Goal: Task Accomplishment & Management: Use online tool/utility

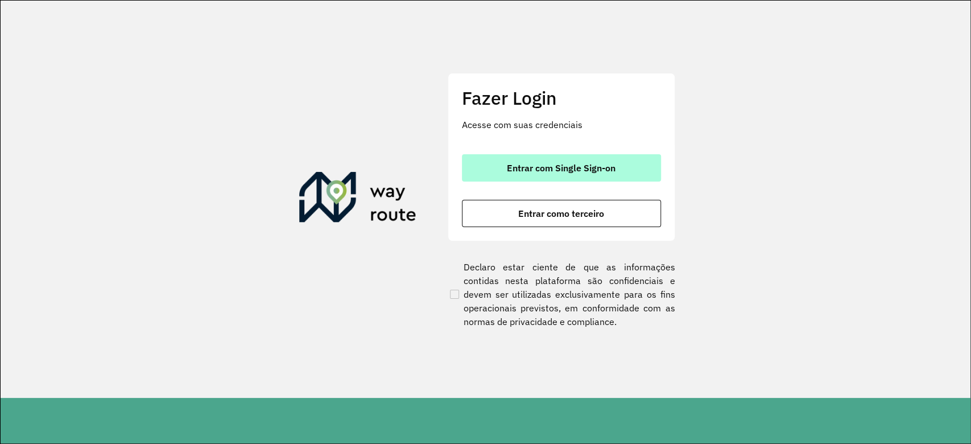
click at [611, 159] on button "Entrar com Single Sign-on" at bounding box center [561, 167] width 199 height 27
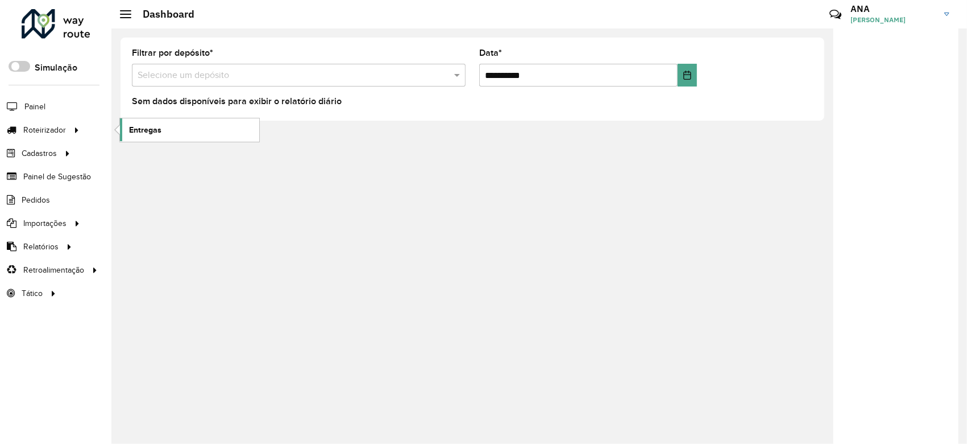
click at [135, 124] on span "Entregas" at bounding box center [145, 130] width 32 height 12
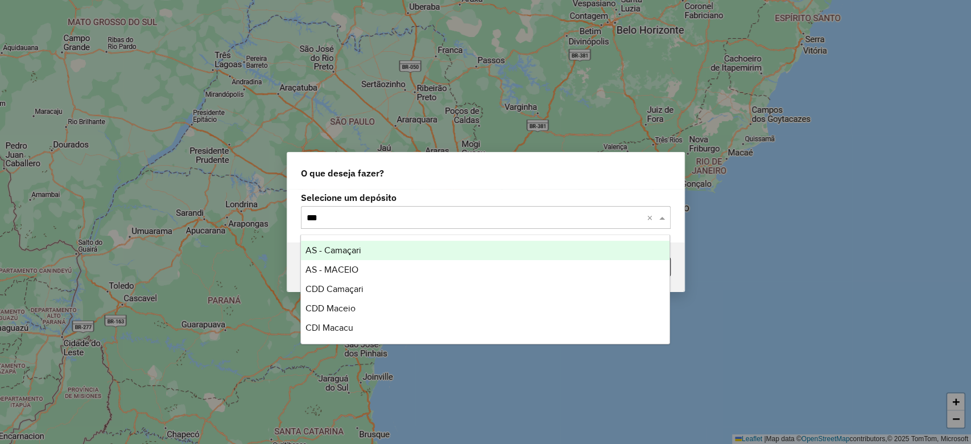
type input "****"
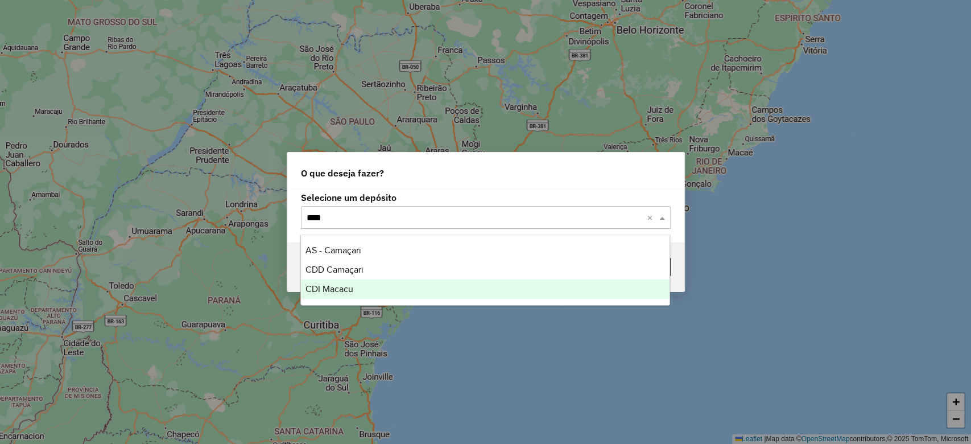
click at [337, 291] on span "CDI Macacu" at bounding box center [329, 289] width 48 height 10
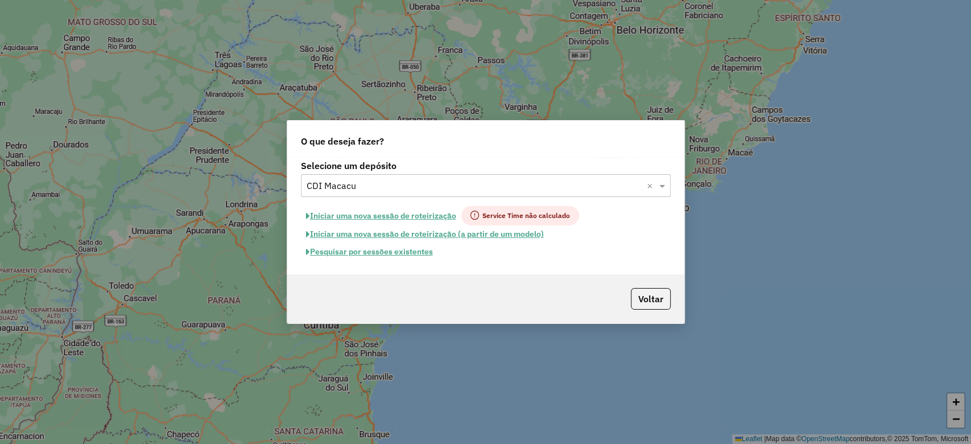
click at [353, 253] on button "Pesquisar por sessões existentes" at bounding box center [369, 252] width 137 height 18
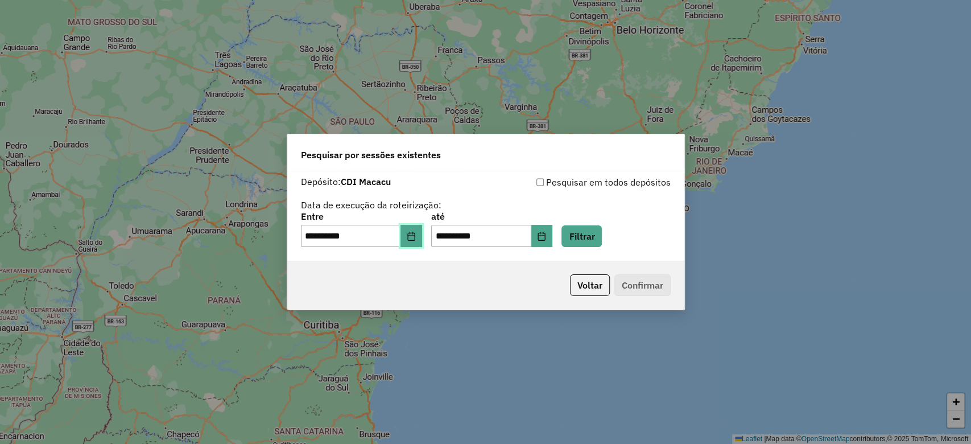
click at [413, 231] on icon "Choose Date" at bounding box center [411, 235] width 9 height 9
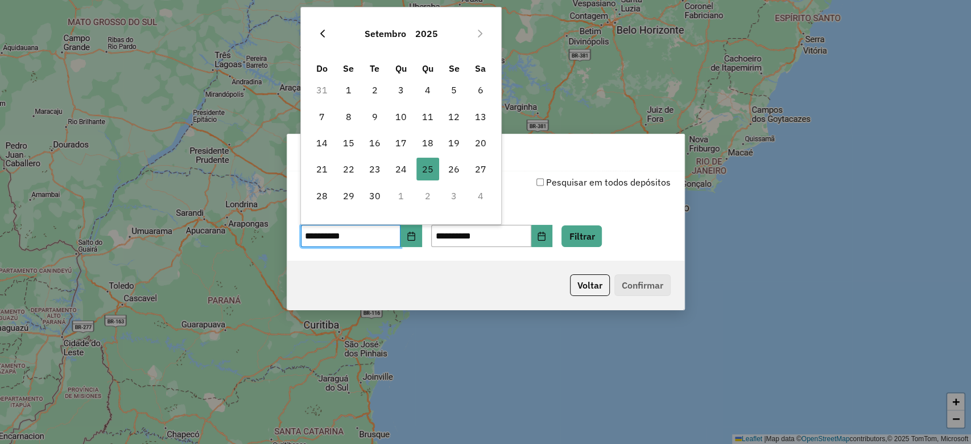
click at [314, 30] on button "Previous Month" at bounding box center [322, 33] width 18 height 18
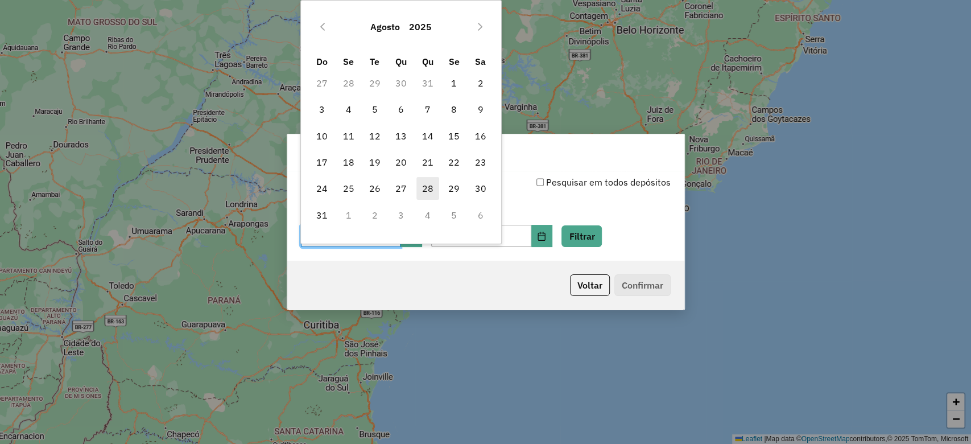
click at [423, 191] on span "28" at bounding box center [427, 188] width 23 height 23
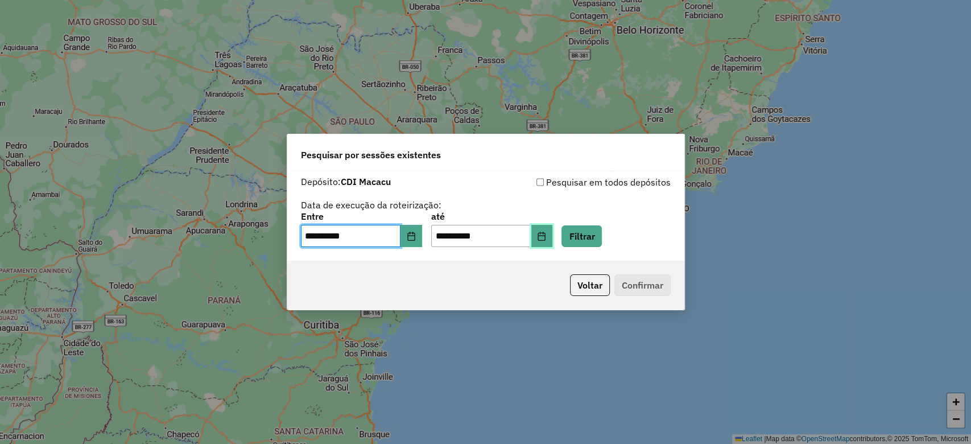
click at [546, 239] on icon "Choose Date" at bounding box center [541, 235] width 9 height 9
click at [415, 238] on icon "Choose Date" at bounding box center [410, 235] width 7 height 9
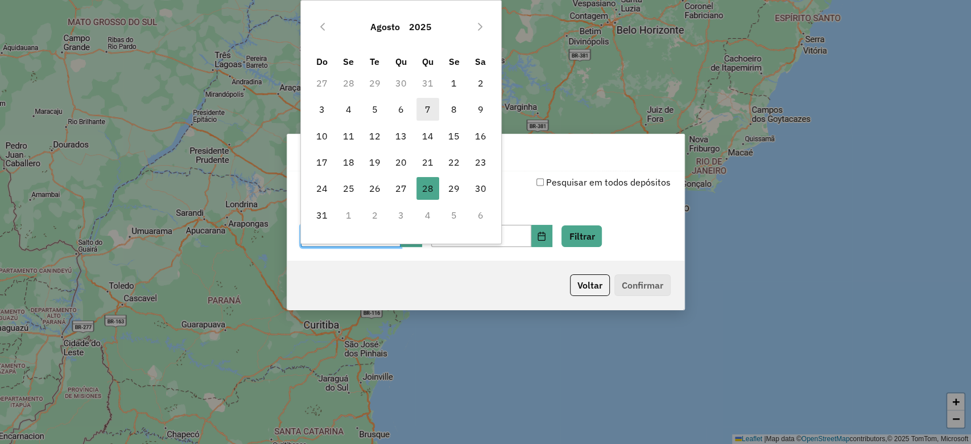
click at [431, 110] on span "7" at bounding box center [427, 109] width 23 height 23
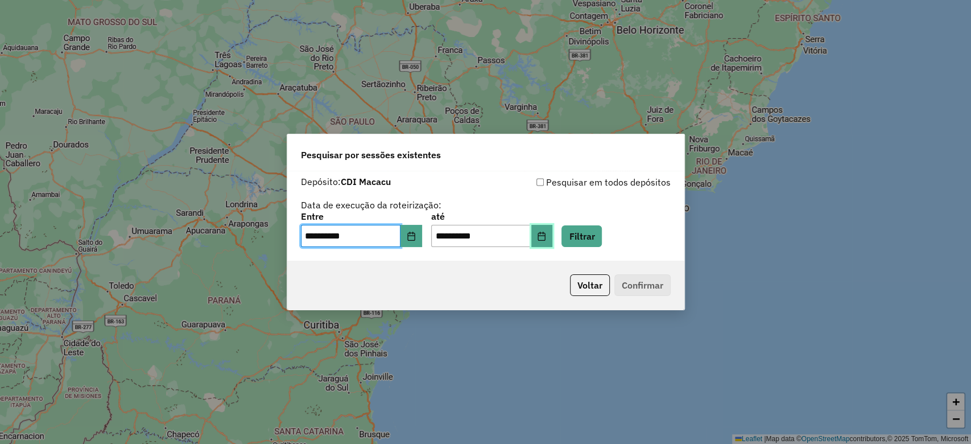
click at [553, 244] on button "Choose Date" at bounding box center [542, 236] width 22 height 23
click at [422, 238] on button "Choose Date" at bounding box center [411, 236] width 22 height 23
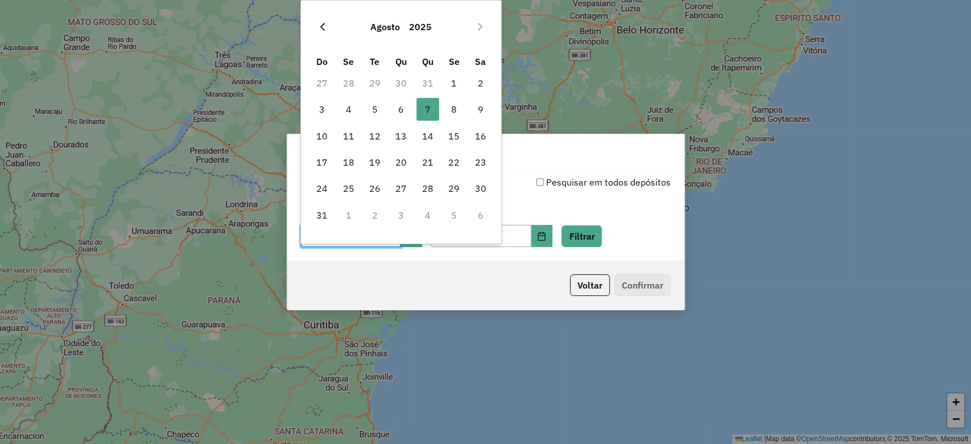
click at [317, 25] on button "Previous Month" at bounding box center [322, 27] width 18 height 18
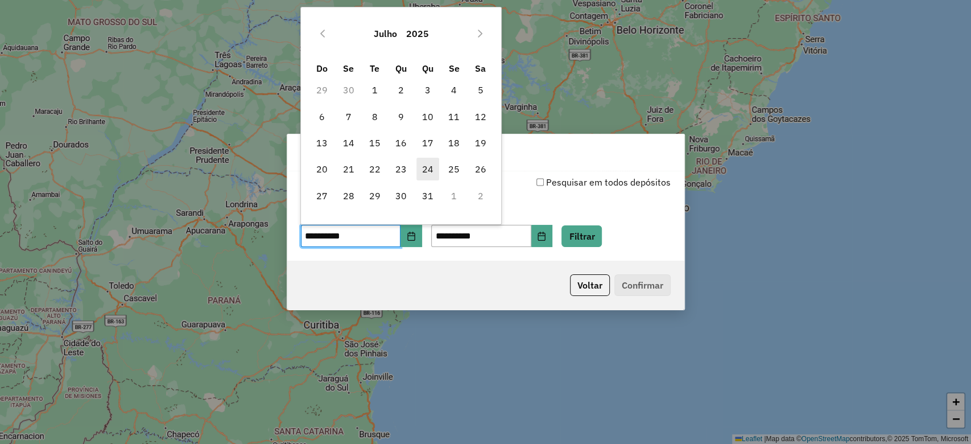
click at [421, 171] on span "24" at bounding box center [427, 169] width 23 height 23
type input "**********"
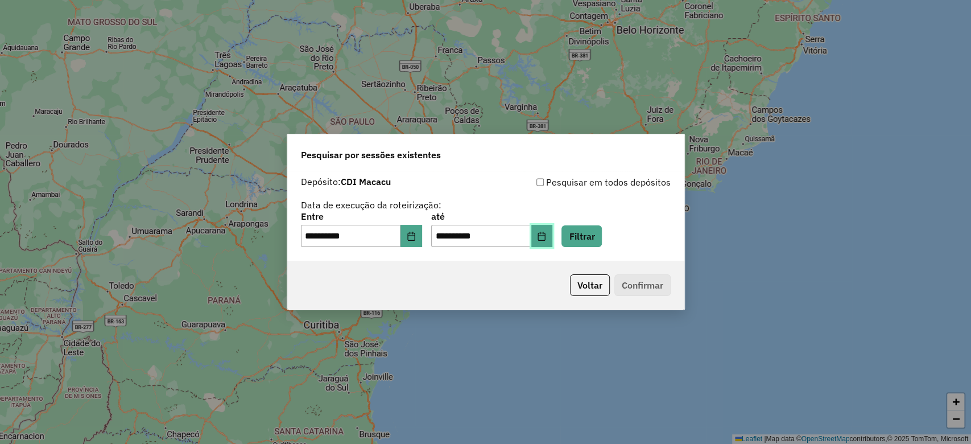
click at [553, 246] on button "Choose Date" at bounding box center [542, 236] width 22 height 23
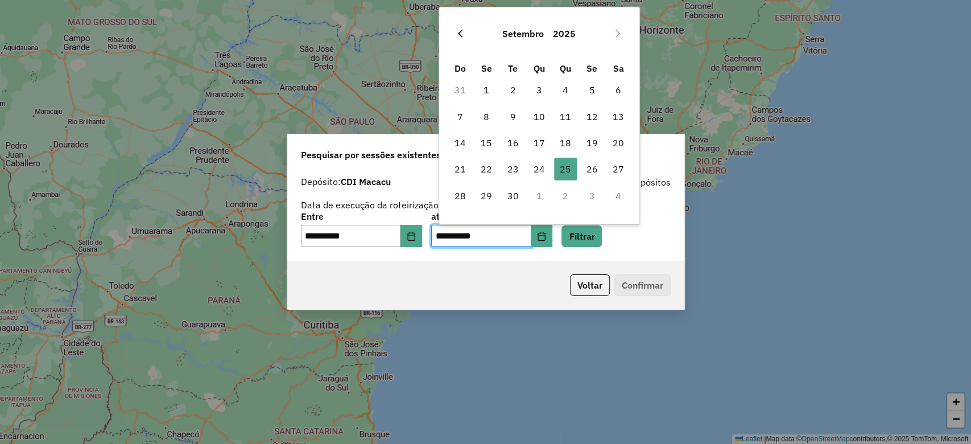
click at [456, 30] on icon "Previous Month" at bounding box center [460, 33] width 9 height 9
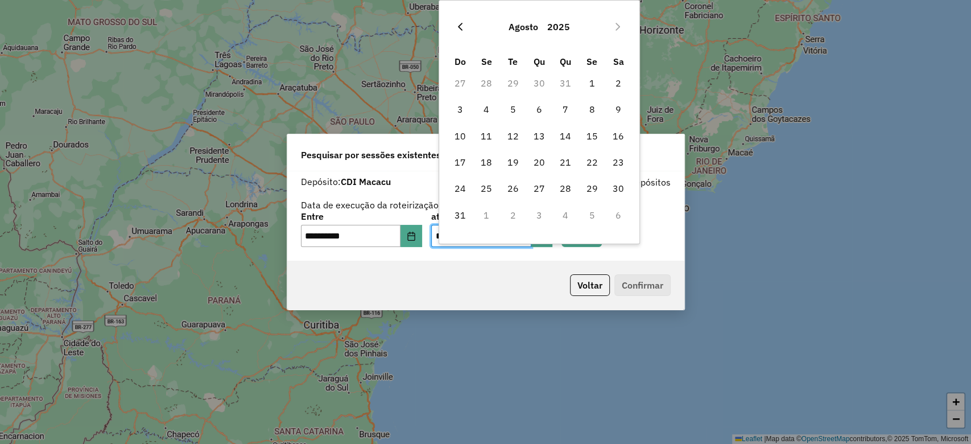
click at [465, 25] on button "Previous Month" at bounding box center [460, 27] width 18 height 18
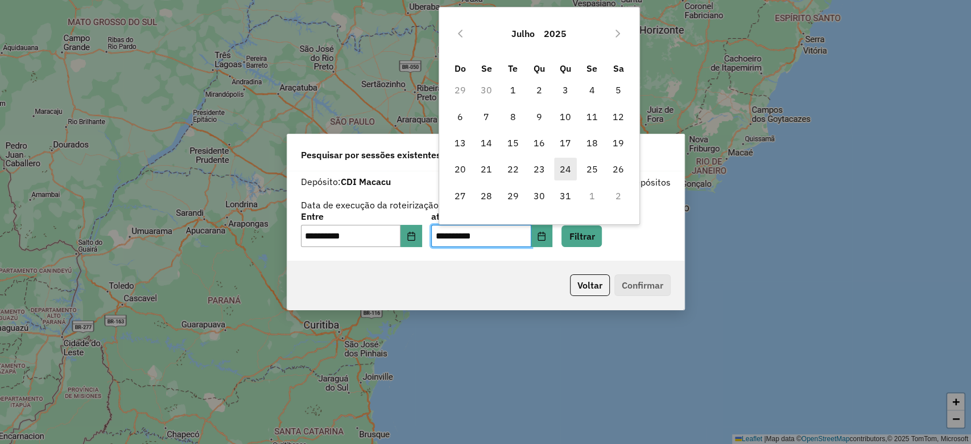
click at [572, 167] on span "24" at bounding box center [565, 169] width 23 height 23
type input "**********"
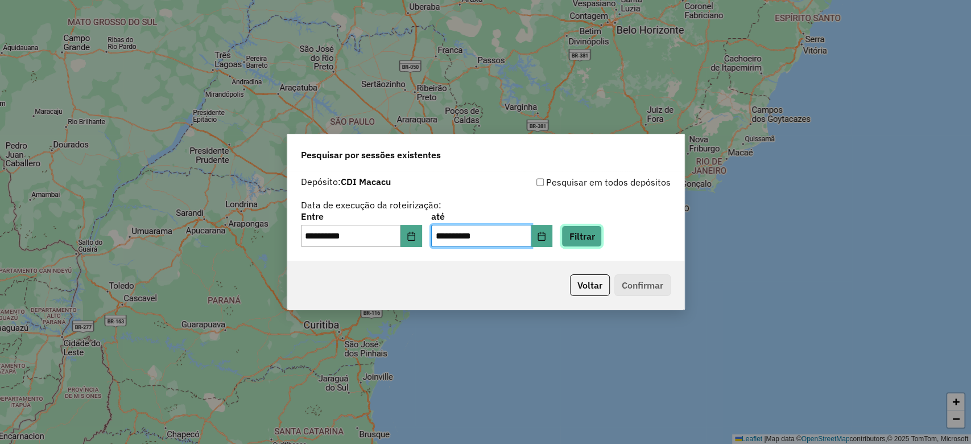
click at [602, 238] on button "Filtrar" at bounding box center [581, 236] width 40 height 22
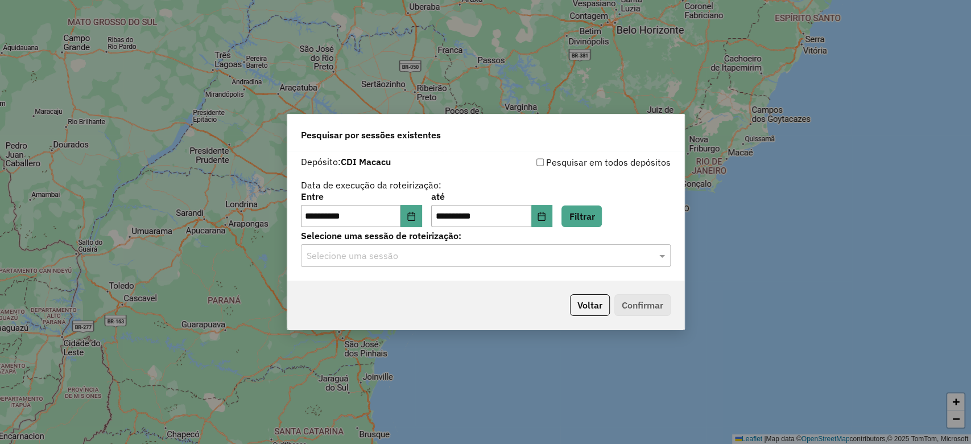
click at [453, 253] on input "text" at bounding box center [475, 256] width 336 height 14
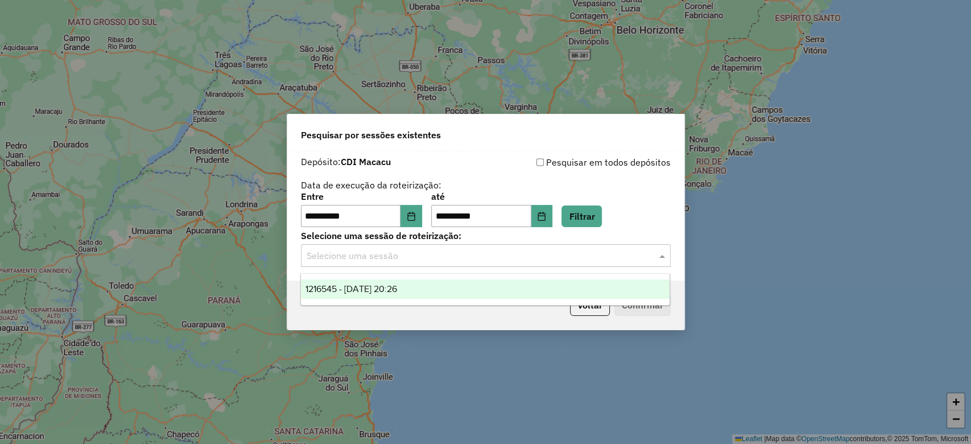
click at [420, 300] on ng-dropdown-panel "1216545 - 24/07/2025 20:26" at bounding box center [485, 289] width 370 height 32
click at [424, 293] on div "1216545 - 24/07/2025 20:26" at bounding box center [485, 288] width 369 height 19
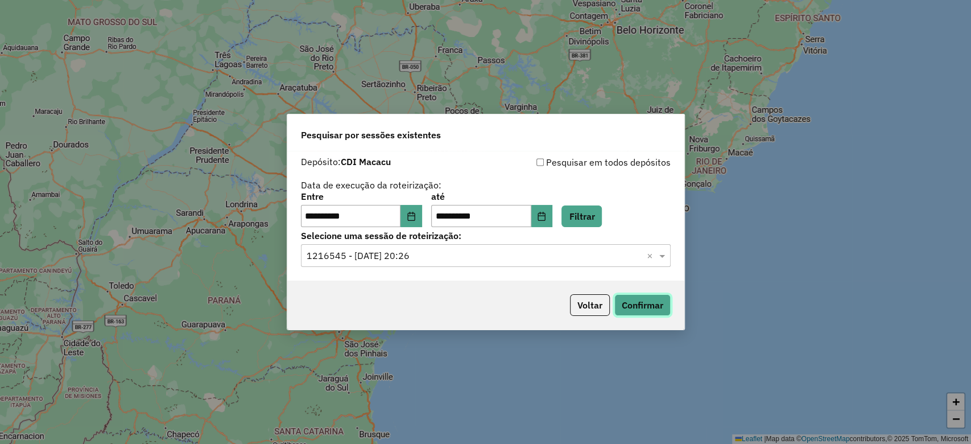
click at [643, 308] on button "Confirmar" at bounding box center [642, 305] width 56 height 22
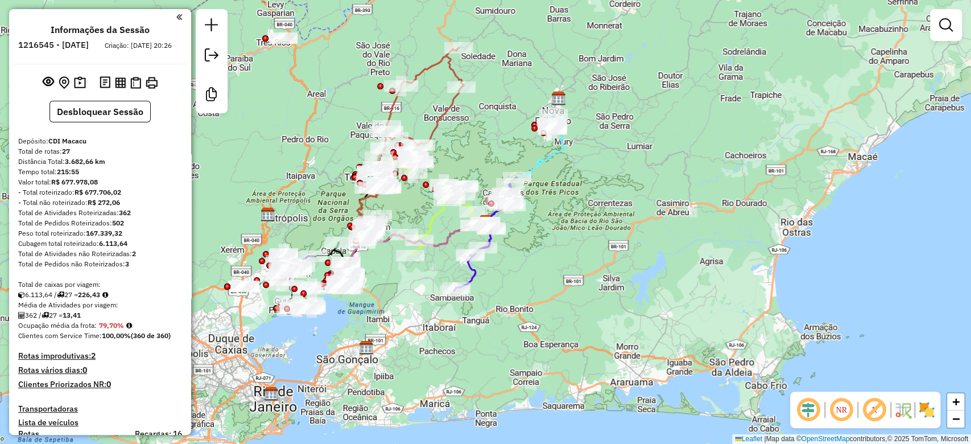
drag, startPoint x: 419, startPoint y: 109, endPoint x: 428, endPoint y: 171, distance: 62.6
click at [428, 171] on div "Janela de atendimento Grade de atendimento Capacidade Transportadoras Veículos …" at bounding box center [485, 222] width 971 height 444
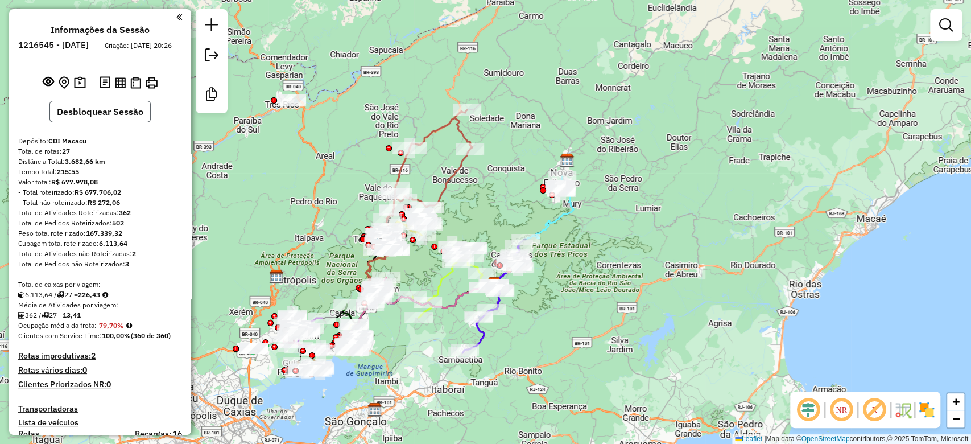
click at [122, 122] on button "Desbloquear Sessão" at bounding box center [99, 112] width 101 height 22
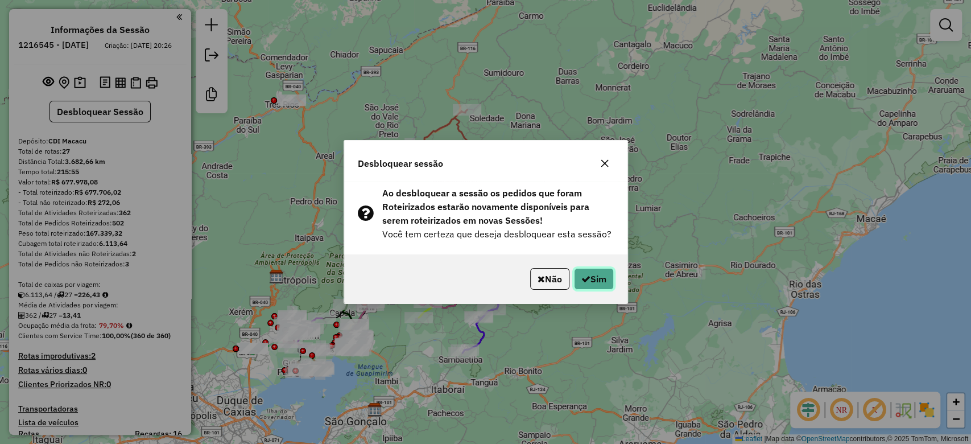
click at [582, 287] on button "Sim" at bounding box center [594, 279] width 40 height 22
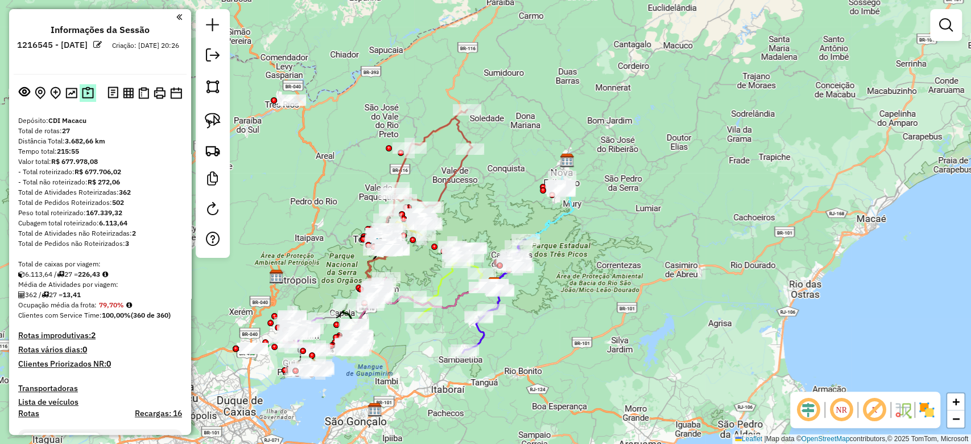
click at [91, 90] on img at bounding box center [88, 92] width 12 height 13
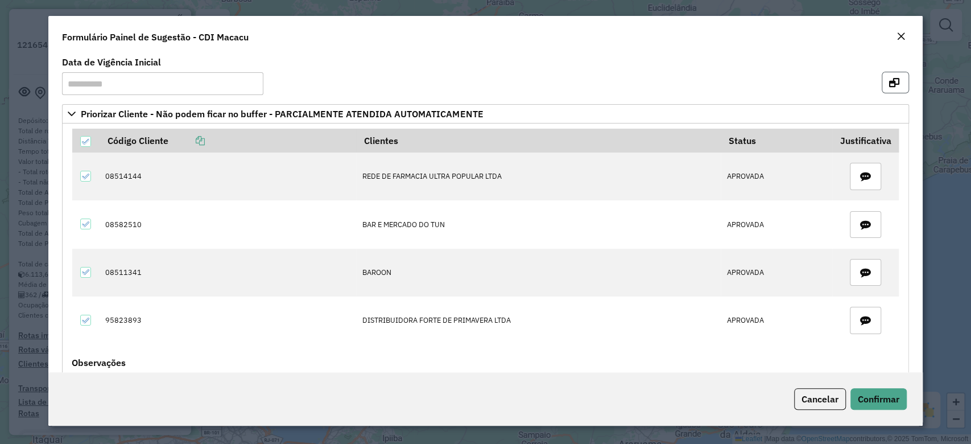
click at [886, 89] on button "button" at bounding box center [895, 83] width 27 height 22
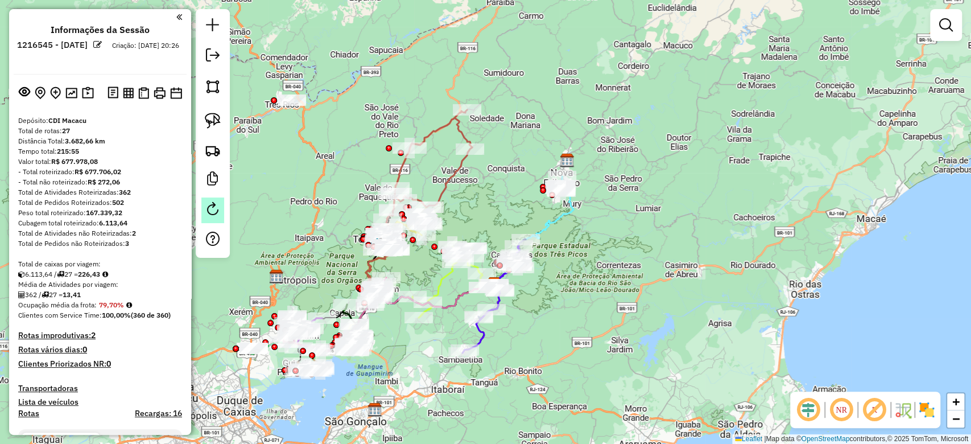
click at [212, 216] on link at bounding box center [212, 210] width 23 height 26
select select "*"
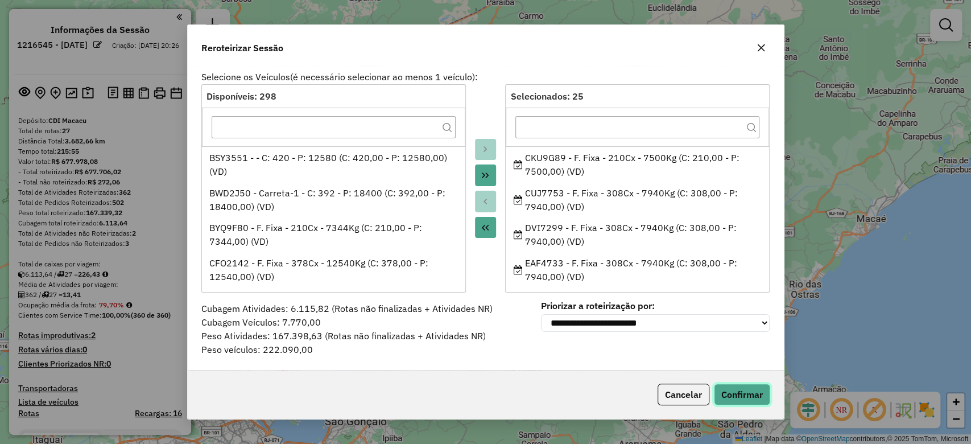
click at [723, 395] on button "Confirmar" at bounding box center [742, 394] width 56 height 22
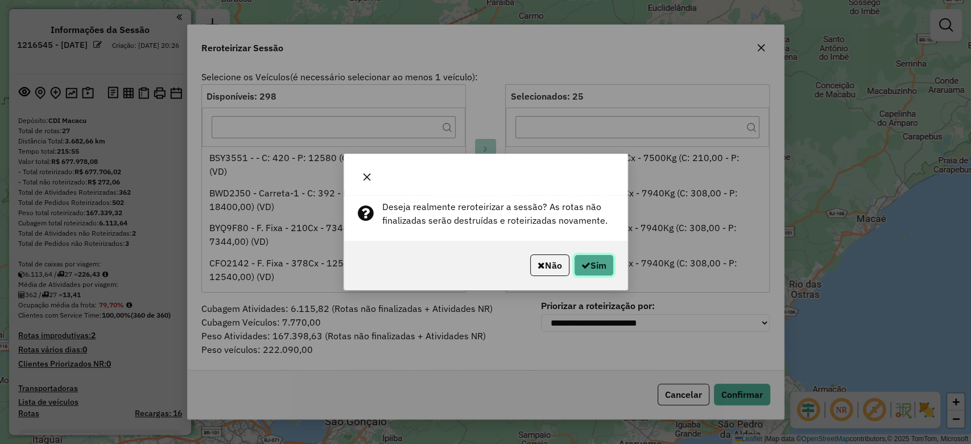
click at [584, 260] on icon "button" at bounding box center [585, 264] width 9 height 9
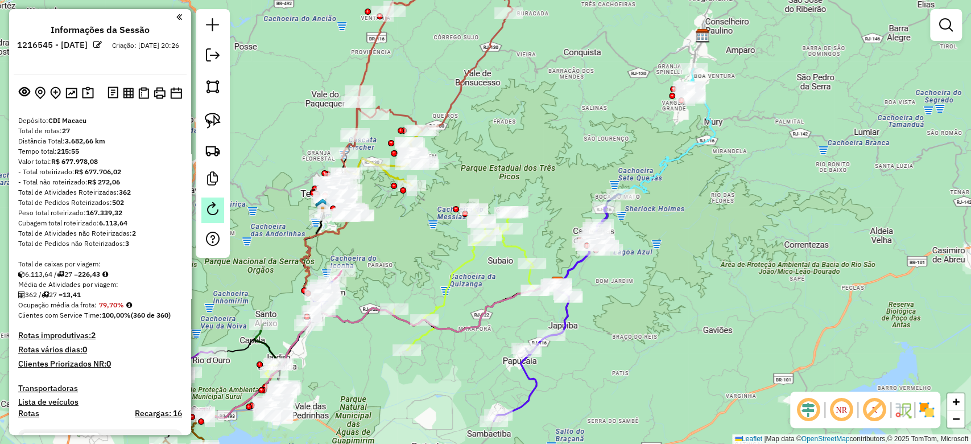
click at [206, 216] on link at bounding box center [212, 210] width 23 height 26
select select "*"
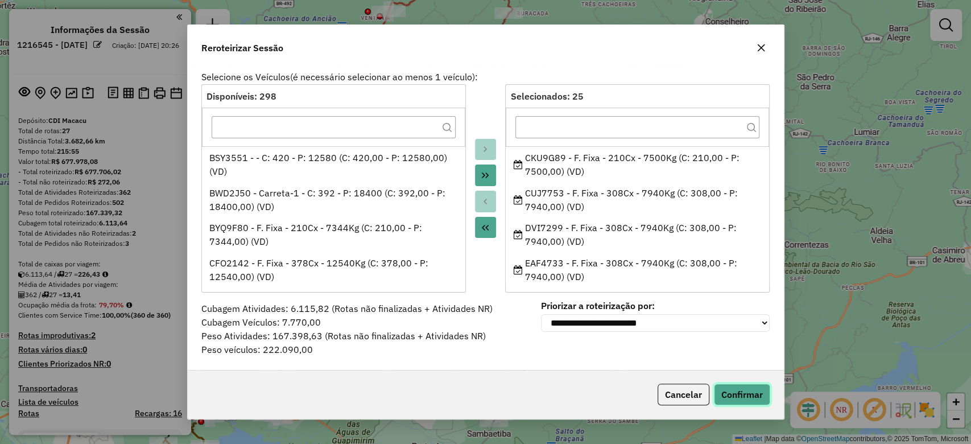
click at [749, 389] on button "Confirmar" at bounding box center [742, 394] width 56 height 22
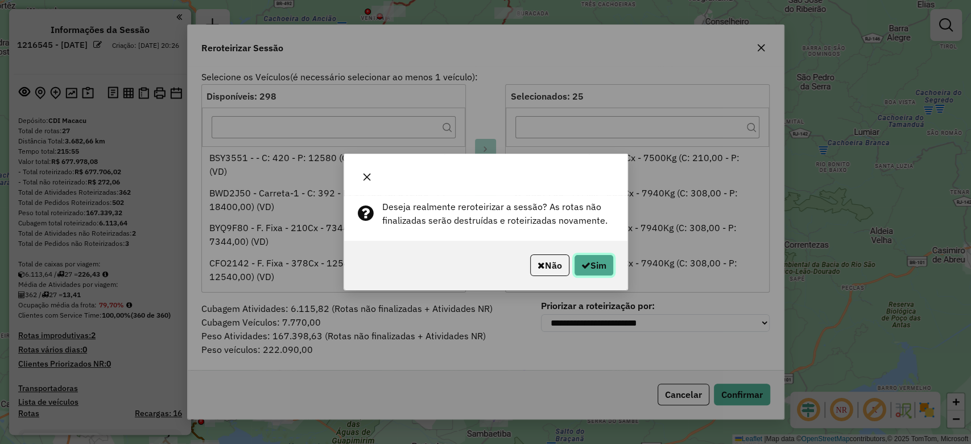
click at [607, 267] on button "Sim" at bounding box center [594, 265] width 40 height 22
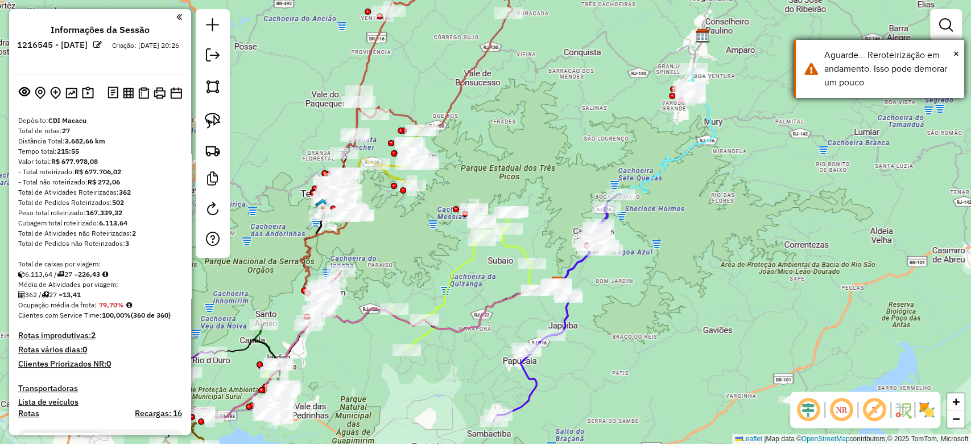
click at [959, 52] on div "× Aguarde... Reroteirização em andamento. Isso pode demorar um pouco" at bounding box center [878, 69] width 171 height 58
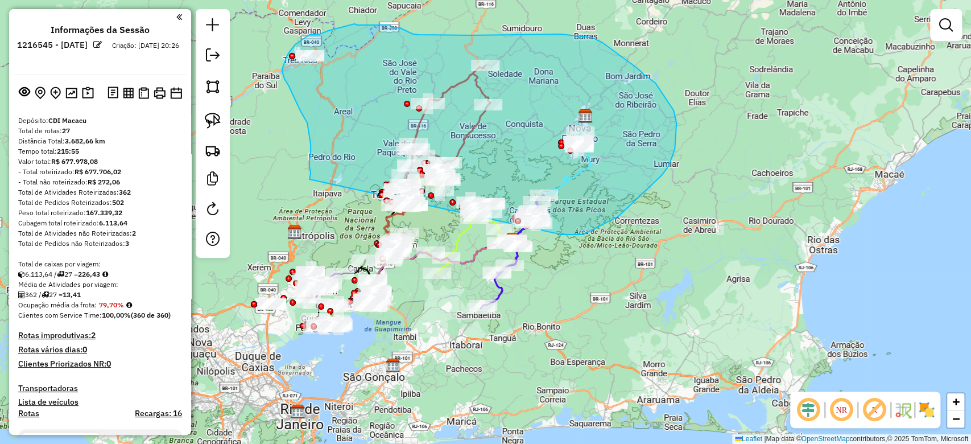
drag, startPoint x: 561, startPoint y: 234, endPoint x: 309, endPoint y: 179, distance: 257.9
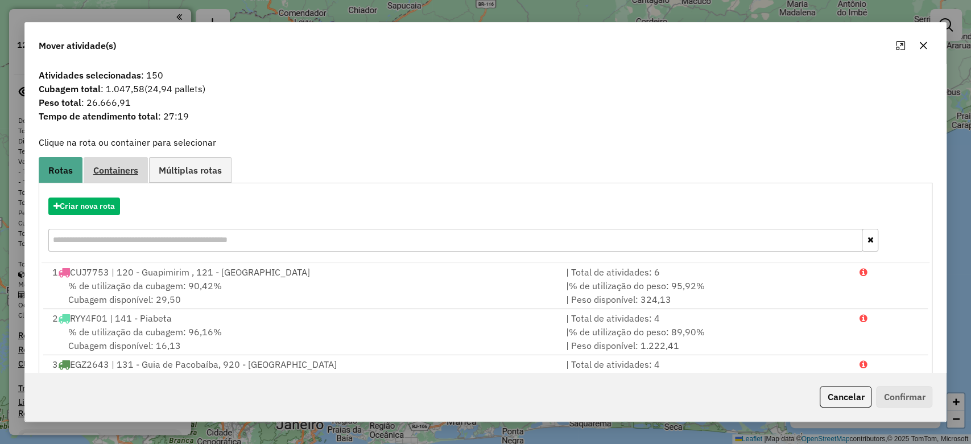
click at [117, 177] on link "Containers" at bounding box center [116, 170] width 64 height 26
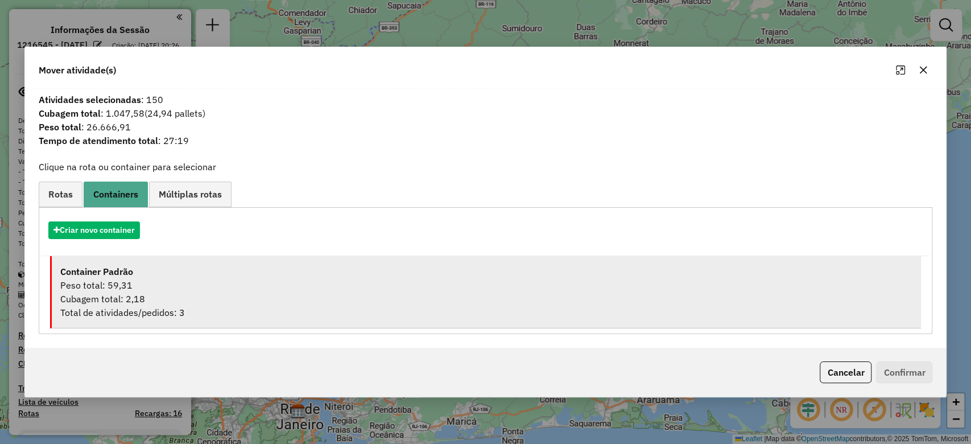
click at [131, 264] on div "Container Padrão" at bounding box center [486, 271] width 853 height 14
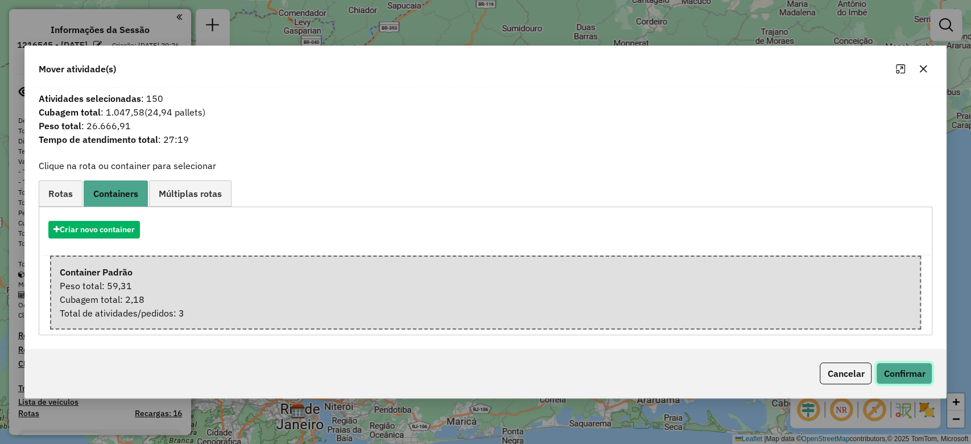
click at [905, 369] on button "Confirmar" at bounding box center [904, 373] width 56 height 22
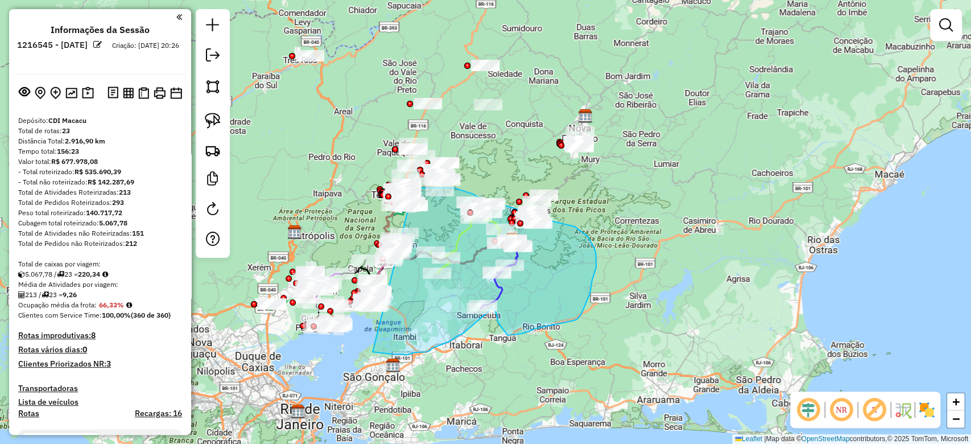
click at [413, 189] on div "Janela de atendimento Grade de atendimento Capacidade Transportadoras Veículos …" at bounding box center [485, 222] width 971 height 444
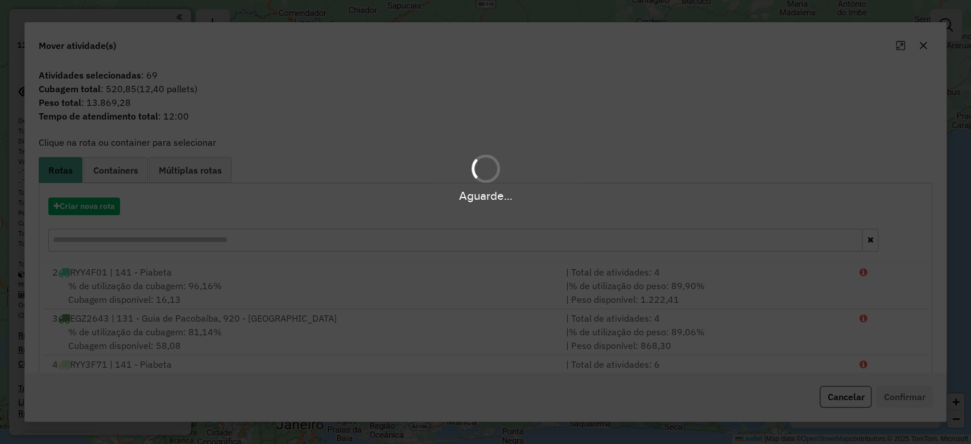
drag, startPoint x: 373, startPoint y: 351, endPoint x: 424, endPoint y: 188, distance: 171.6
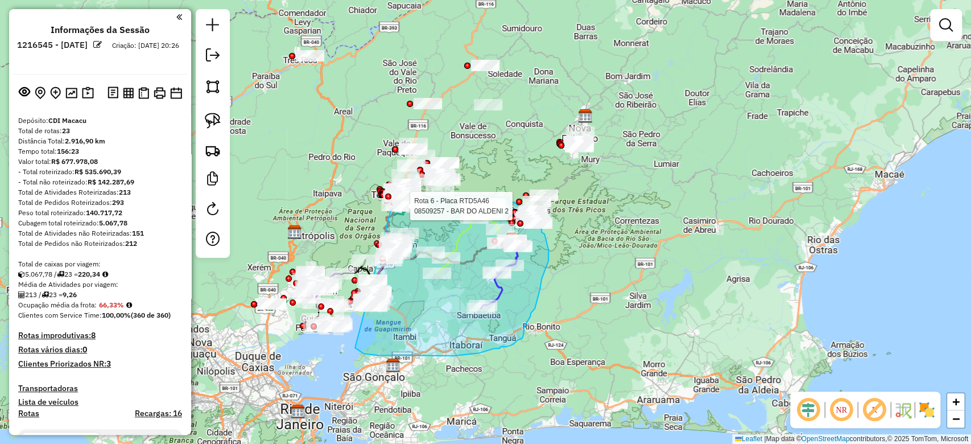
click at [393, 201] on div "Rota 6 - Placa RTD5A46 08509257 - BAR DO ALDENI 2 Janela de atendimento Grade d…" at bounding box center [485, 222] width 971 height 444
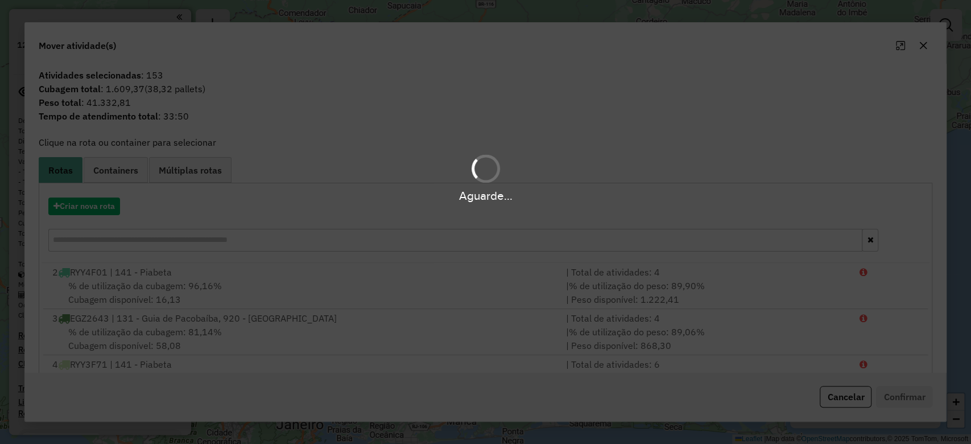
drag, startPoint x: 363, startPoint y: 353, endPoint x: 284, endPoint y: 251, distance: 129.7
click at [284, 251] on hb-app "Aguarde... Pop-up bloqueado! Seu navegador bloqueou automáticamente a abertura …" at bounding box center [485, 222] width 971 height 444
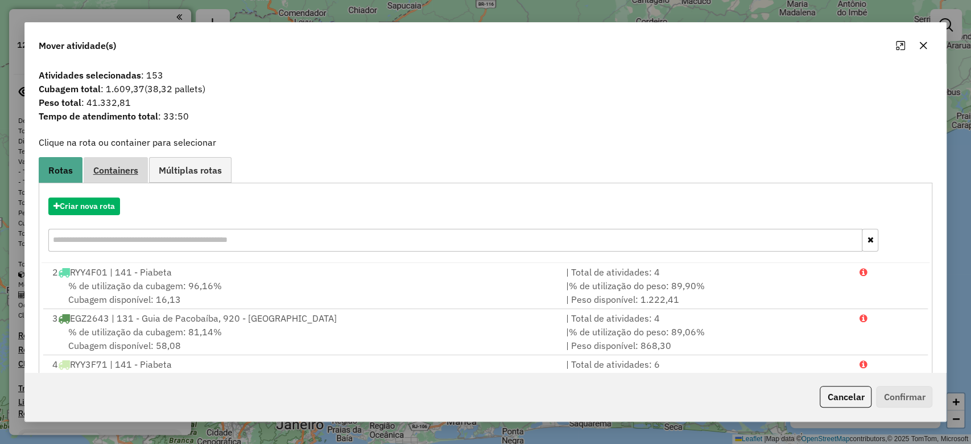
click at [119, 172] on span "Containers" at bounding box center [115, 170] width 45 height 9
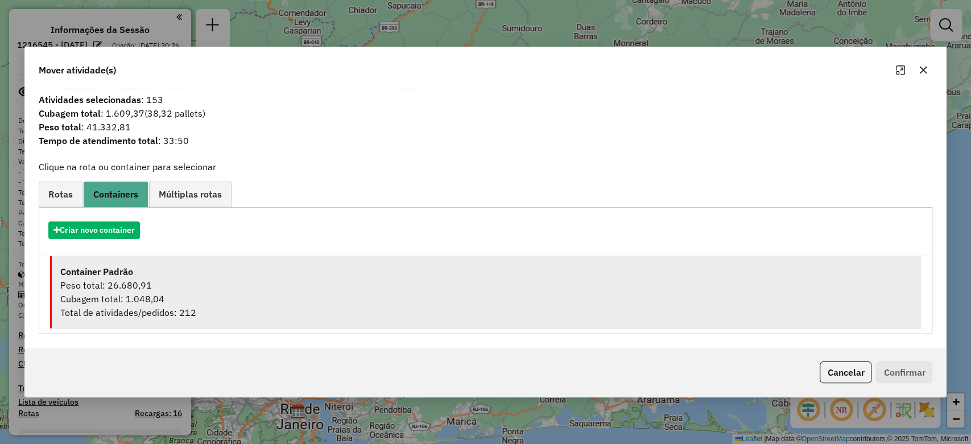
click at [155, 289] on div "Peso total: 26.680,91" at bounding box center [486, 285] width 853 height 14
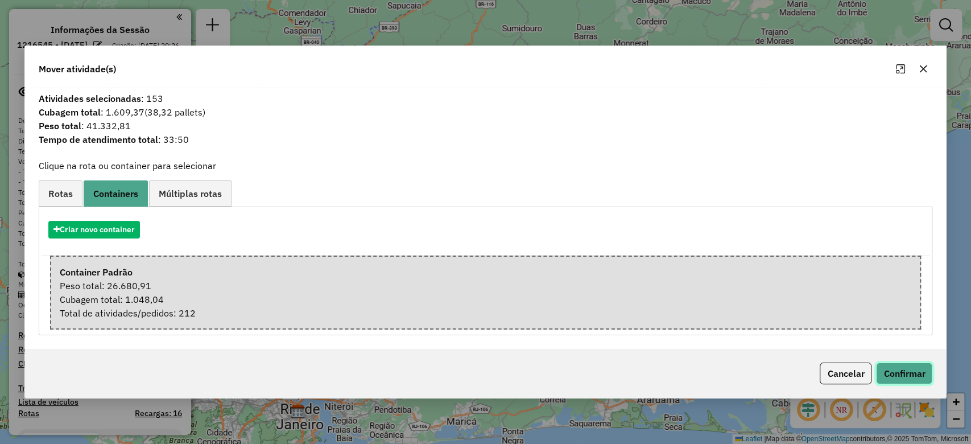
click at [900, 374] on button "Confirmar" at bounding box center [904, 373] width 56 height 22
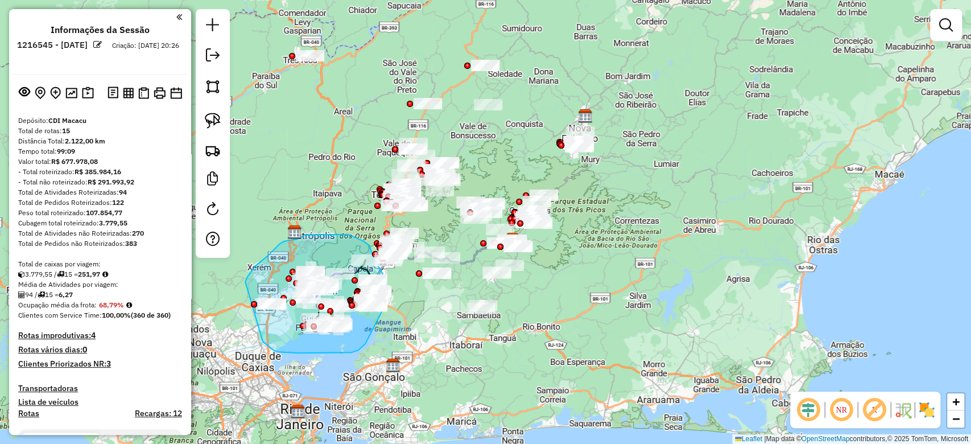
drag, startPoint x: 262, startPoint y: 340, endPoint x: 245, endPoint y: 282, distance: 60.5
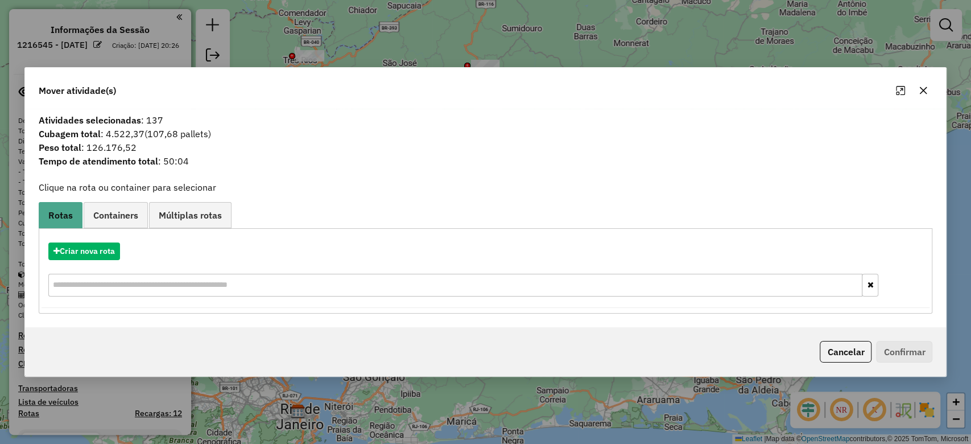
click at [133, 215] on hb-app "Aguarde... Pop-up bloqueado! Seu navegador bloqueou automáticamente a abertura …" at bounding box center [485, 222] width 971 height 444
click at [133, 215] on span "Containers" at bounding box center [115, 214] width 45 height 9
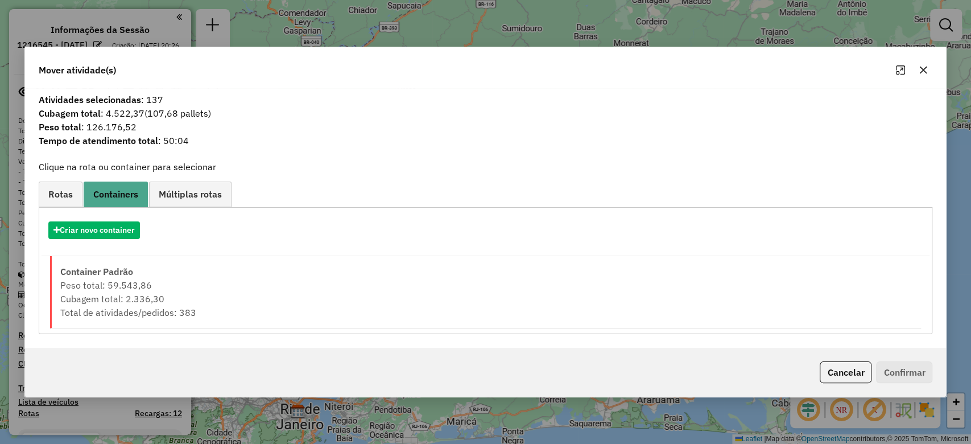
click at [221, 329] on div "Criar nova rota Criar novo container Container Padrão Peso total: 59.543,86 Cub…" at bounding box center [486, 270] width 894 height 127
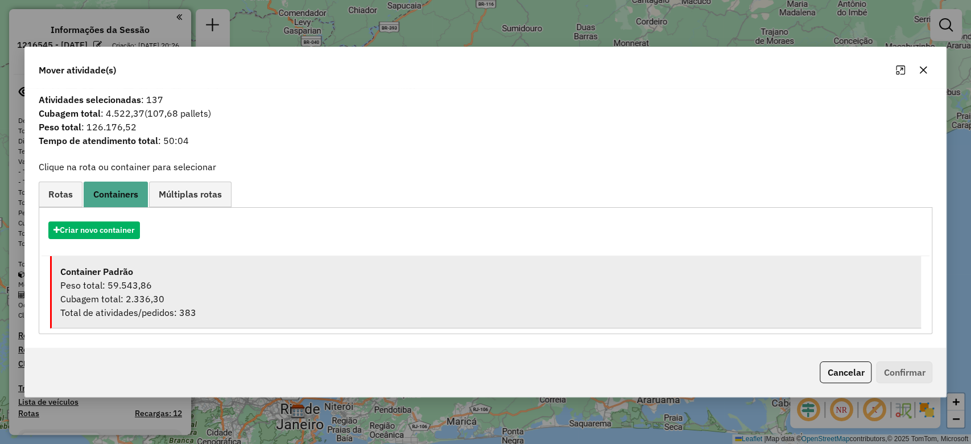
click at [244, 299] on div "Cubagem total: 2.336,30" at bounding box center [486, 299] width 853 height 14
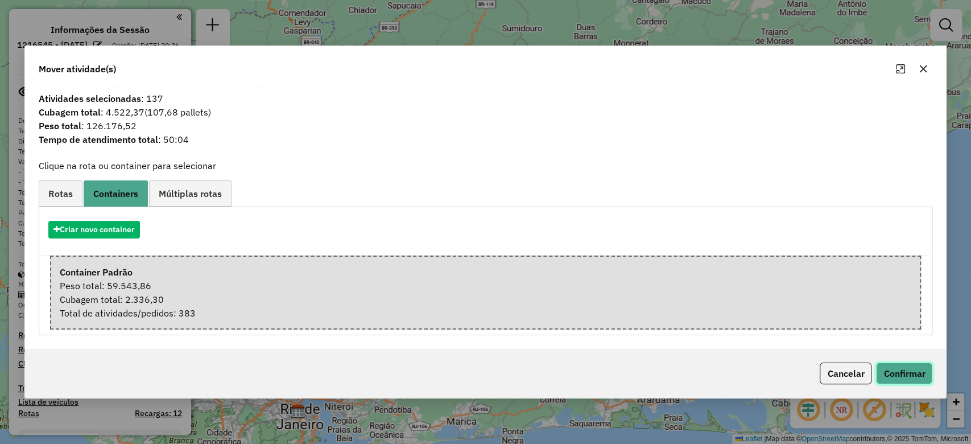
click at [912, 375] on button "Confirmar" at bounding box center [904, 373] width 56 height 22
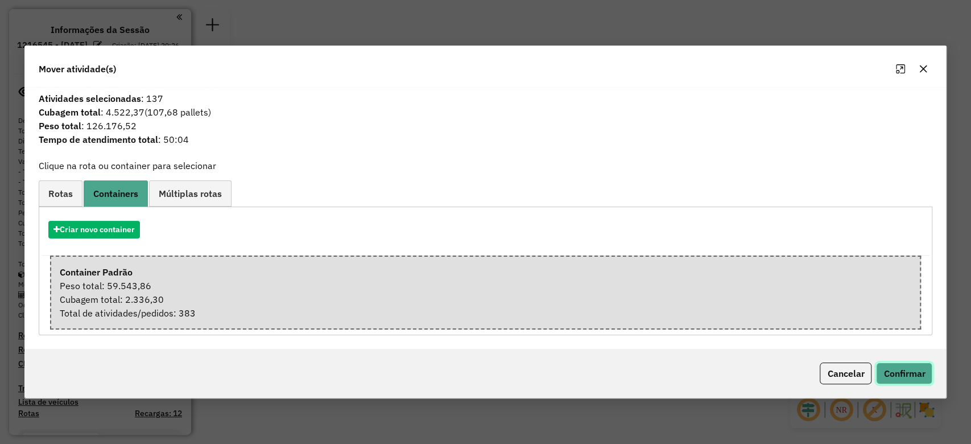
click at [910, 369] on button "Confirmar" at bounding box center [904, 373] width 56 height 22
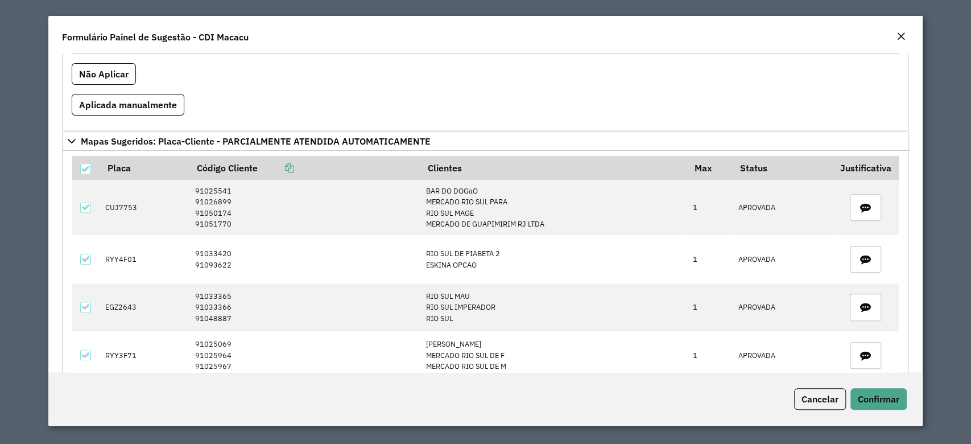
scroll to position [415, 0]
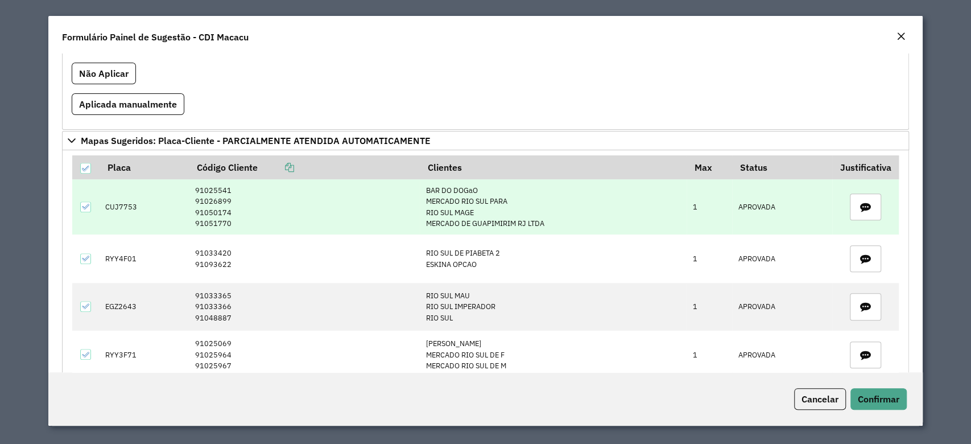
click at [190, 193] on td "91025541 91026899 91050174 91051770" at bounding box center [304, 206] width 231 height 55
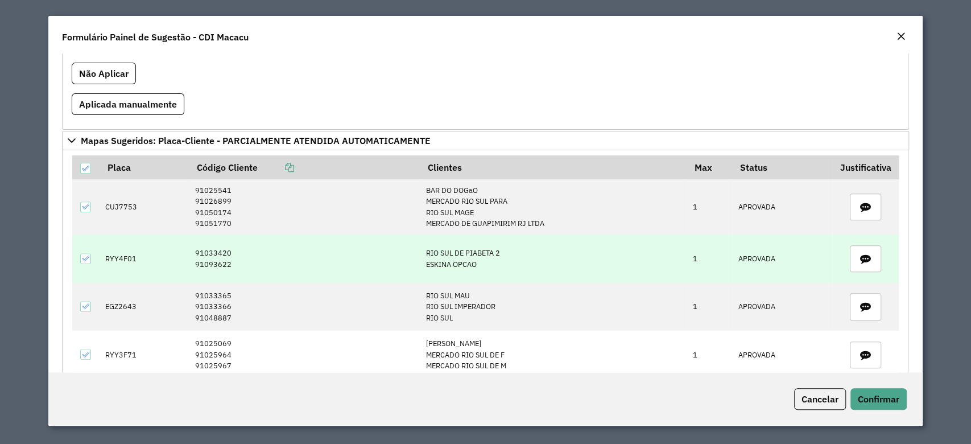
click at [251, 234] on td "91033420 91093622" at bounding box center [304, 258] width 231 height 48
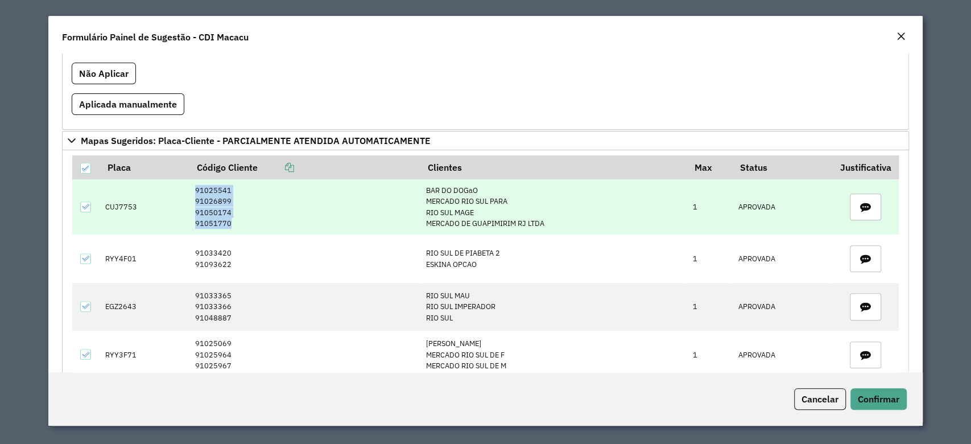
drag, startPoint x: 193, startPoint y: 191, endPoint x: 226, endPoint y: 220, distance: 44.4
click at [226, 220] on td "91025541 91026899 91050174 91051770" at bounding box center [304, 206] width 231 height 55
copy td "91025541 91026899 91050174 91051770"
click at [127, 204] on td "CUJ7753" at bounding box center [145, 206] width 90 height 55
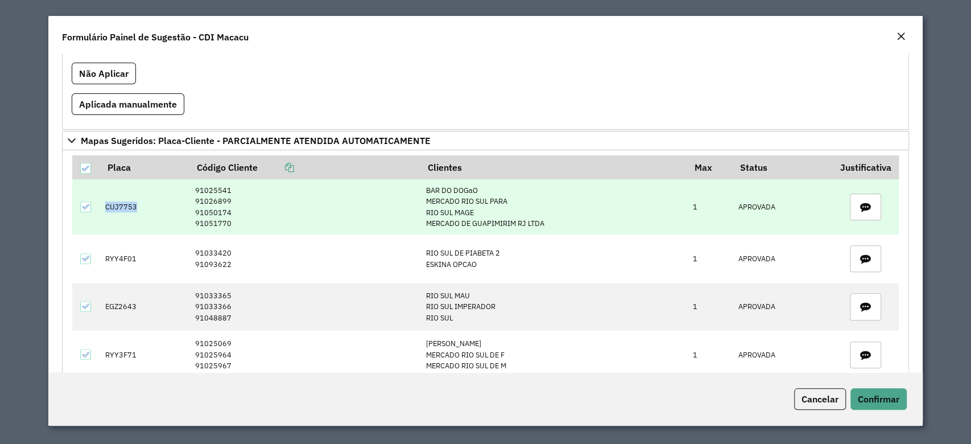
copy td "CUJ7753"
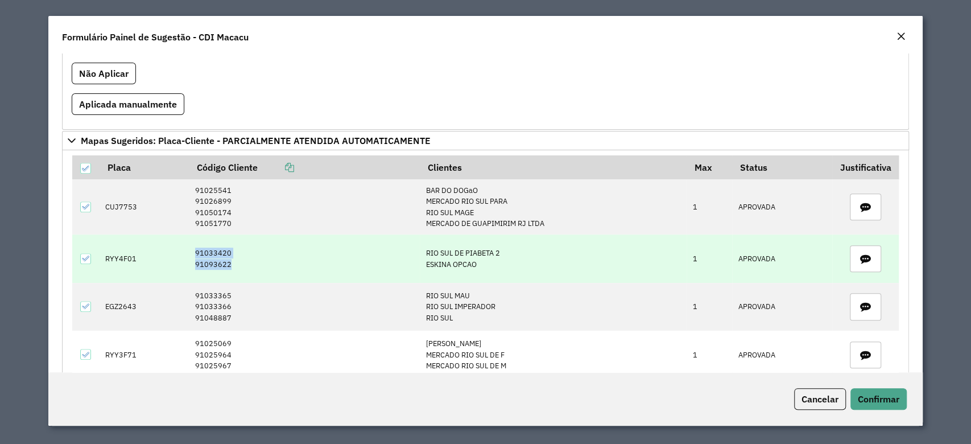
drag, startPoint x: 187, startPoint y: 248, endPoint x: 232, endPoint y: 262, distance: 47.7
click at [232, 262] on td "91033420 91093622" at bounding box center [304, 258] width 231 height 48
copy td "91033420 91093622"
click at [114, 256] on td "RYY4F01" at bounding box center [145, 258] width 90 height 48
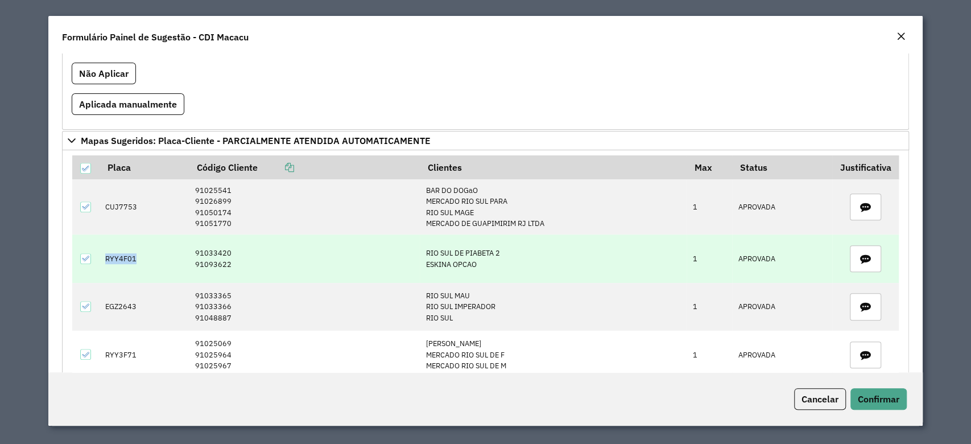
copy td "RYY4F01"
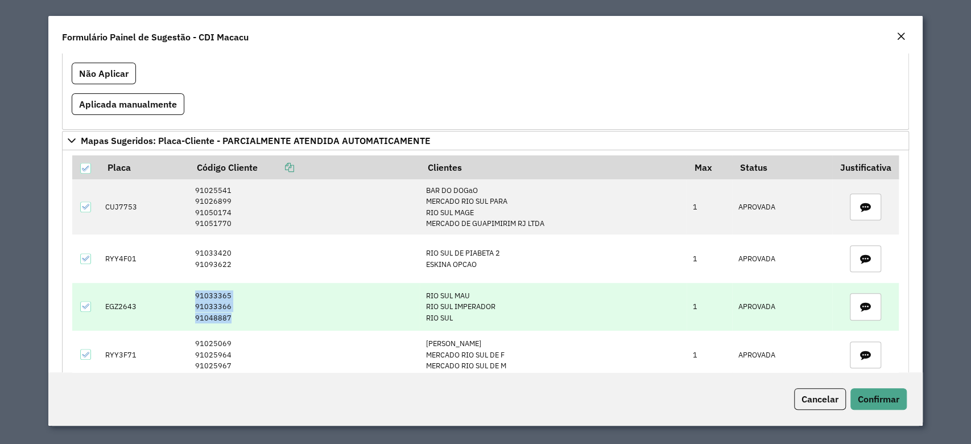
drag, startPoint x: 189, startPoint y: 293, endPoint x: 229, endPoint y: 315, distance: 45.8
click at [229, 315] on td "91033365 91033366 91048887" at bounding box center [304, 307] width 231 height 48
copy td "91033365 91033366 91048887"
click at [113, 304] on td "EGZ2643" at bounding box center [145, 307] width 90 height 48
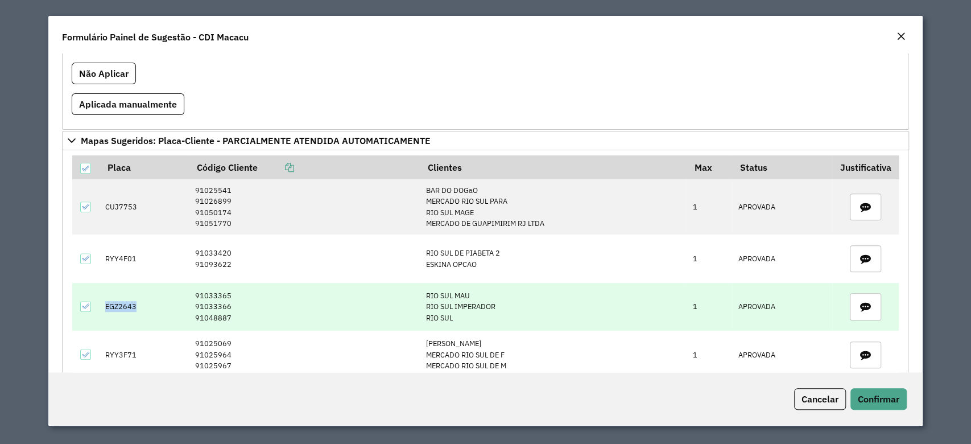
copy td "EGZ2643"
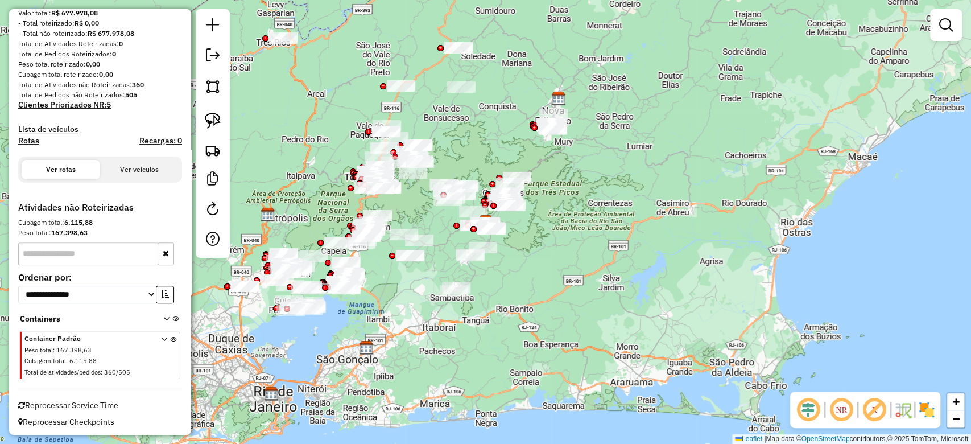
scroll to position [150, 0]
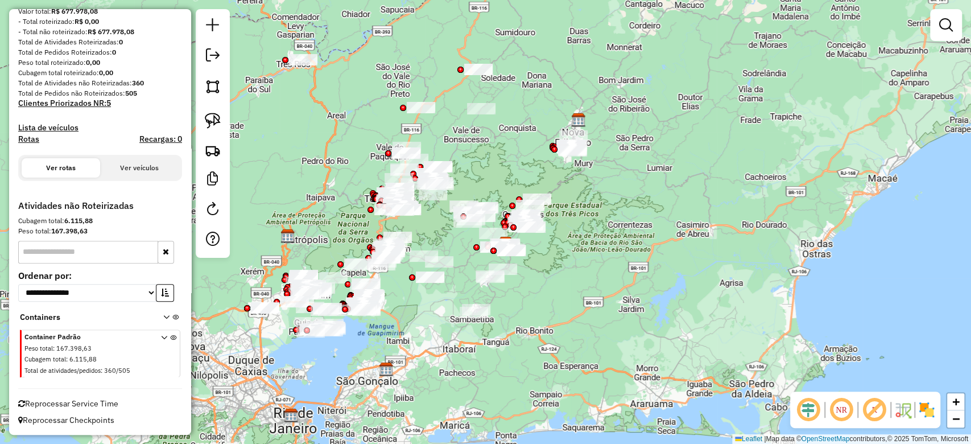
drag, startPoint x: 467, startPoint y: 134, endPoint x: 584, endPoint y: 193, distance: 131.3
click at [584, 193] on div "Janela de atendimento Grade de atendimento Capacidade Transportadoras Veículos …" at bounding box center [485, 222] width 971 height 444
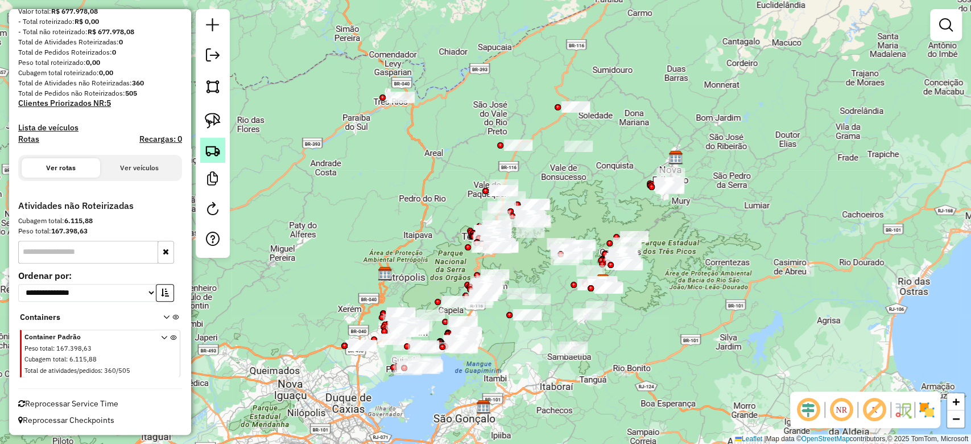
click at [212, 160] on link at bounding box center [212, 150] width 25 height 25
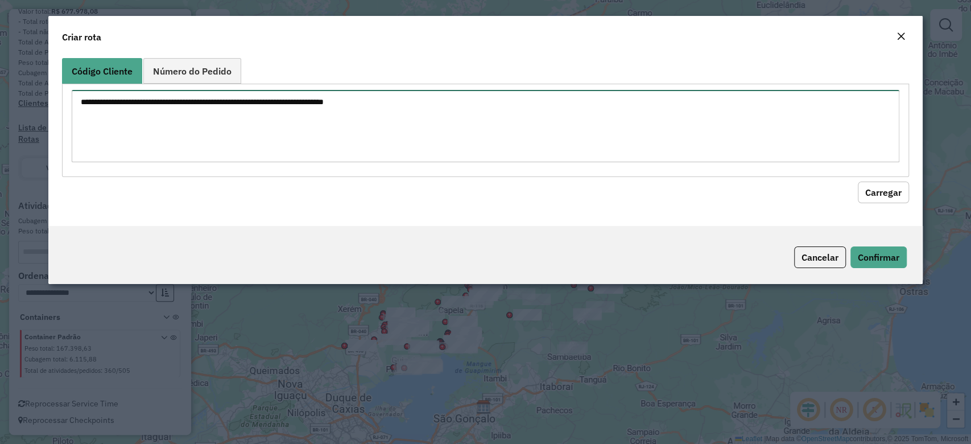
click at [503, 152] on textarea at bounding box center [485, 126] width 827 height 72
paste textarea "******** ******** ******** ********"
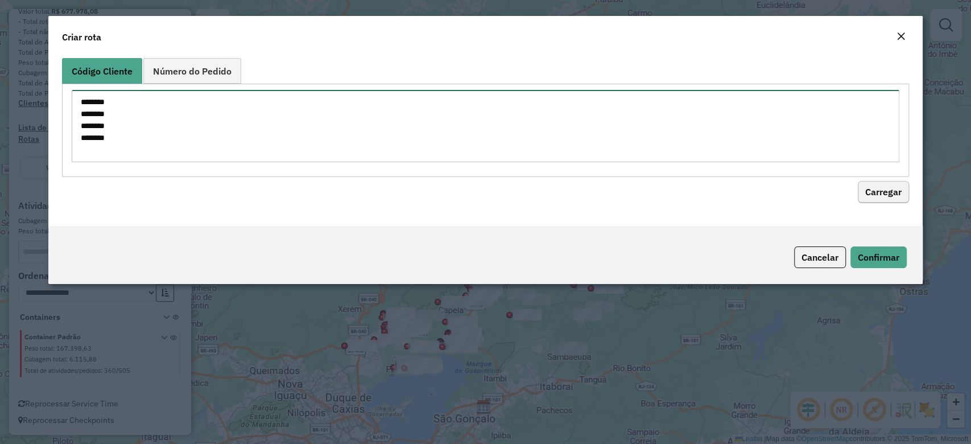
type textarea "******** ******** ******** ********"
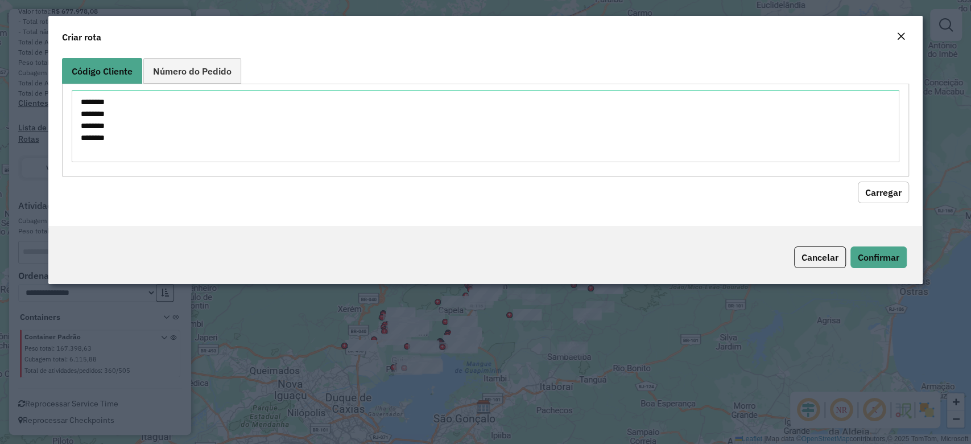
click at [871, 186] on button "Carregar" at bounding box center [883, 192] width 51 height 22
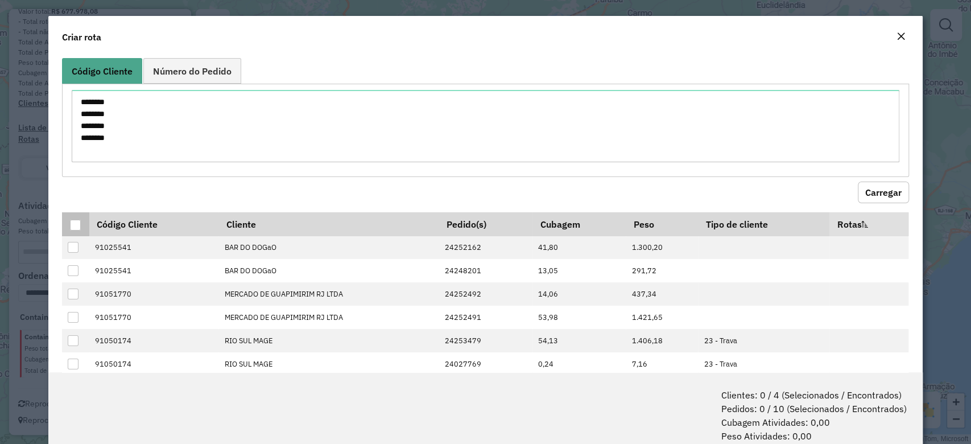
click at [73, 220] on div at bounding box center [75, 225] width 11 height 11
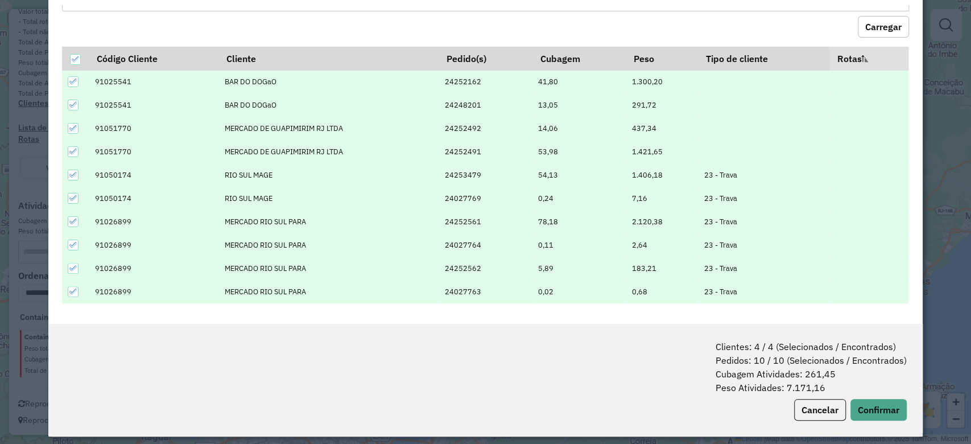
scroll to position [56, 0]
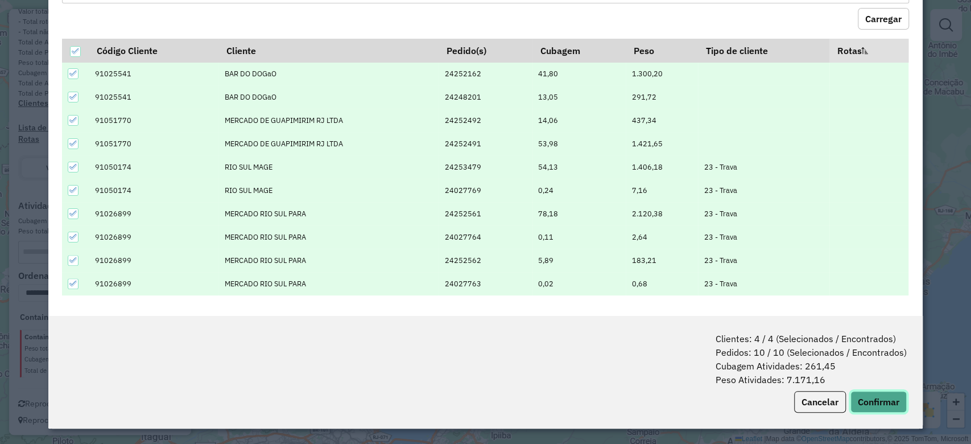
click at [891, 397] on button "Confirmar" at bounding box center [878, 402] width 56 height 22
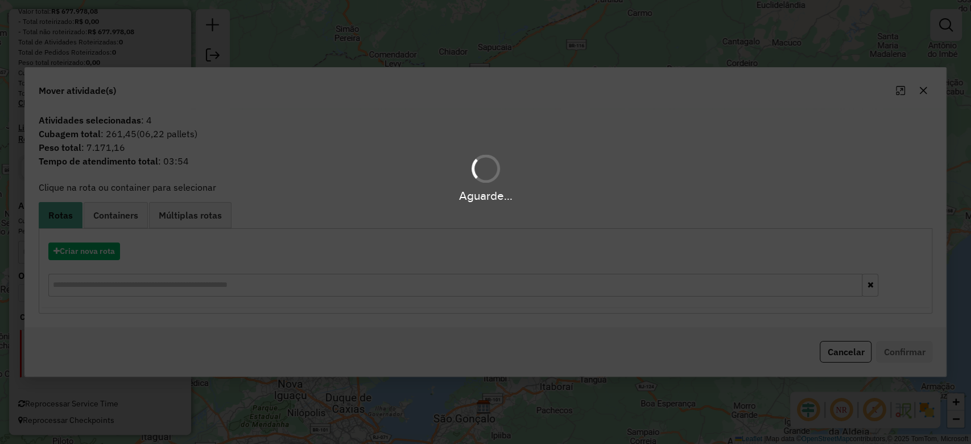
click at [890, 400] on div "Aguarde..." at bounding box center [485, 222] width 971 height 444
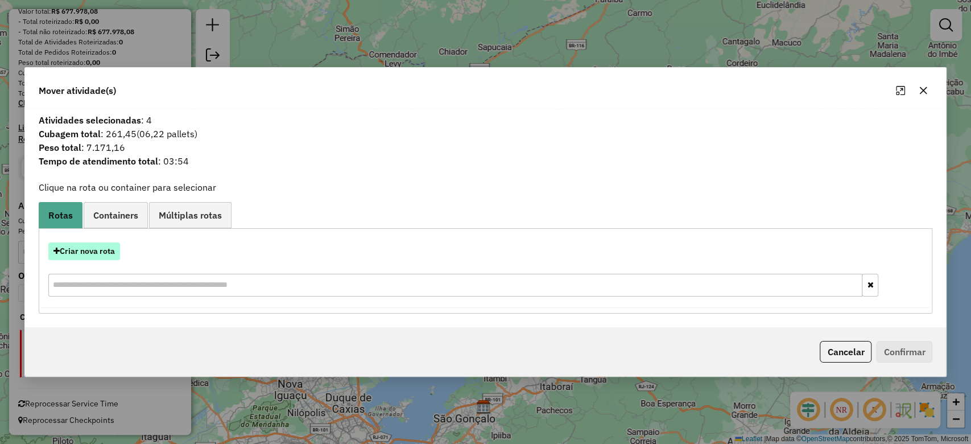
click at [112, 249] on button "Criar nova rota" at bounding box center [84, 251] width 72 height 18
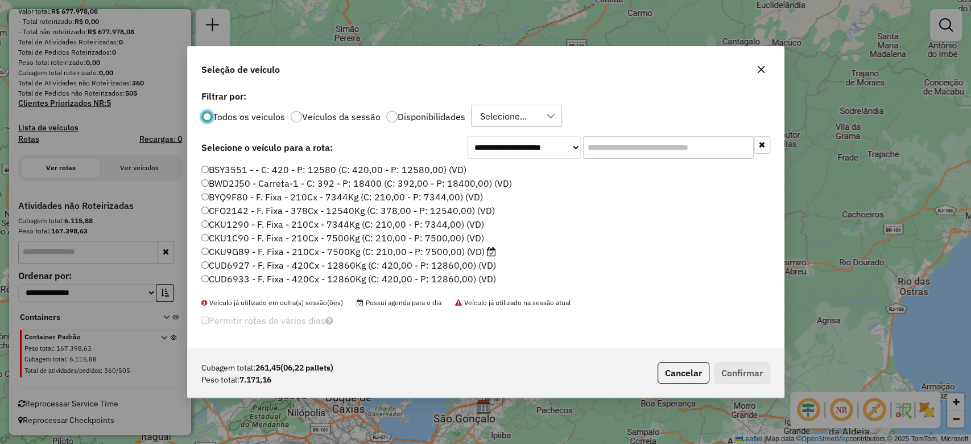
scroll to position [6, 3]
click at [600, 151] on input "text" at bounding box center [668, 147] width 171 height 23
paste input "*******"
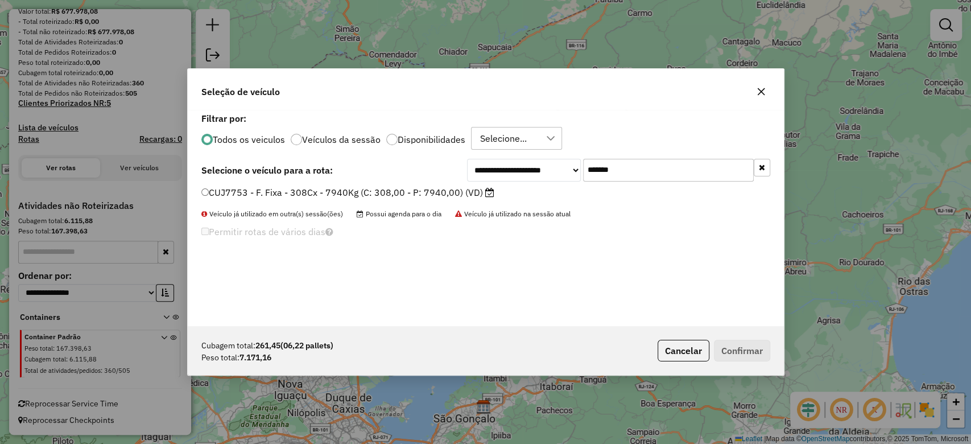
type input "*******"
click at [410, 192] on label "CUJ7753 - F. Fixa - 308Cx - 7940Kg (C: 308,00 - P: 7940,00) (VD)" at bounding box center [347, 192] width 293 height 14
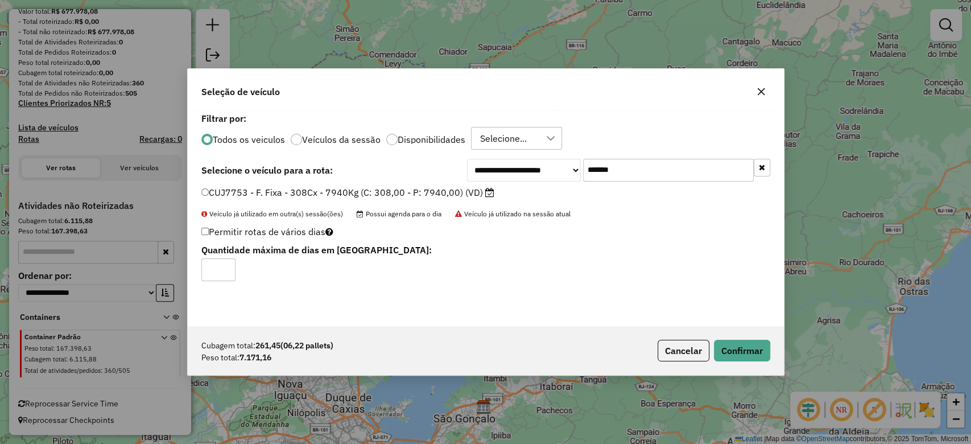
click at [736, 361] on div "Cubagem total: 261,45 (06,22 pallets) Peso total: 7.171,16 Cancelar Confirmar" at bounding box center [486, 350] width 596 height 49
click at [733, 351] on button "Confirmar" at bounding box center [742, 351] width 56 height 22
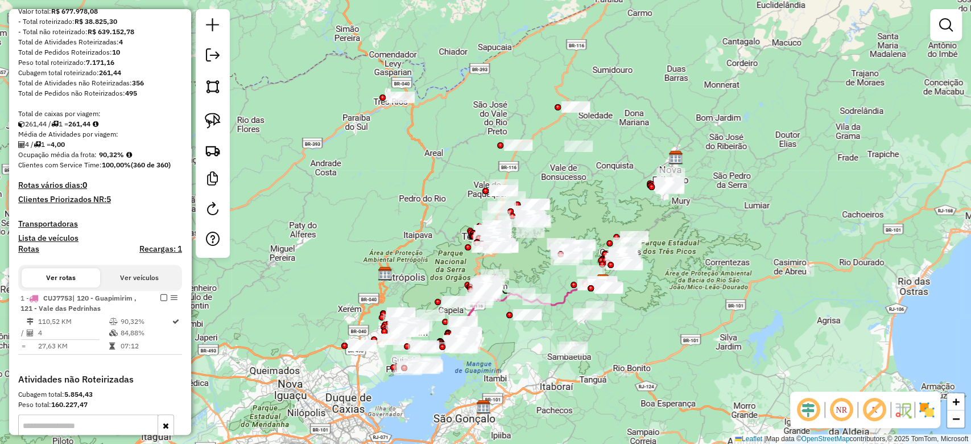
click at [563, 300] on icon at bounding box center [542, 293] width 119 height 24
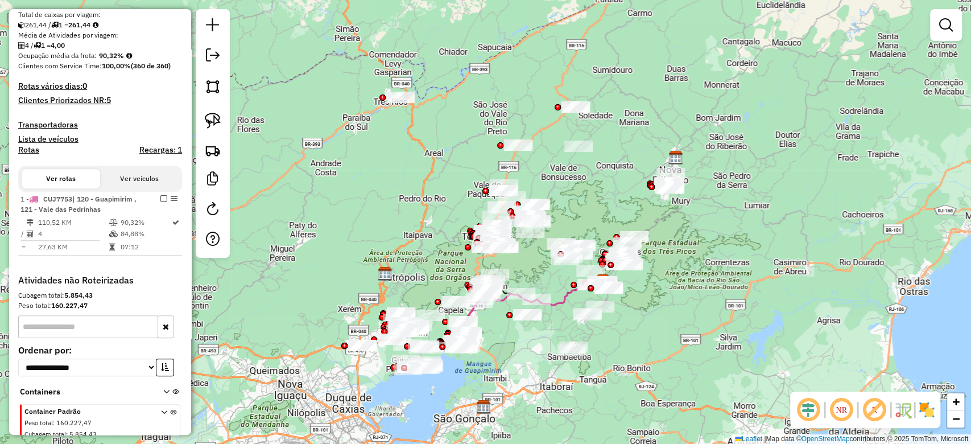
select select "**********"
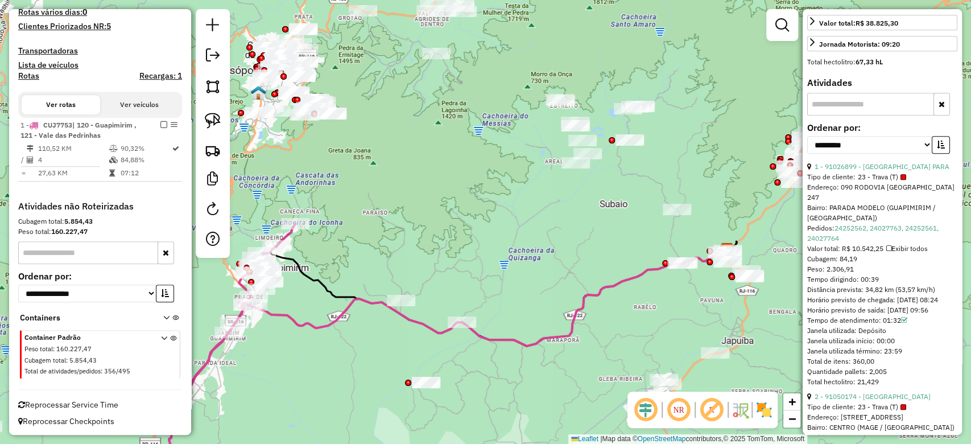
scroll to position [363, 0]
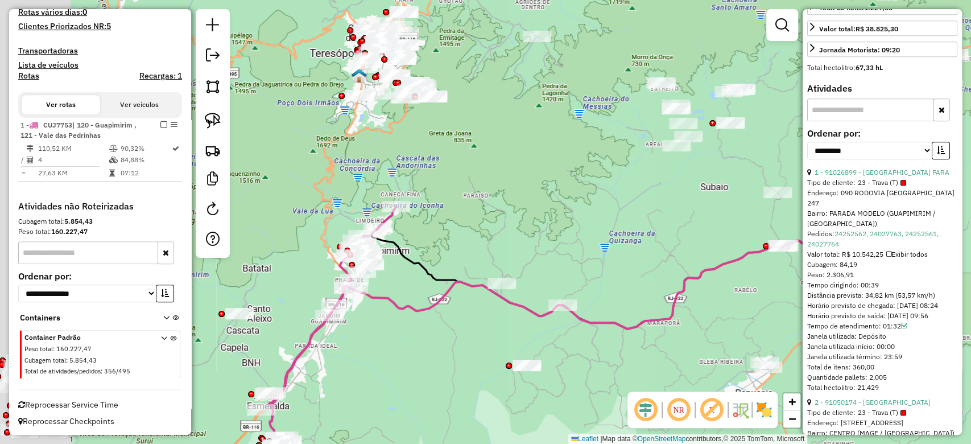
drag, startPoint x: 428, startPoint y: 264, endPoint x: 540, endPoint y: 243, distance: 113.3
click at [541, 244] on div "Janela de atendimento Grade de atendimento Capacidade Transportadoras Veículos …" at bounding box center [485, 222] width 971 height 444
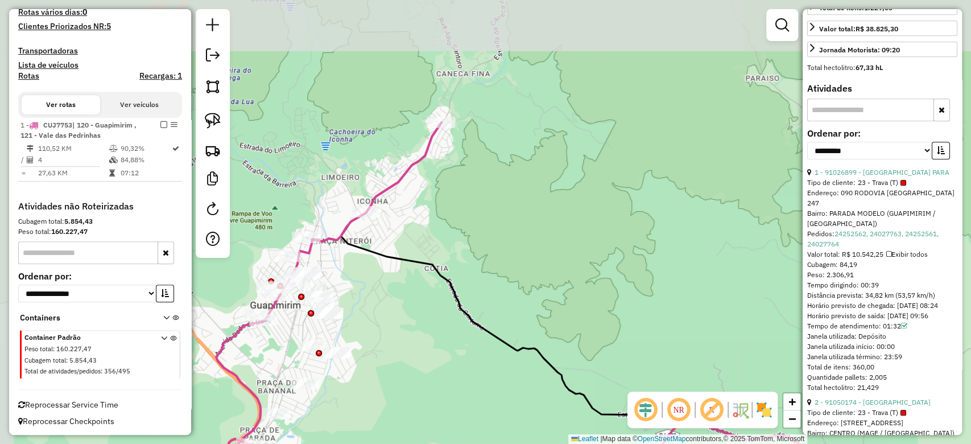
drag, startPoint x: 308, startPoint y: 176, endPoint x: 374, endPoint y: 283, distance: 125.6
click at [374, 283] on div "Janela de atendimento Grade de atendimento Capacidade Transportadoras Veículos …" at bounding box center [485, 222] width 971 height 444
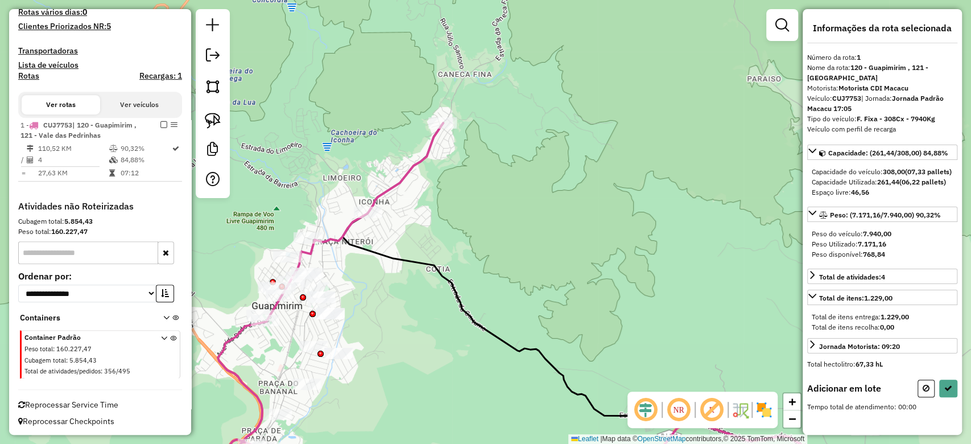
scroll to position [0, 0]
drag, startPoint x: 370, startPoint y: 247, endPoint x: 341, endPoint y: 196, distance: 58.8
drag, startPoint x: 375, startPoint y: 238, endPoint x: 322, endPoint y: 217, distance: 57.7
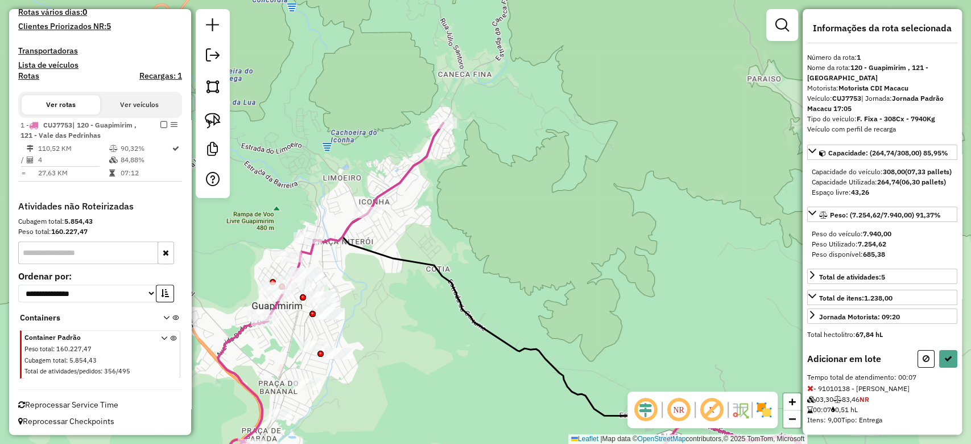
select select "**********"
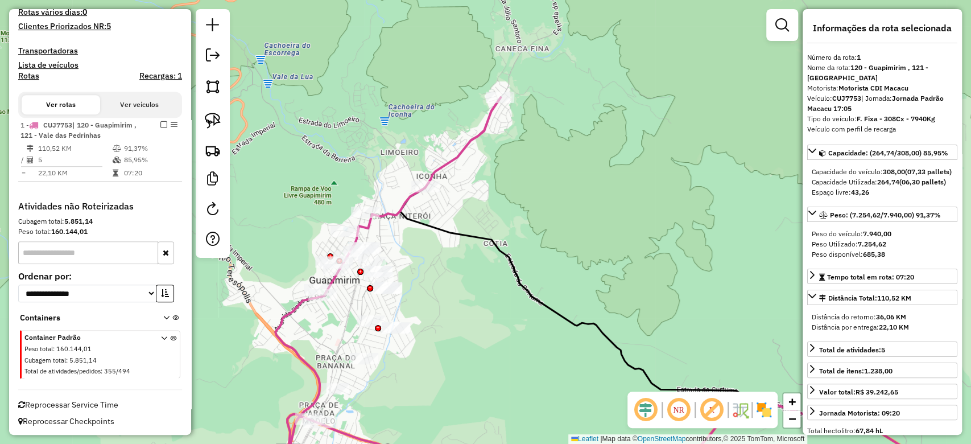
drag, startPoint x: 352, startPoint y: 274, endPoint x: 414, endPoint y: 247, distance: 67.3
click at [414, 247] on div "Janela de atendimento Grade de atendimento Capacidade Transportadoras Veículos …" at bounding box center [485, 222] width 971 height 444
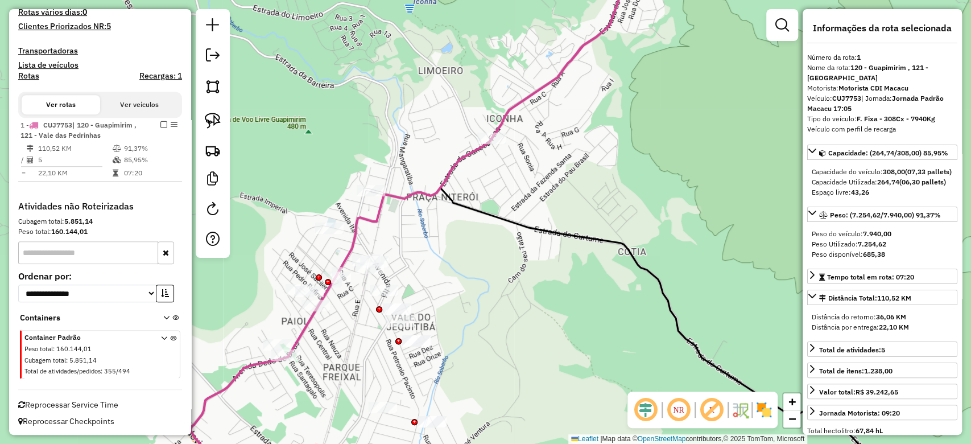
click at [711, 420] on em at bounding box center [711, 409] width 27 height 27
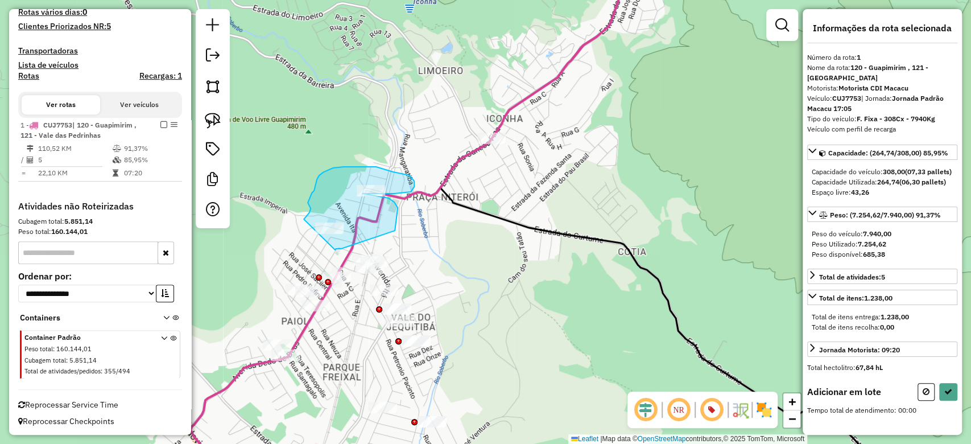
drag, startPoint x: 335, startPoint y: 250, endPoint x: 304, endPoint y: 219, distance: 43.8
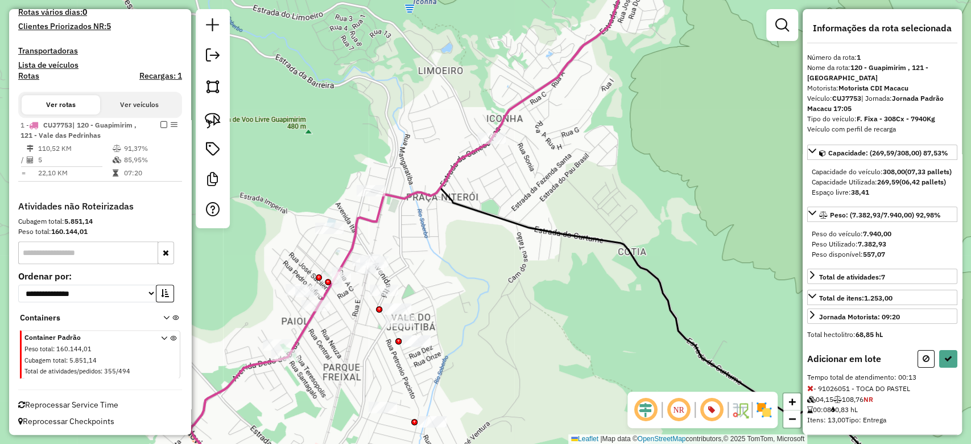
select select "**********"
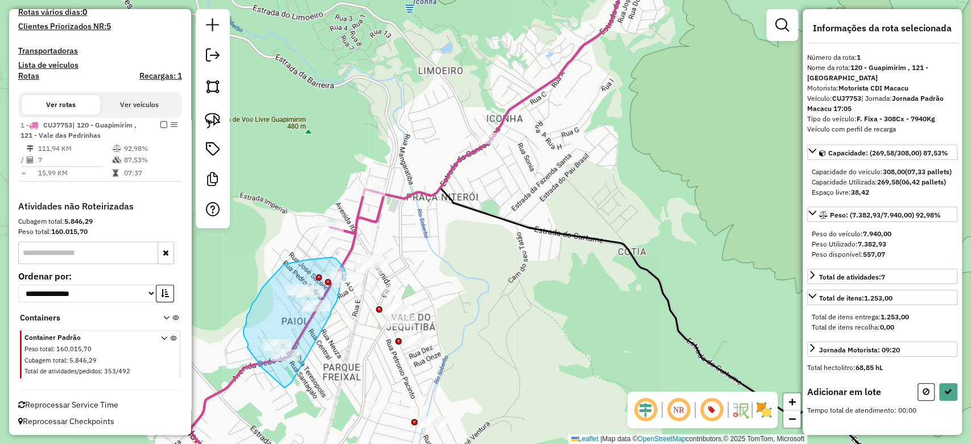
drag, startPoint x: 328, startPoint y: 319, endPoint x: 311, endPoint y: 368, distance: 51.8
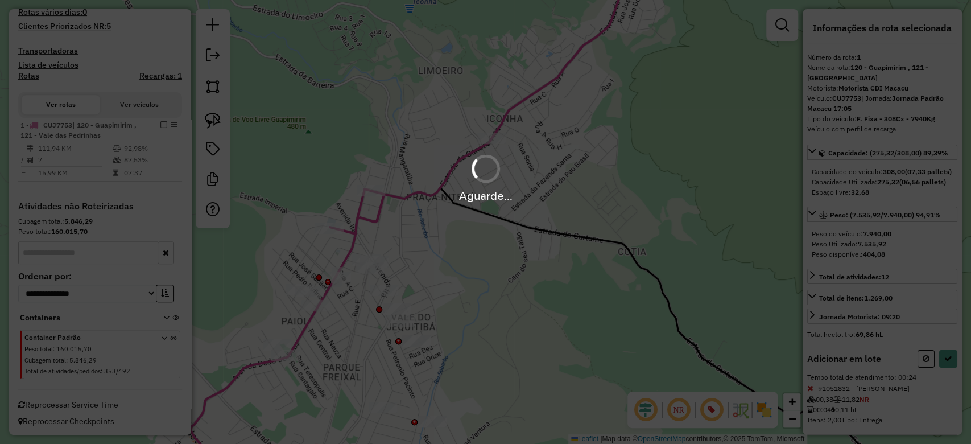
select select "**********"
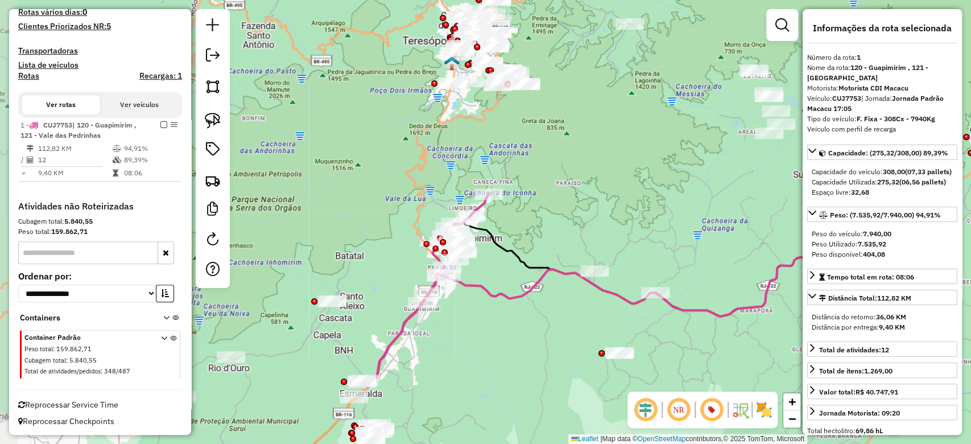
drag, startPoint x: 369, startPoint y: 367, endPoint x: 495, endPoint y: 267, distance: 161.0
click at [495, 267] on div "Janela de atendimento Grade de atendimento Capacidade Transportadoras Veículos …" at bounding box center [485, 222] width 971 height 444
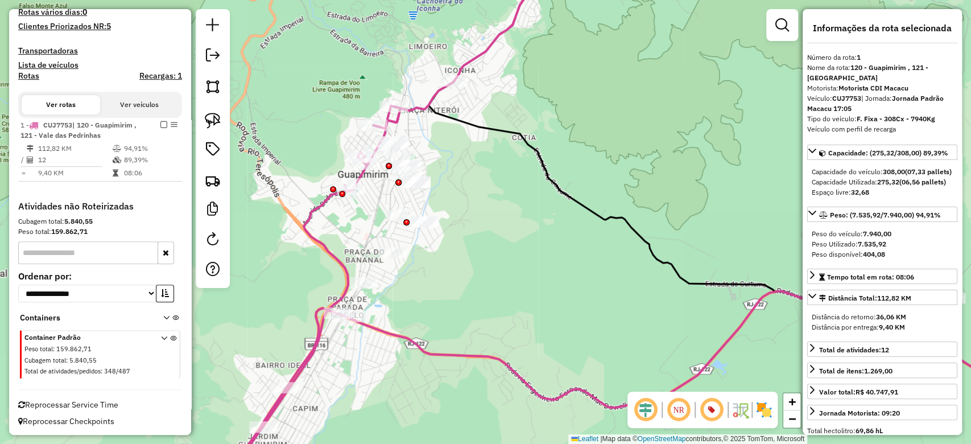
drag, startPoint x: 384, startPoint y: 186, endPoint x: 377, endPoint y: 234, distance: 48.3
click at [377, 234] on div "Janela de atendimento Grade de atendimento Capacidade Transportadoras Veículos …" at bounding box center [485, 222] width 971 height 444
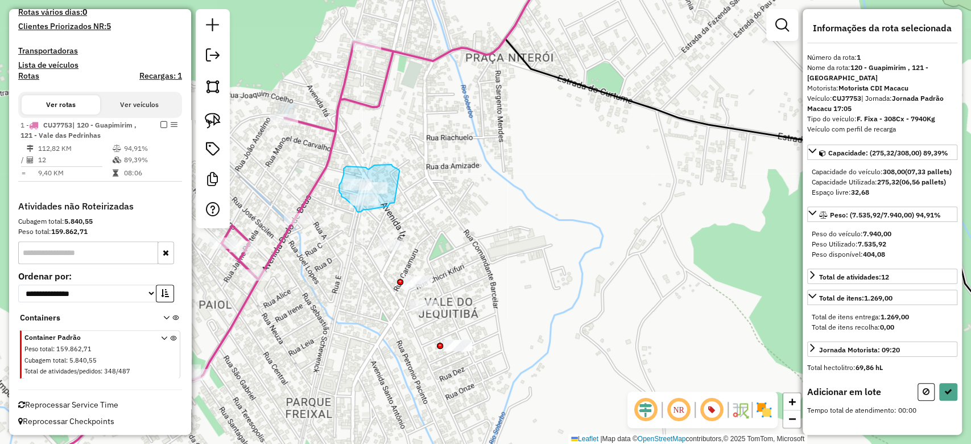
drag, startPoint x: 399, startPoint y: 169, endPoint x: 394, endPoint y: 202, distance: 33.3
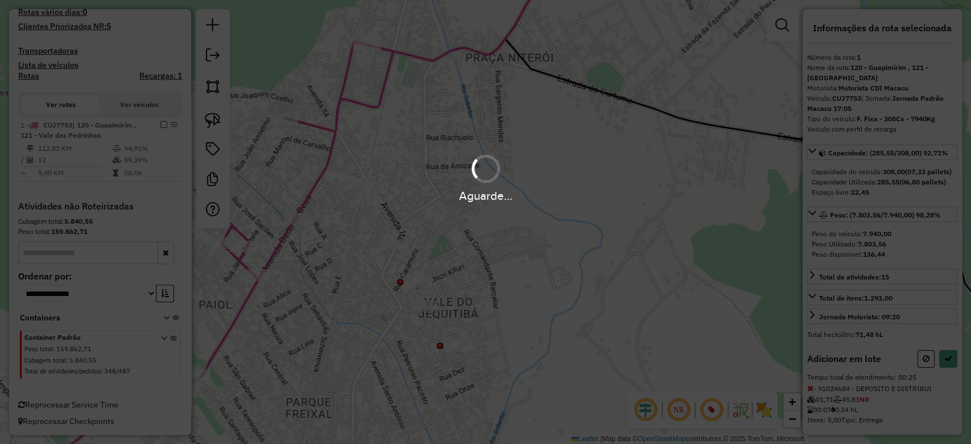
select select "**********"
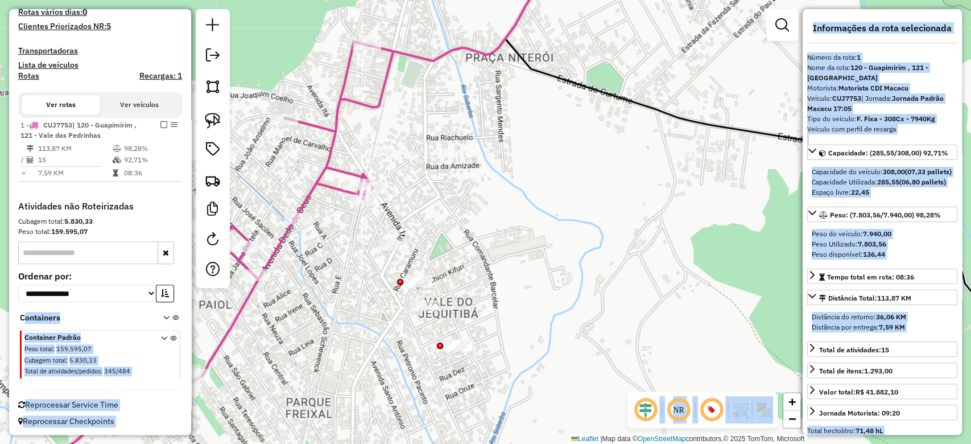
drag, startPoint x: 176, startPoint y: 287, endPoint x: 312, endPoint y: 191, distance: 167.0
click at [312, 191] on hb-router-mapa "Informações da Sessão 1216545 - 24/07/2025 Criação: 23/07/2025 20:26 Depósito: …" at bounding box center [485, 222] width 971 height 444
click at [312, 191] on icon at bounding box center [311, 222] width 561 height 532
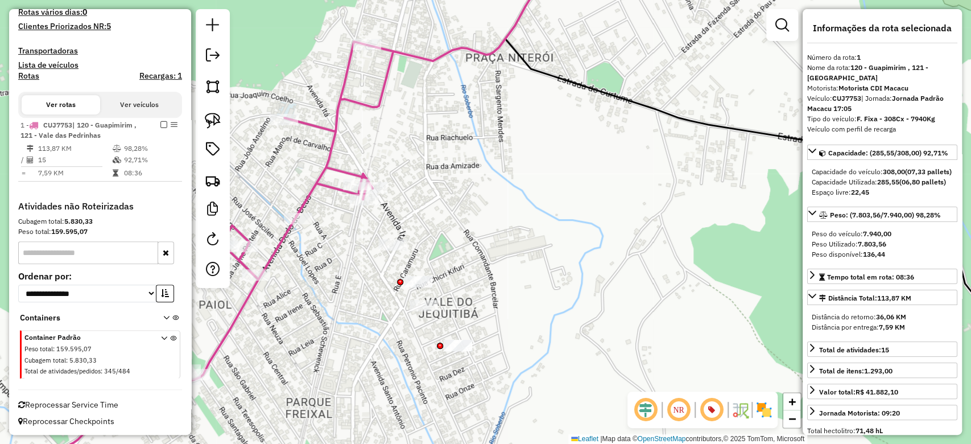
click at [312, 191] on icon at bounding box center [311, 222] width 561 height 532
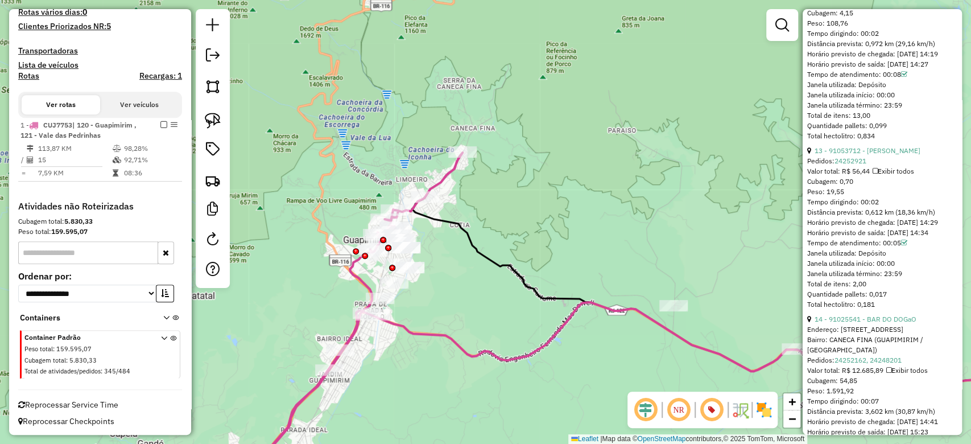
scroll to position [3149, 0]
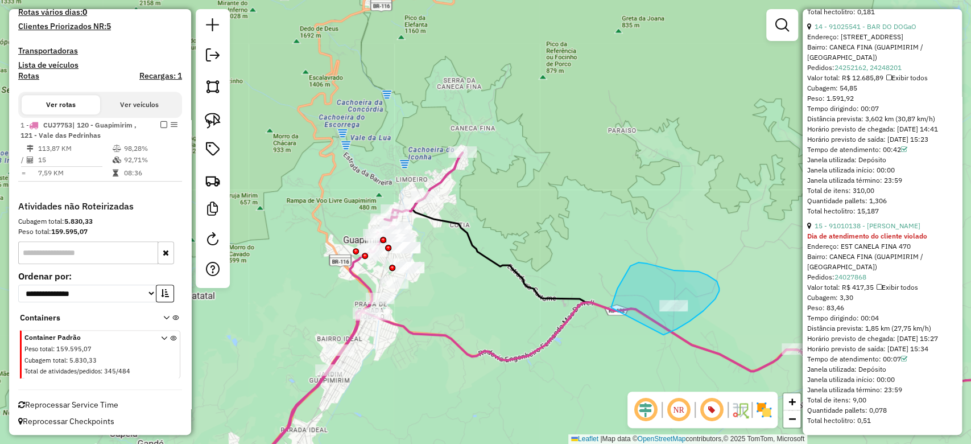
drag, startPoint x: 663, startPoint y: 334, endPoint x: 603, endPoint y: 345, distance: 60.6
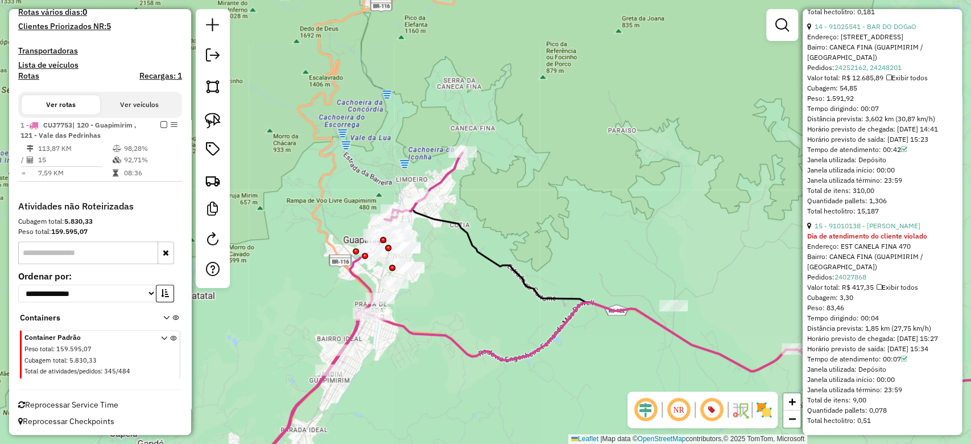
drag, startPoint x: 735, startPoint y: 303, endPoint x: 659, endPoint y: 301, distance: 75.7
click at [659, 301] on div "Janela de atendimento Grade de atendimento Capacidade Transportadoras Veículos …" at bounding box center [485, 222] width 971 height 444
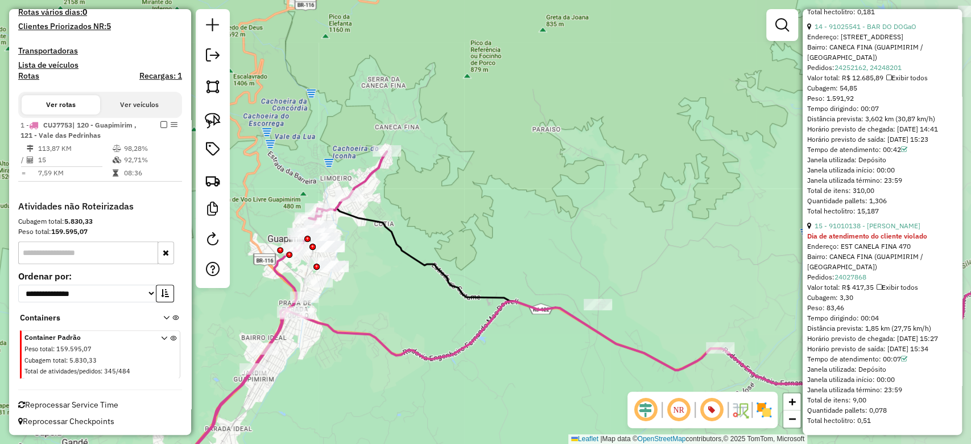
click at [659, 301] on div "Janela de atendimento Grade de atendimento Capacidade Transportadoras Veículos …" at bounding box center [485, 222] width 971 height 444
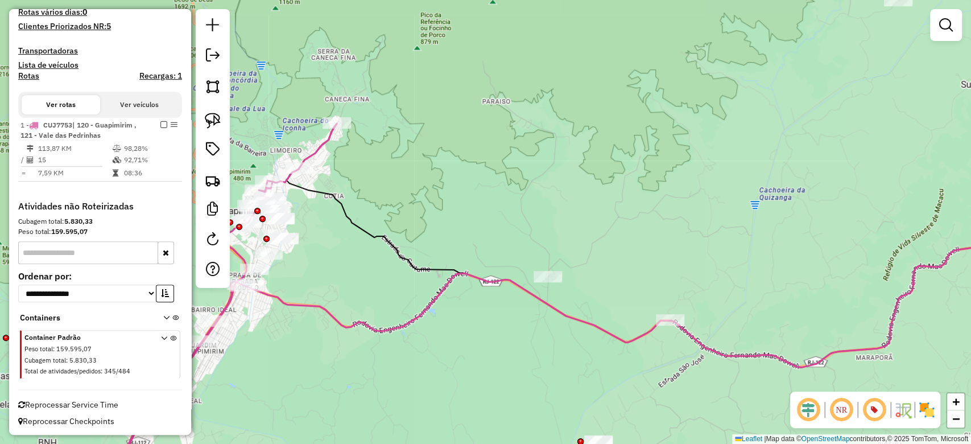
drag, startPoint x: 659, startPoint y: 301, endPoint x: 605, endPoint y: 273, distance: 61.1
click at [605, 273] on div "Janela de atendimento Grade de atendimento Capacidade Transportadoras Veículos …" at bounding box center [485, 222] width 971 height 444
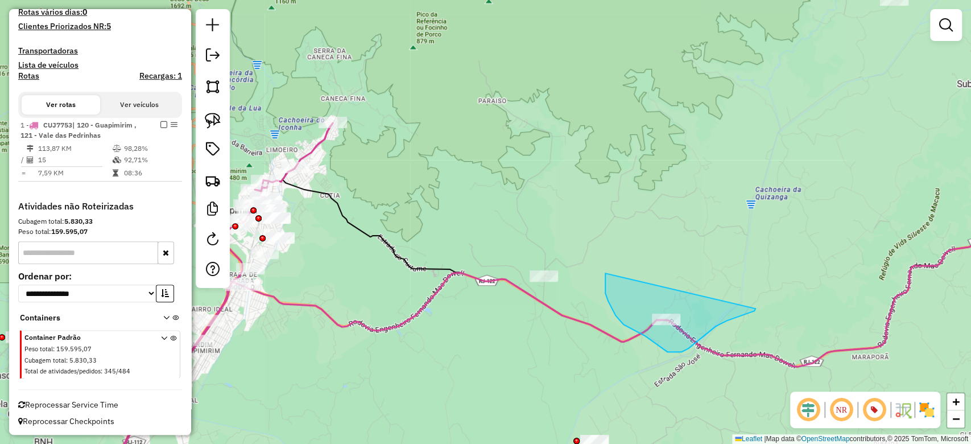
drag, startPoint x: 605, startPoint y: 273, endPoint x: 704, endPoint y: 264, distance: 99.4
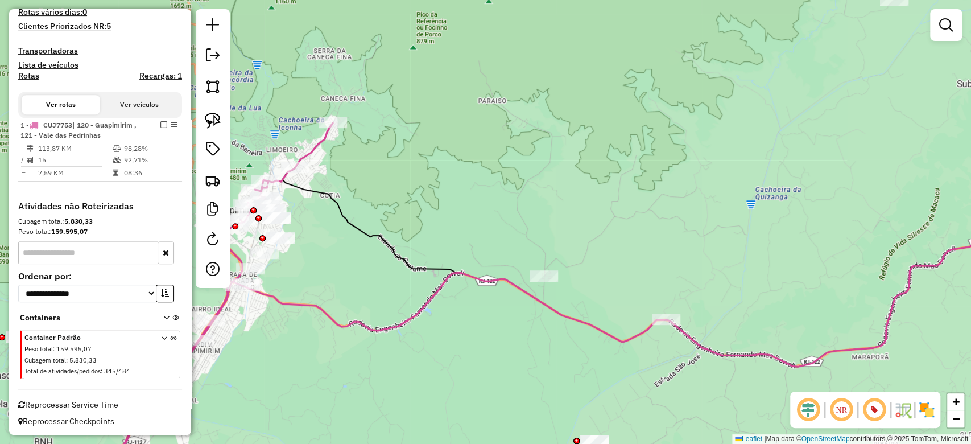
click at [513, 283] on icon at bounding box center [654, 288] width 825 height 158
select select "**********"
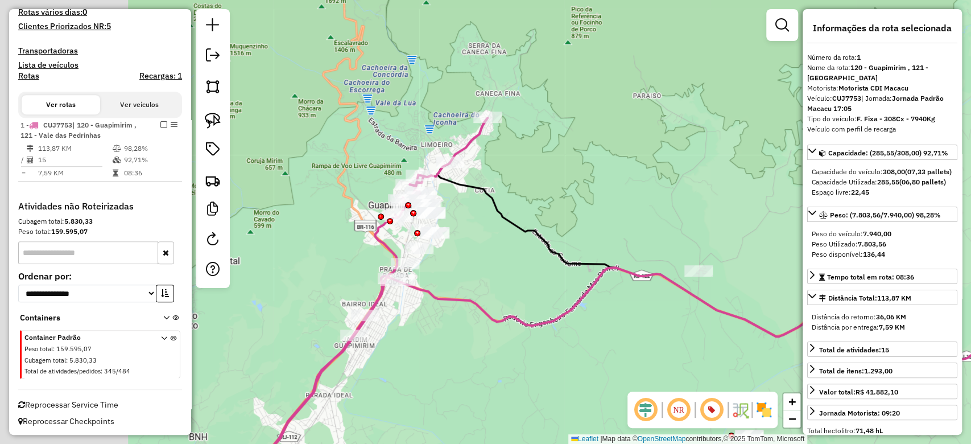
drag, startPoint x: 332, startPoint y: 270, endPoint x: 499, endPoint y: 264, distance: 166.7
click at [499, 264] on div "Janela de atendimento Grade de atendimento Capacidade Transportadoras Veículos …" at bounding box center [485, 222] width 971 height 444
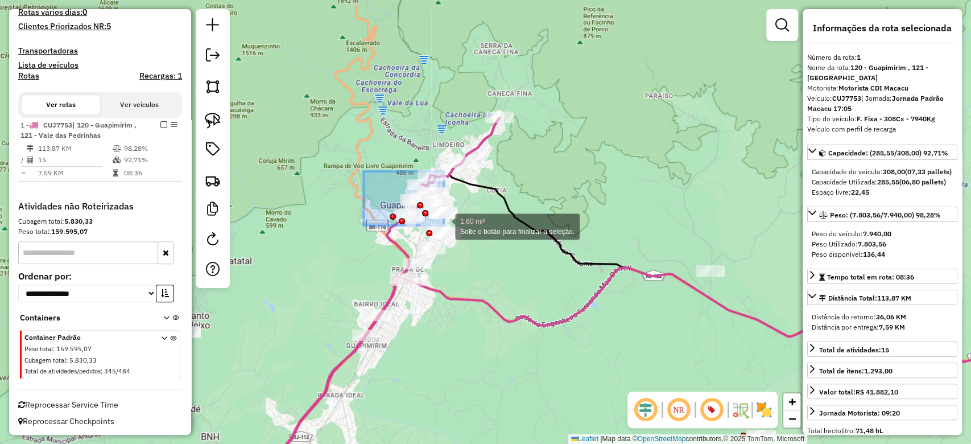
click at [444, 225] on div "1.60 mi² Solte o botão para finalizar a seleção. Janela de atendimento Grade de…" at bounding box center [485, 222] width 971 height 444
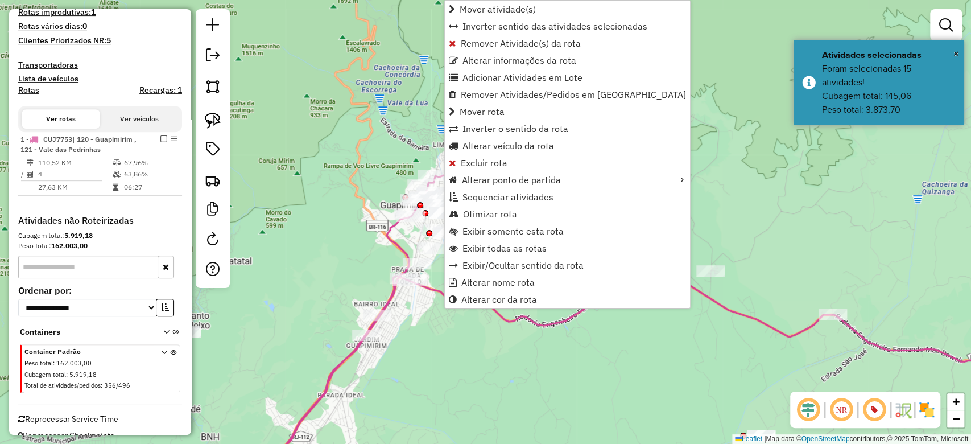
scroll to position [337, 0]
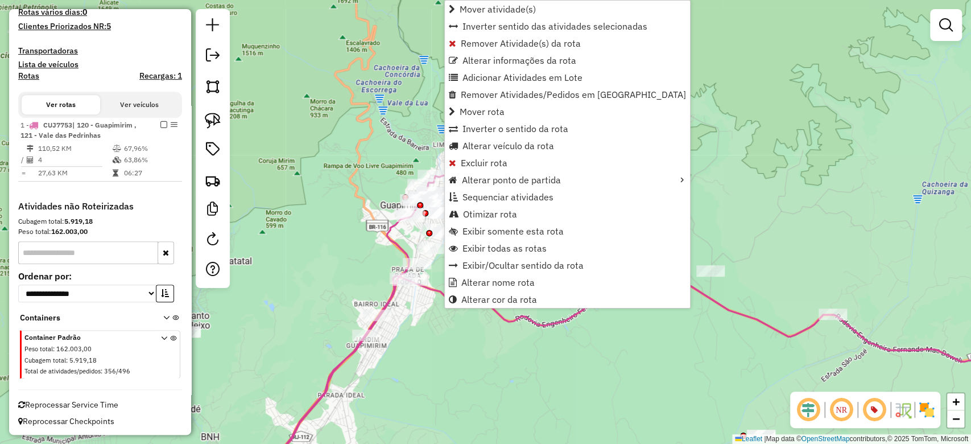
click at [778, 198] on div "Janela de atendimento Grade de atendimento Capacidade Transportadoras Veículos …" at bounding box center [485, 222] width 971 height 444
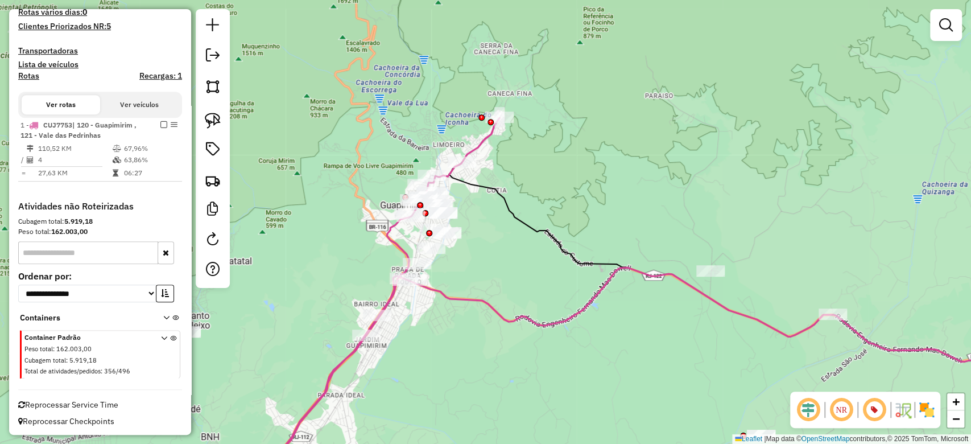
click at [586, 216] on div "Janela de atendimento Grade de atendimento Capacidade Transportadoras Veículos …" at bounding box center [485, 222] width 971 height 444
click at [502, 318] on icon at bounding box center [738, 314] width 659 height 94
select select "**********"
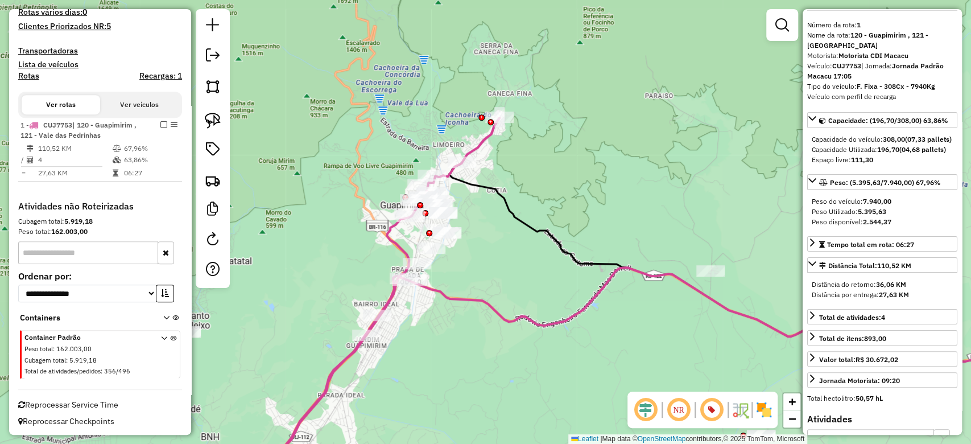
scroll to position [0, 0]
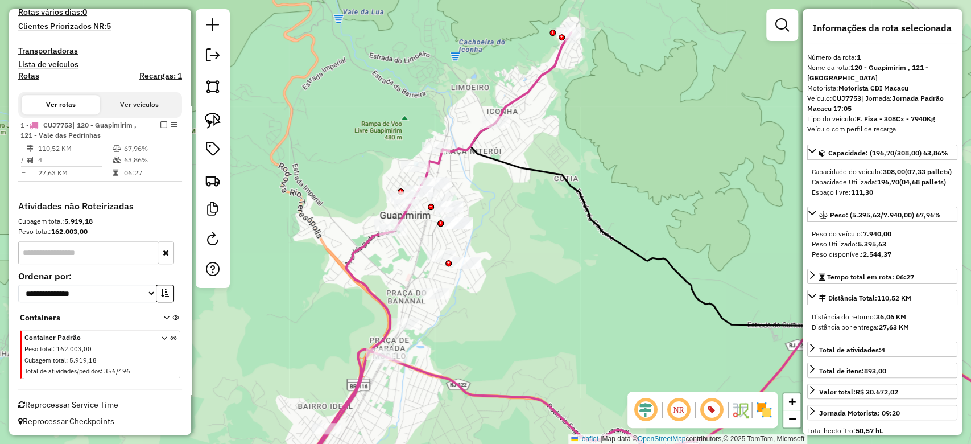
click at [523, 94] on icon at bounding box center [429, 260] width 283 height 456
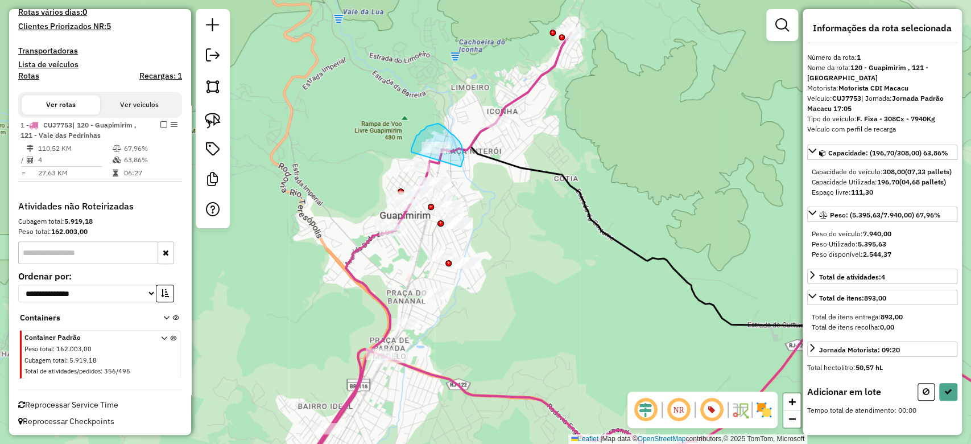
drag, startPoint x: 461, startPoint y: 167, endPoint x: 411, endPoint y: 152, distance: 51.6
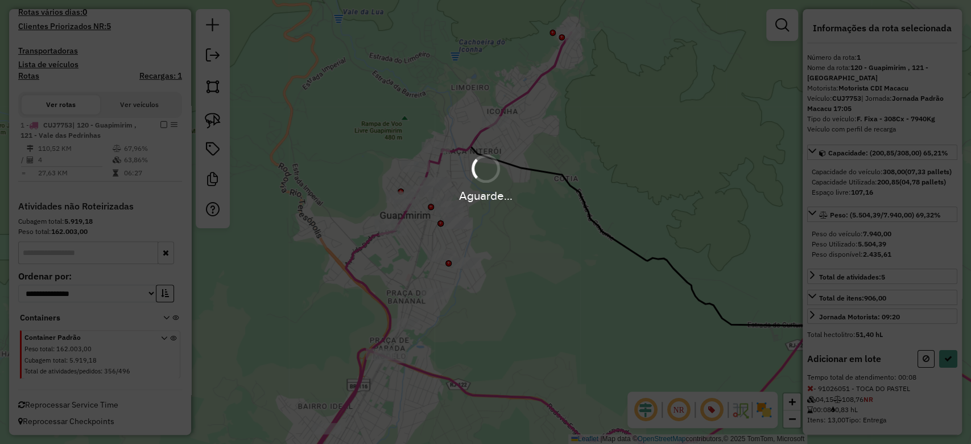
select select "**********"
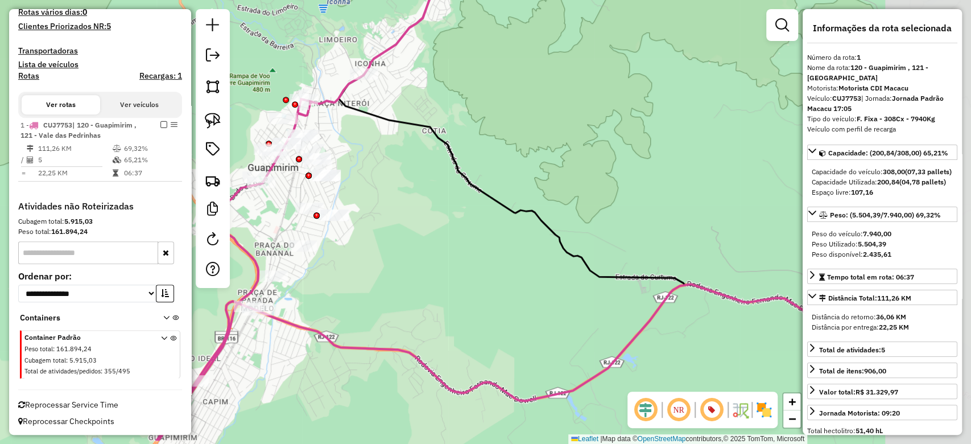
drag, startPoint x: 718, startPoint y: 334, endPoint x: 553, endPoint y: 271, distance: 176.8
click at [553, 271] on div "Janela de atendimento Grade de atendimento Capacidade Transportadoras Veículos …" at bounding box center [485, 222] width 971 height 444
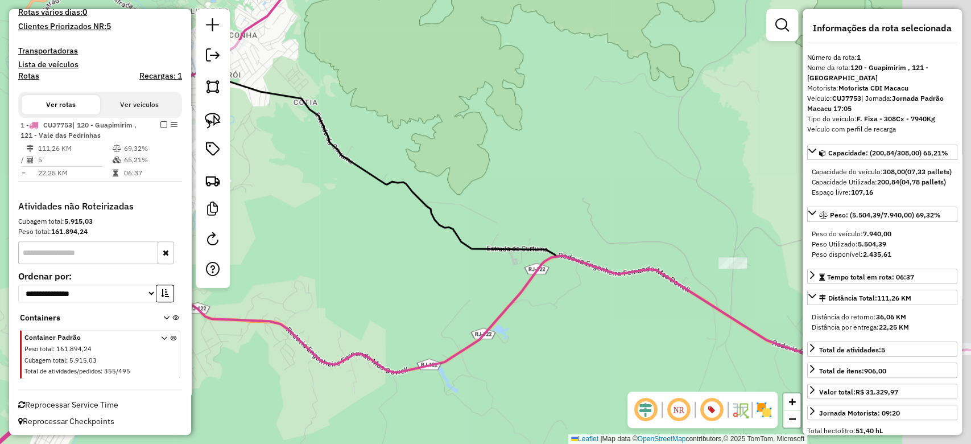
drag, startPoint x: 436, startPoint y: 273, endPoint x: 305, endPoint y: 205, distance: 147.3
click at [305, 205] on div "Janela de atendimento Grade de atendimento Capacidade Transportadoras Veículos …" at bounding box center [485, 222] width 971 height 444
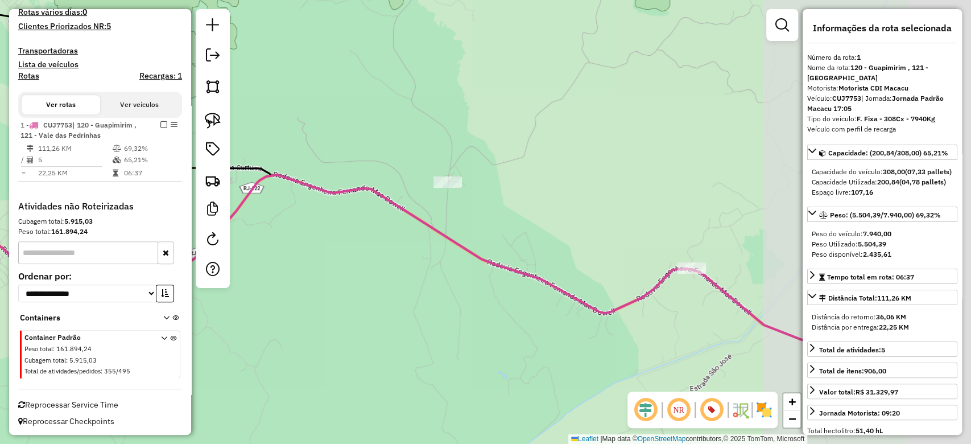
drag, startPoint x: 354, startPoint y: 264, endPoint x: 291, endPoint y: 227, distance: 73.7
click at [309, 243] on div "Janela de atendimento Grade de atendimento Capacidade Transportadoras Veículos …" at bounding box center [485, 222] width 971 height 444
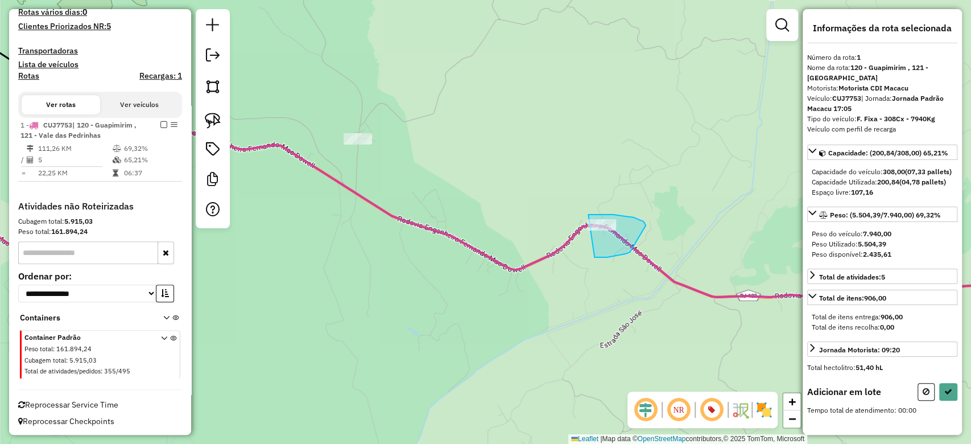
drag, startPoint x: 595, startPoint y: 257, endPoint x: 554, endPoint y: 229, distance: 49.5
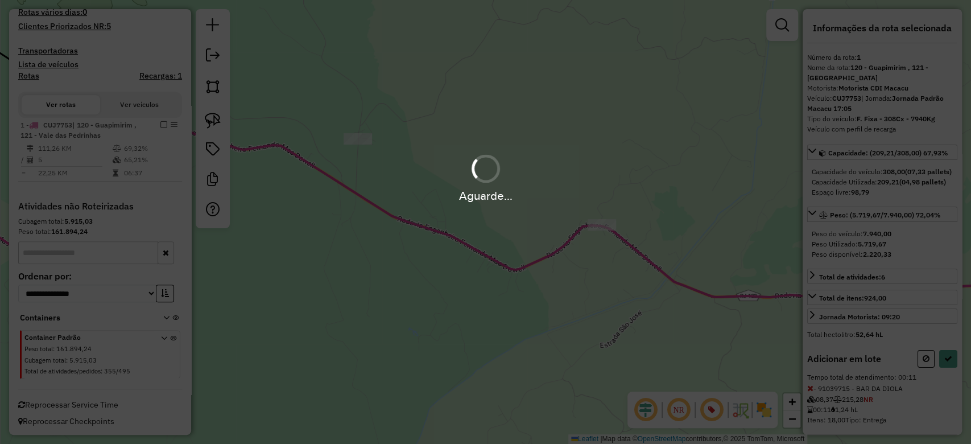
select select "**********"
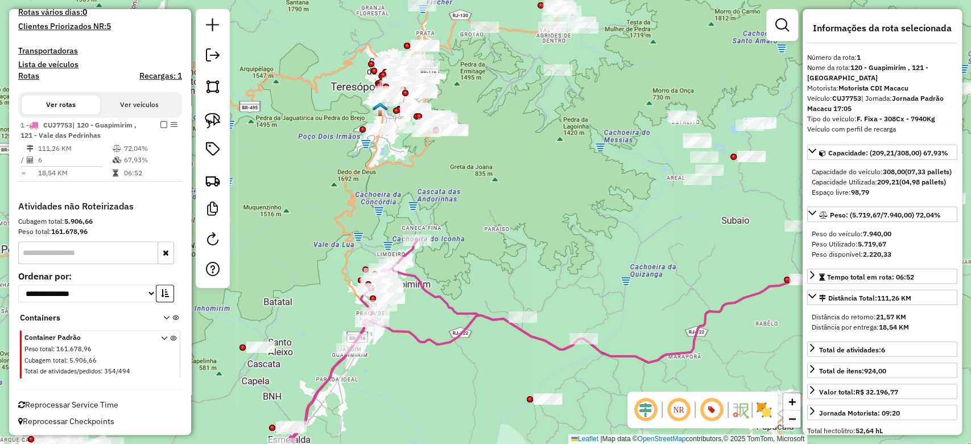
drag, startPoint x: 391, startPoint y: 215, endPoint x: 408, endPoint y: 333, distance: 119.6
click at [408, 333] on icon at bounding box center [610, 314] width 477 height 96
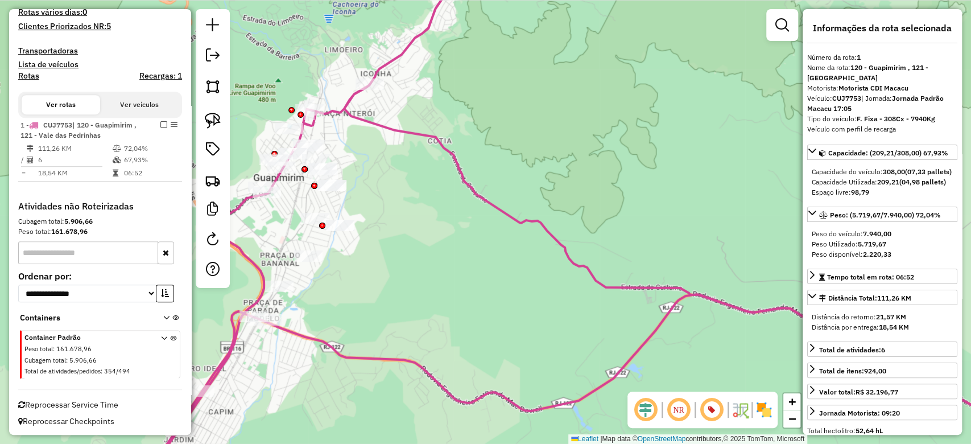
click at [384, 155] on div "Janela de atendimento Grade de atendimento Capacidade Transportadoras Veículos …" at bounding box center [485, 222] width 971 height 444
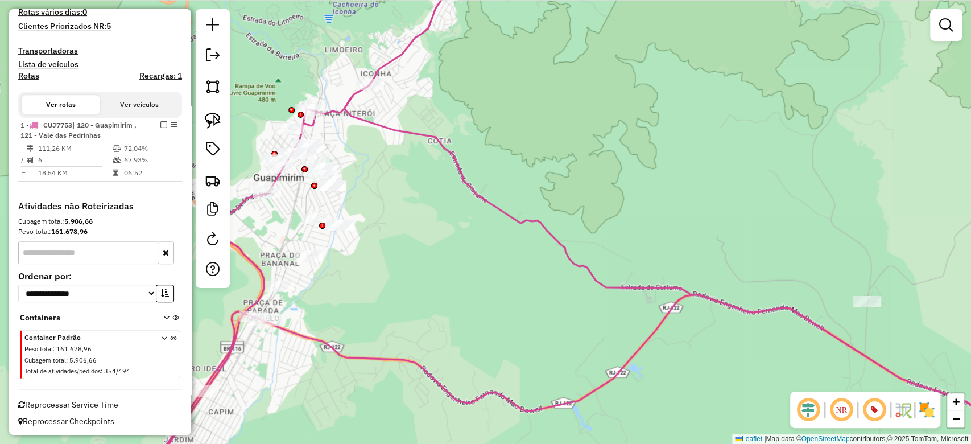
drag, startPoint x: 343, startPoint y: 144, endPoint x: 456, endPoint y: 229, distance: 141.4
click at [456, 228] on div "Janela de atendimento Grade de atendimento Capacidade Transportadoras Veículos …" at bounding box center [485, 222] width 971 height 444
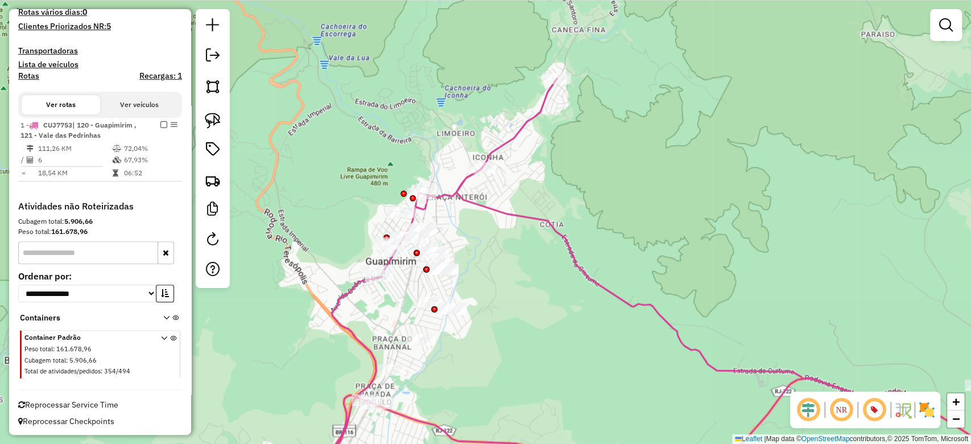
click at [444, 193] on icon at bounding box center [686, 283] width 763 height 410
select select "**********"
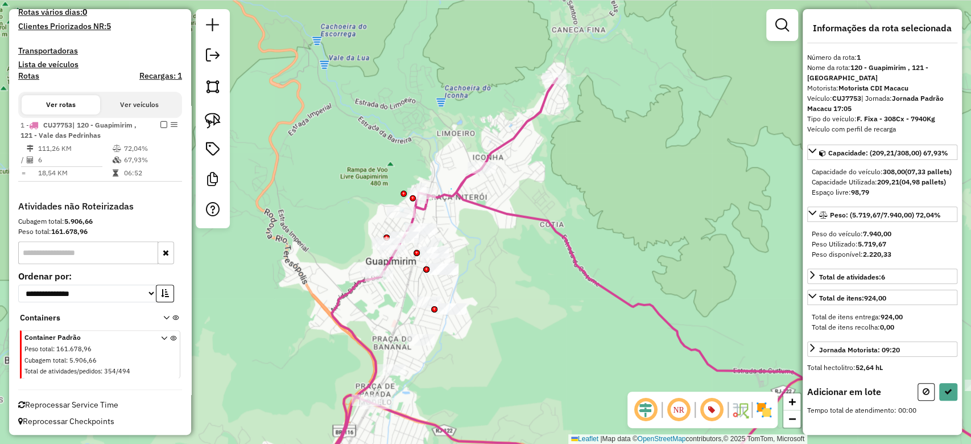
click at [451, 189] on icon at bounding box center [686, 283] width 763 height 410
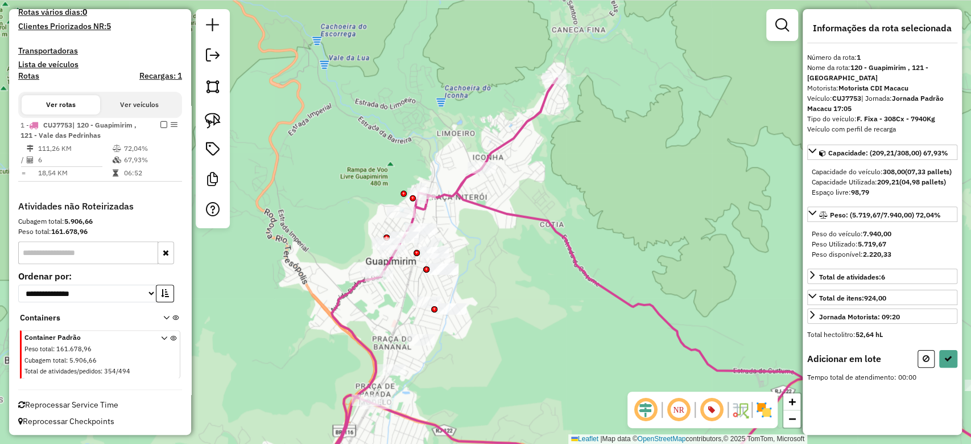
select select "**********"
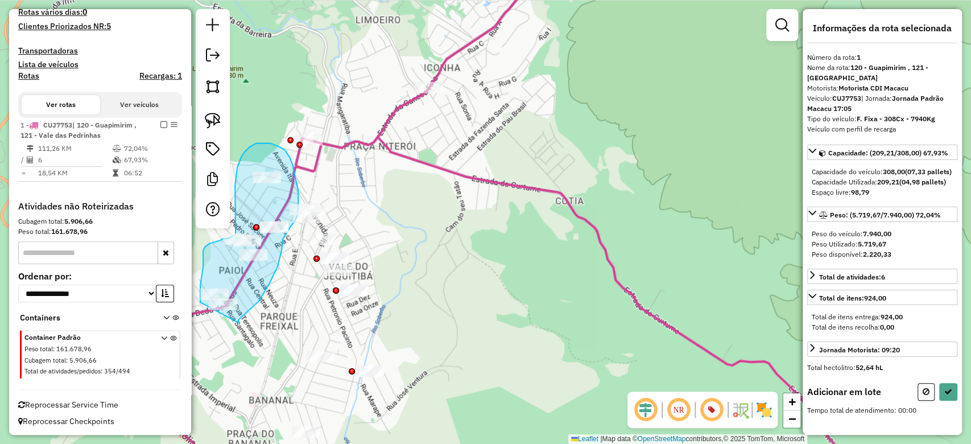
drag, startPoint x: 253, startPoint y: 307, endPoint x: 200, endPoint y: 315, distance: 53.5
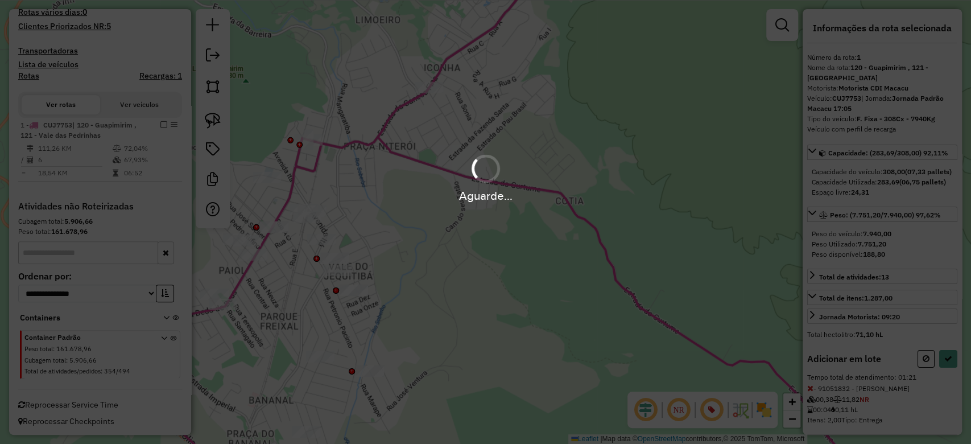
select select "**********"
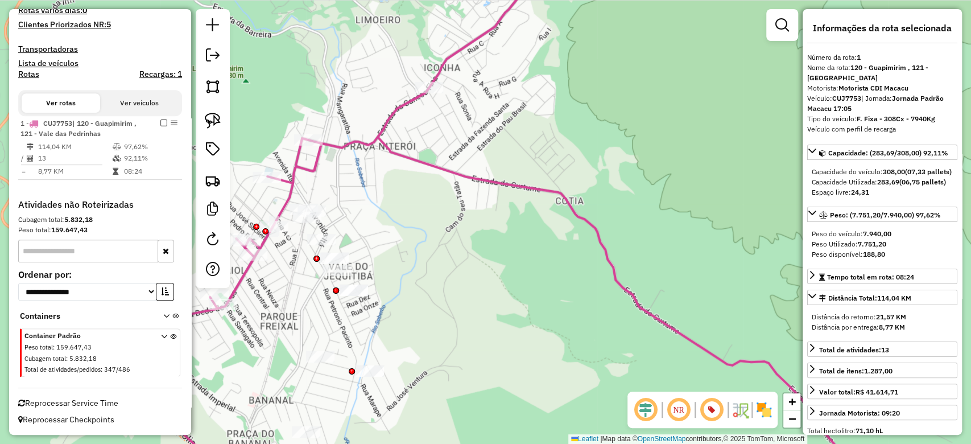
scroll to position [323, 0]
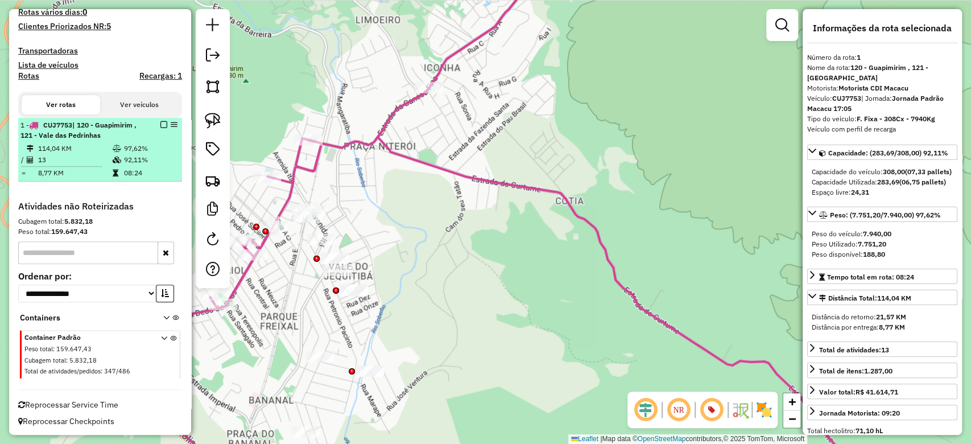
click at [160, 126] on em at bounding box center [163, 124] width 7 height 7
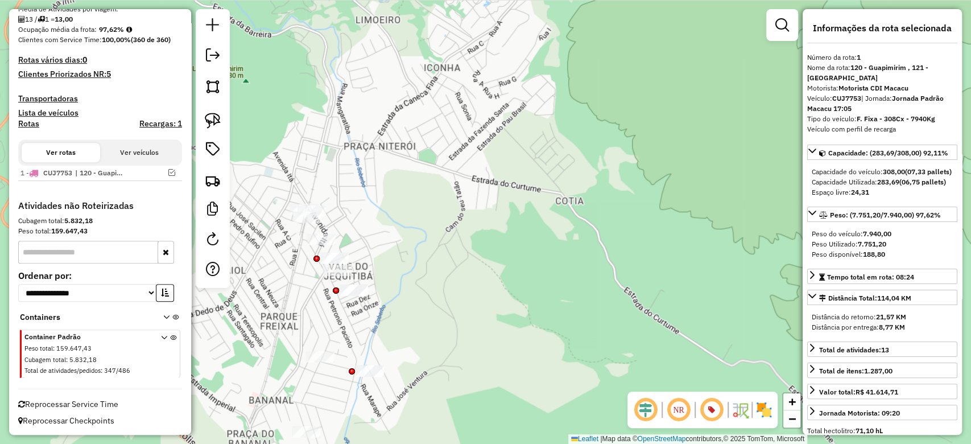
scroll to position [0, 0]
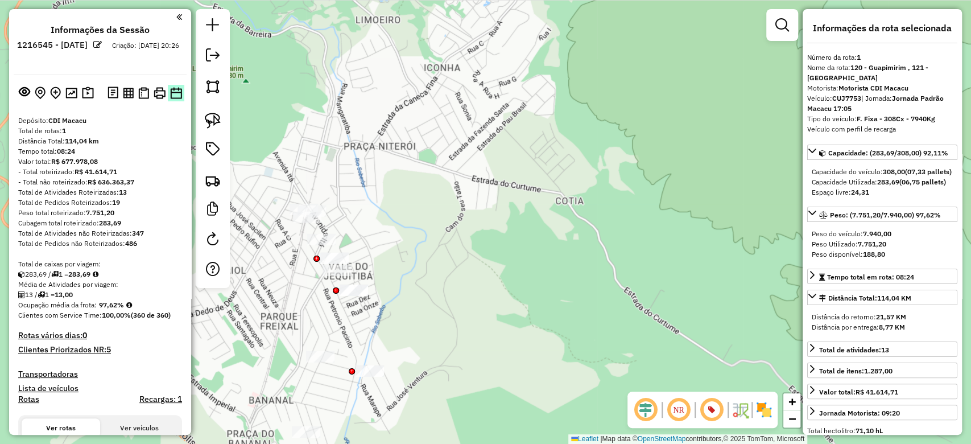
click at [171, 90] on img at bounding box center [176, 93] width 12 height 12
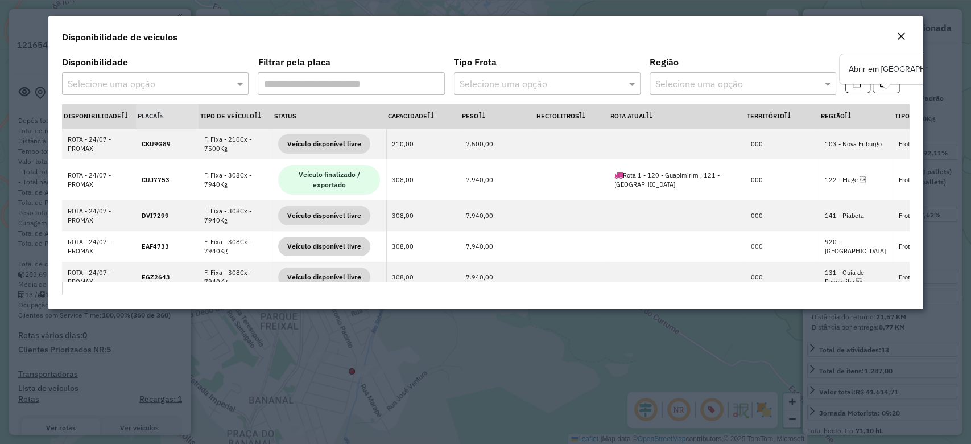
click at [873, 89] on button "button" at bounding box center [885, 83] width 27 height 22
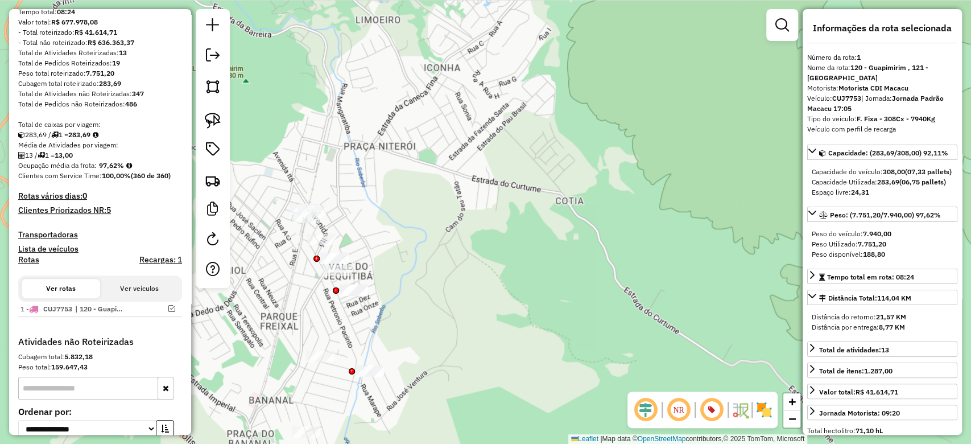
scroll to position [275, 0]
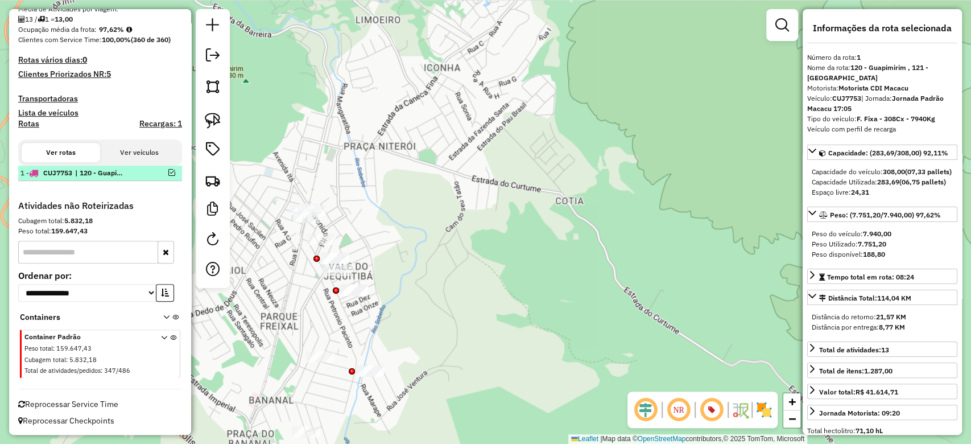
click at [50, 176] on span "CUJ7753" at bounding box center [57, 172] width 29 height 9
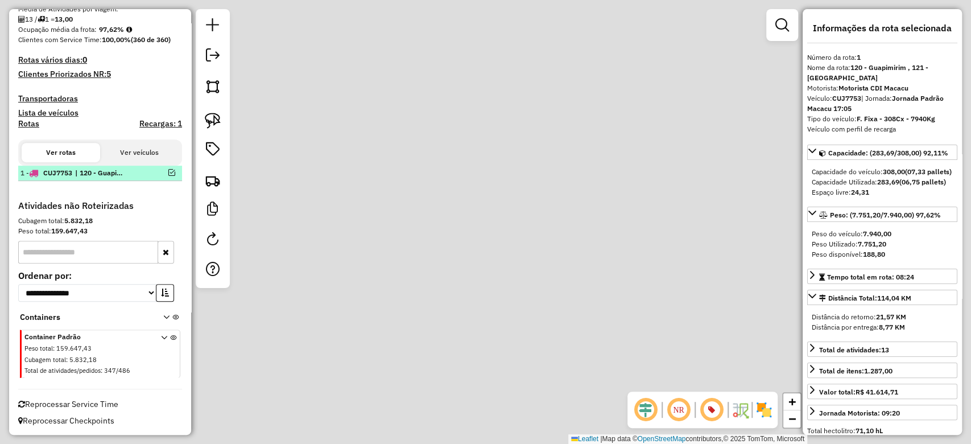
click at [50, 176] on span "CUJ7753" at bounding box center [57, 172] width 29 height 9
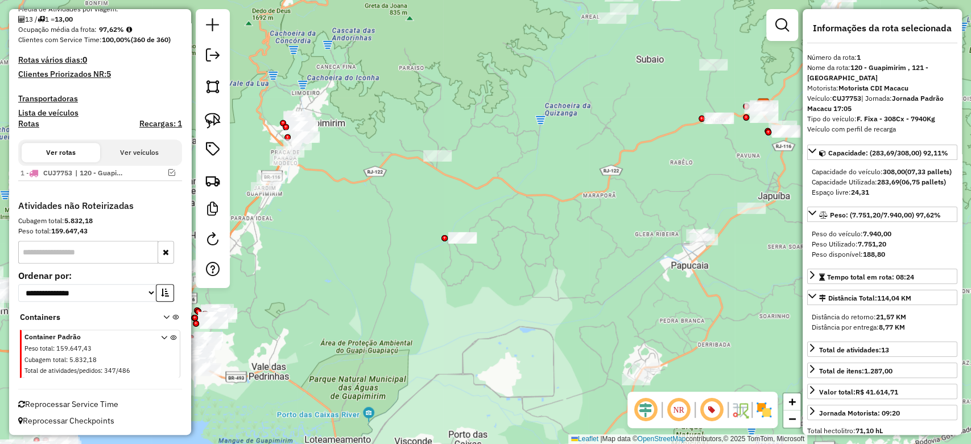
click at [849, 99] on strong "CUJ7753" at bounding box center [846, 98] width 29 height 9
copy strong "CUJ7753"
click at [220, 180] on img at bounding box center [213, 180] width 16 height 16
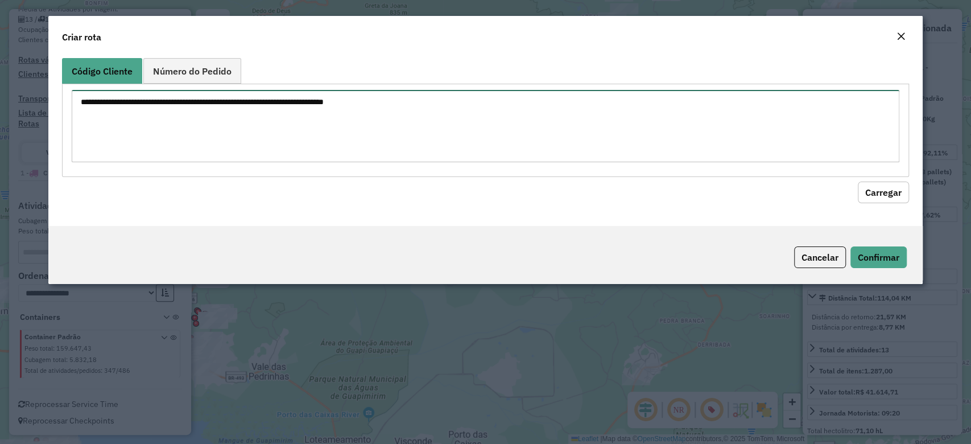
click at [433, 152] on textarea at bounding box center [485, 126] width 827 height 72
paste textarea "******** ********"
type textarea "******** ********"
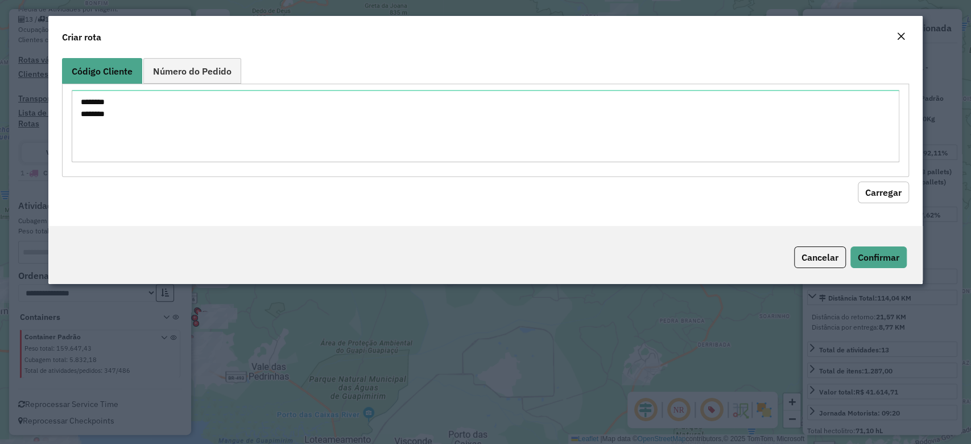
click at [887, 192] on button "Carregar" at bounding box center [883, 192] width 51 height 22
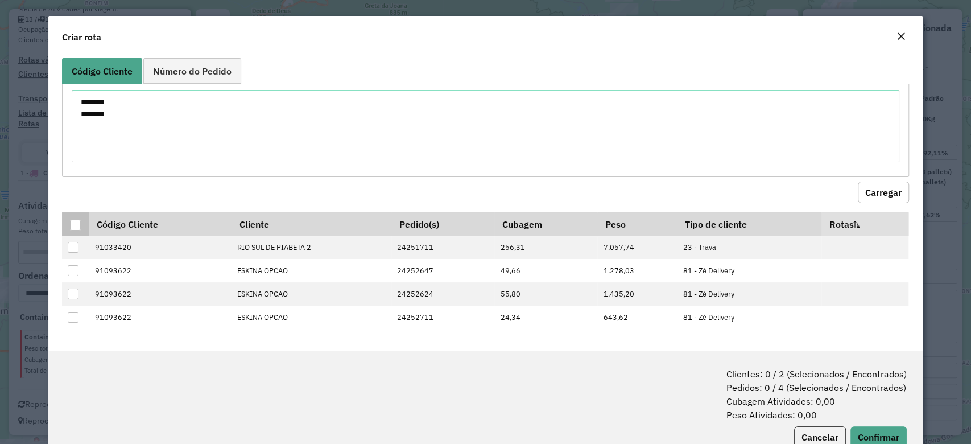
click at [82, 221] on th at bounding box center [75, 224] width 27 height 24
click at [72, 224] on div at bounding box center [75, 225] width 11 height 11
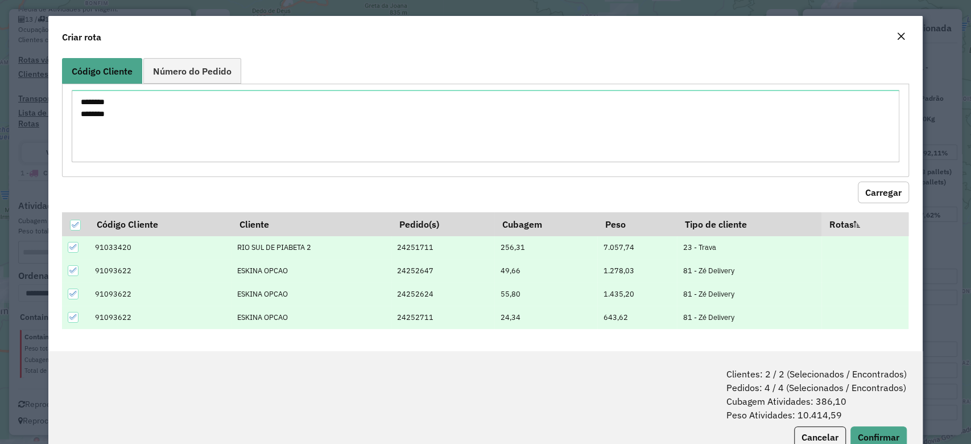
scroll to position [35, 0]
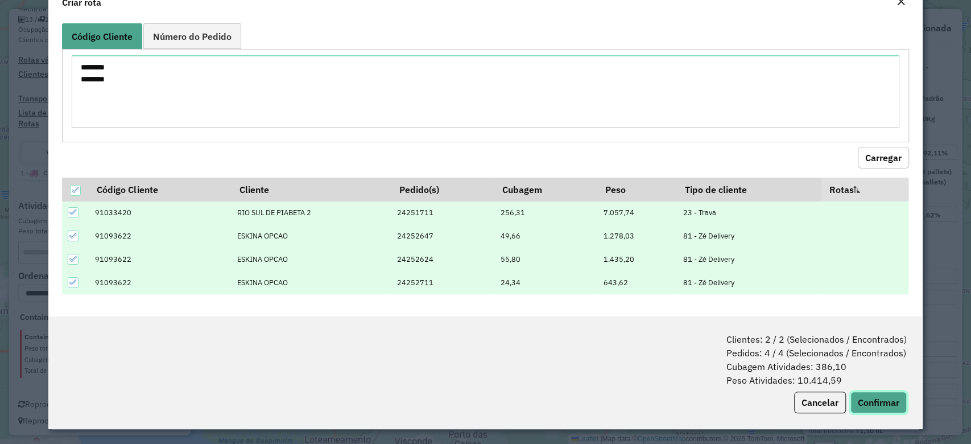
click at [892, 398] on button "Confirmar" at bounding box center [878, 402] width 56 height 22
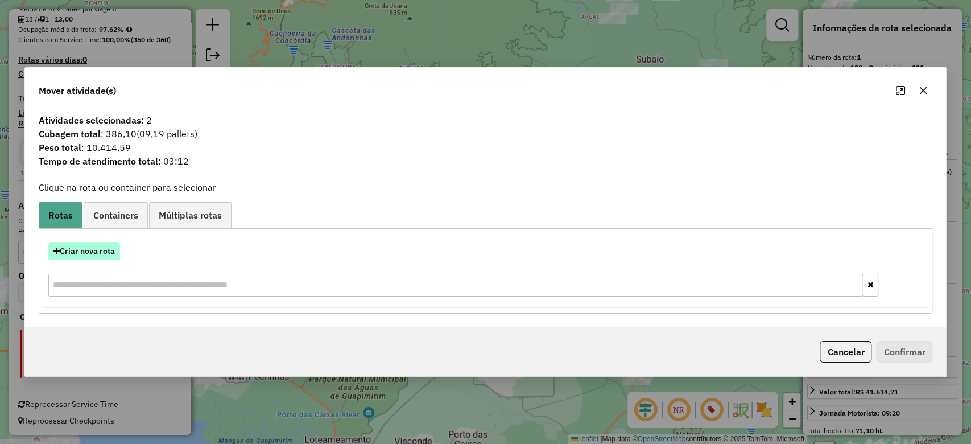
click at [81, 248] on button "Criar nova rota" at bounding box center [84, 251] width 72 height 18
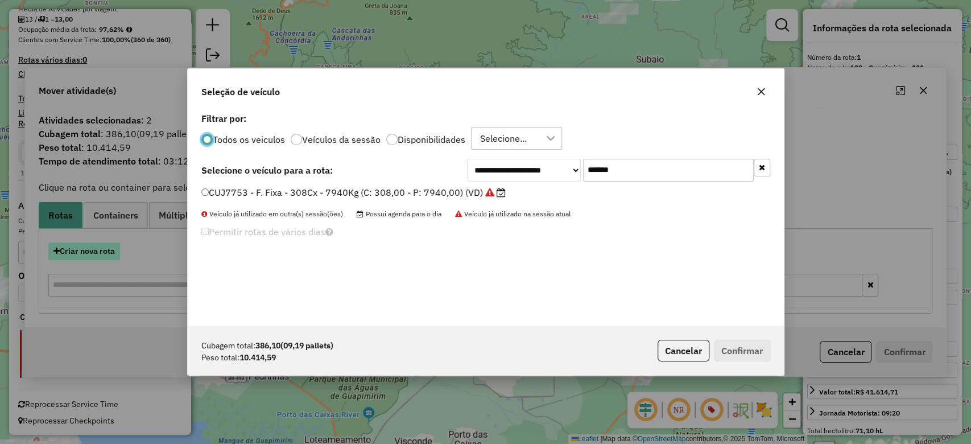
scroll to position [6, 3]
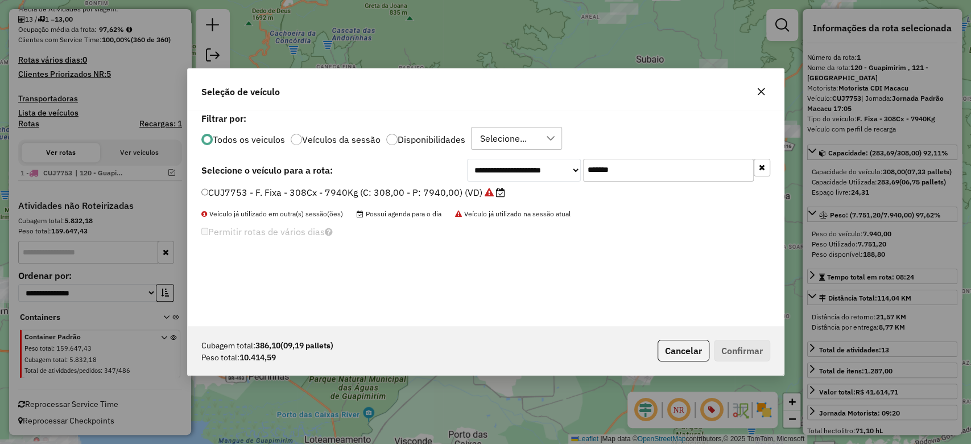
click at [617, 171] on input "*******" at bounding box center [668, 170] width 171 height 23
paste input "text"
type input "*******"
click at [477, 197] on label "RYY4F01 - F. Fixa - 420Cx - 12100Kg (C: 420,00 - P: 12100,00) (VD)" at bounding box center [352, 192] width 303 height 14
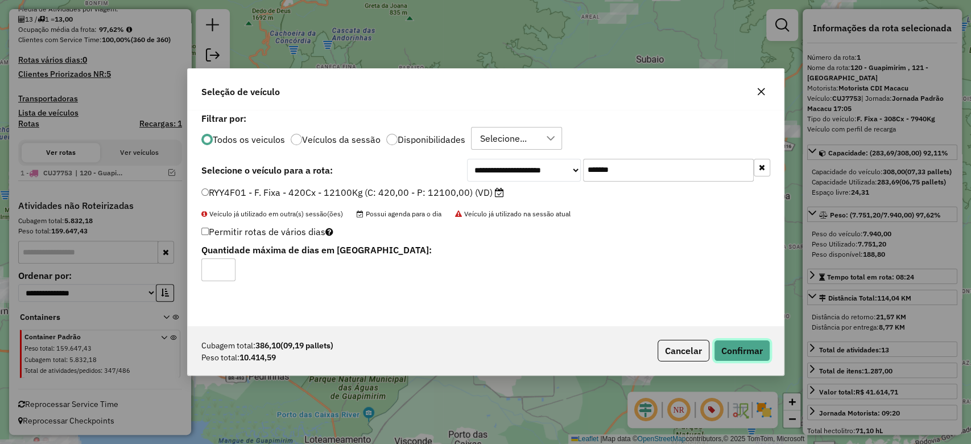
click at [736, 348] on button "Confirmar" at bounding box center [742, 351] width 56 height 22
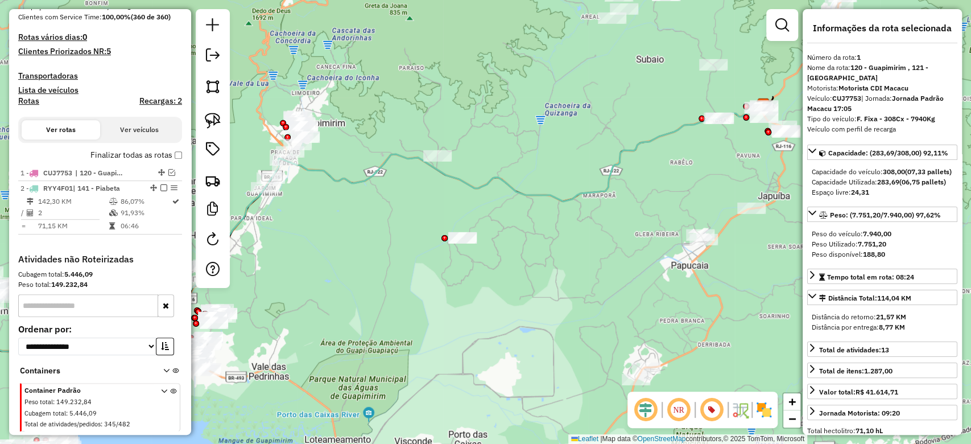
scroll to position [351, 0]
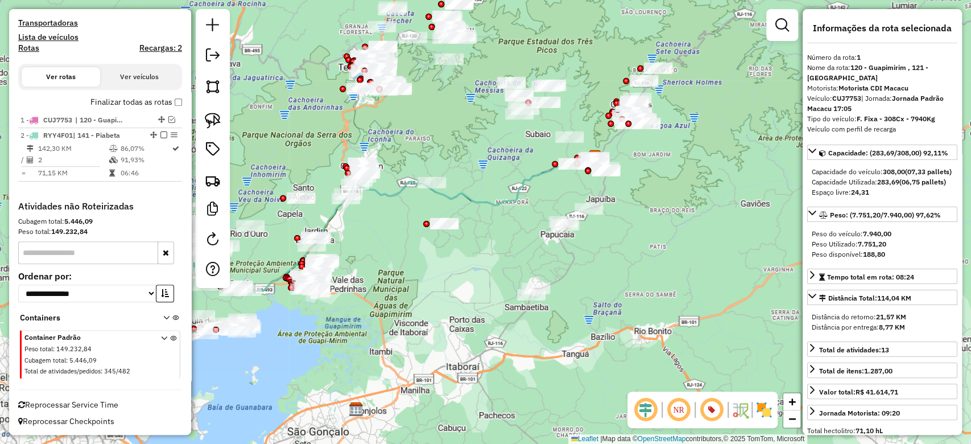
drag, startPoint x: 272, startPoint y: 221, endPoint x: 431, endPoint y: 249, distance: 160.6
click at [431, 249] on icon at bounding box center [394, 225] width 401 height 134
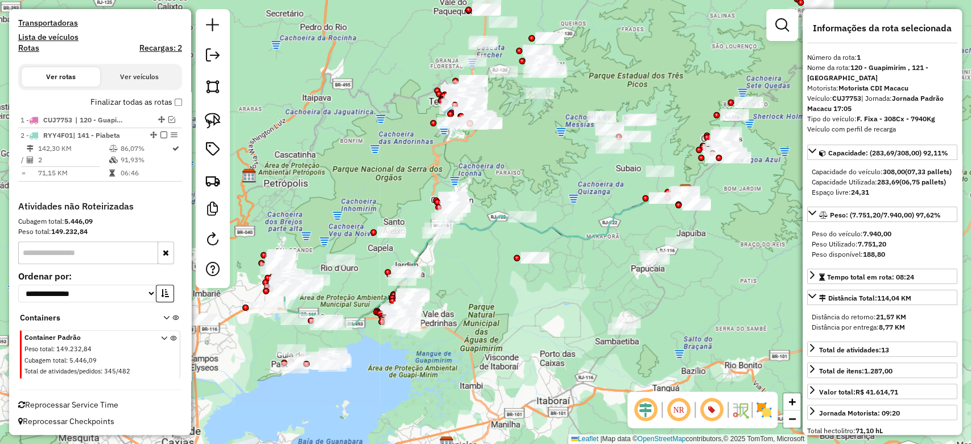
click at [492, 218] on icon at bounding box center [484, 259] width 401 height 134
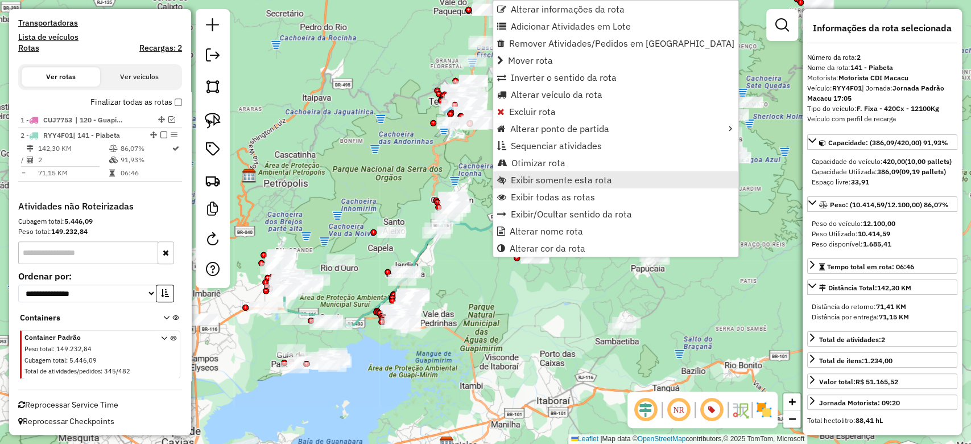
click at [557, 175] on span "Exibir somente esta rota" at bounding box center [561, 179] width 101 height 9
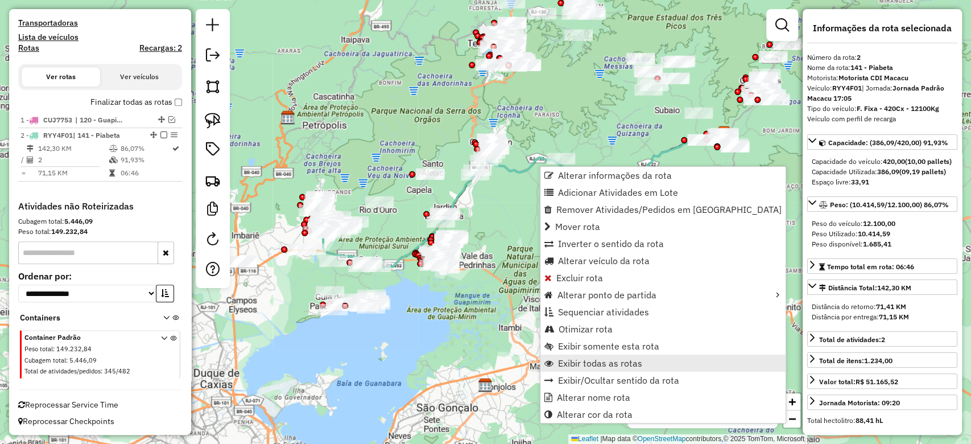
click at [581, 366] on span "Exibir todas as rotas" at bounding box center [600, 362] width 84 height 9
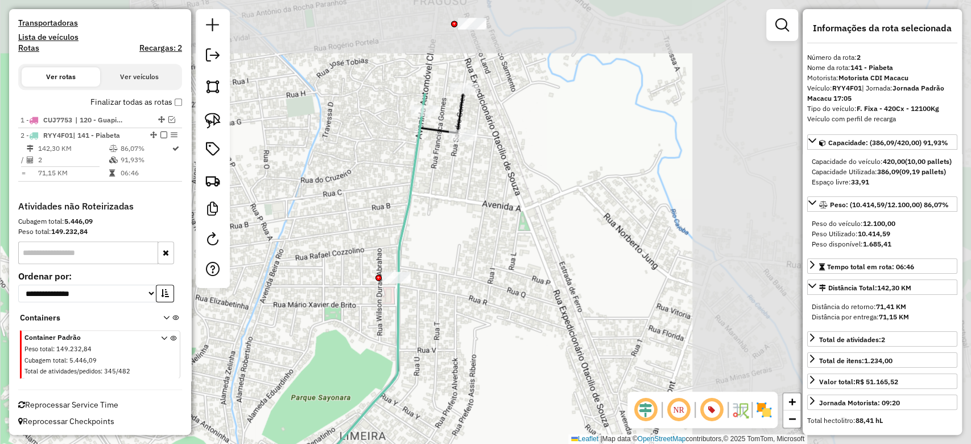
drag, startPoint x: 652, startPoint y: 159, endPoint x: 409, endPoint y: 275, distance: 269.9
click at [281, 304] on div "Janela de atendimento Grade de atendimento Capacidade Transportadoras Veículos …" at bounding box center [485, 222] width 971 height 444
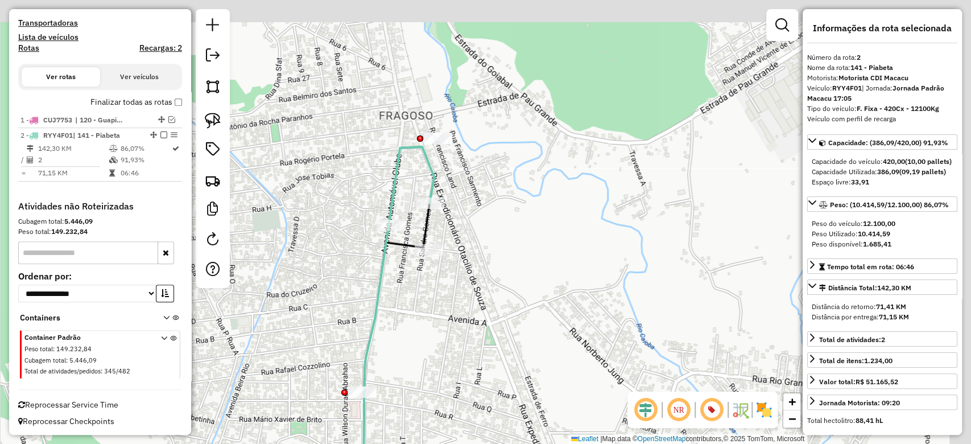
drag, startPoint x: 507, startPoint y: 221, endPoint x: 474, endPoint y: 304, distance: 88.8
click at [474, 303] on div "Janela de atendimento Grade de atendimento Capacidade Transportadoras Veículos …" at bounding box center [485, 222] width 971 height 444
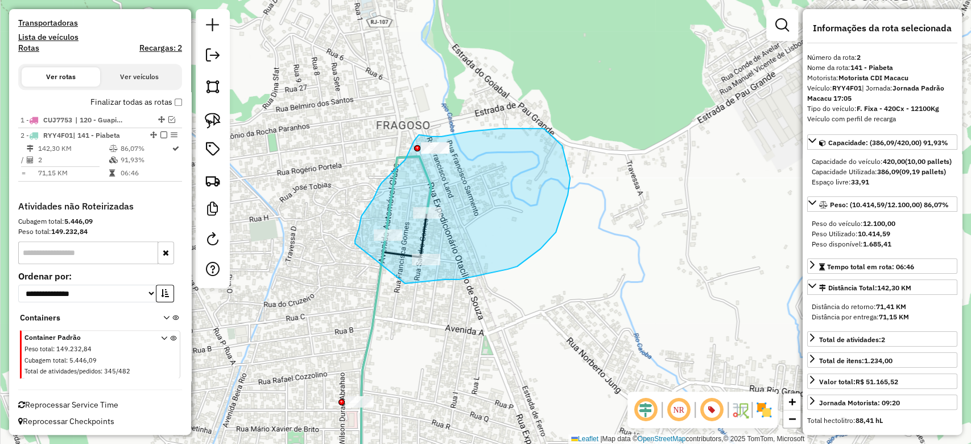
drag, startPoint x: 405, startPoint y: 283, endPoint x: 355, endPoint y: 243, distance: 64.0
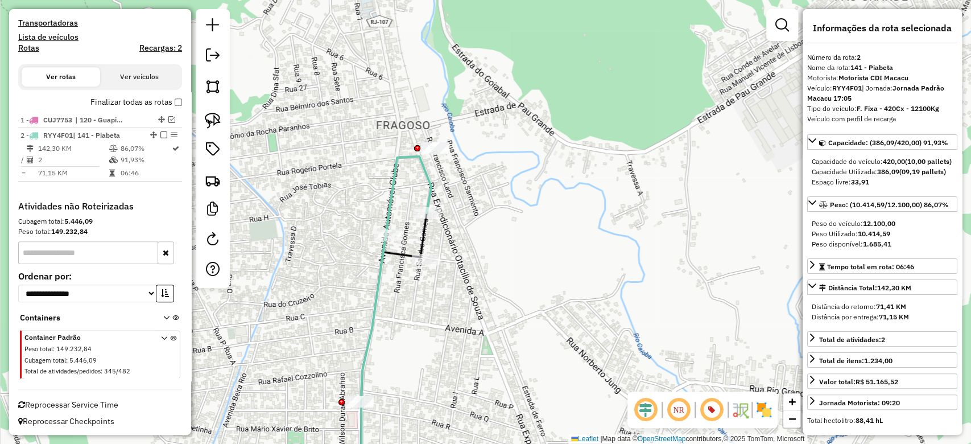
click at [381, 267] on icon at bounding box center [396, 322] width 70 height 332
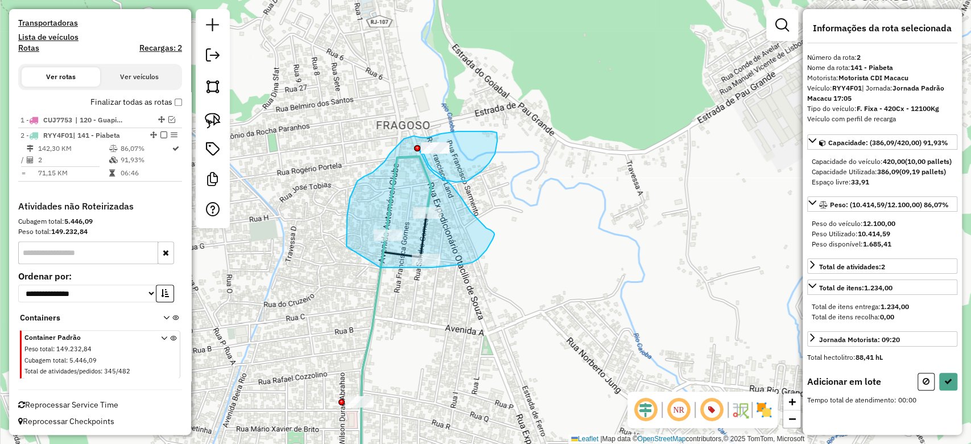
drag, startPoint x: 381, startPoint y: 268, endPoint x: 346, endPoint y: 252, distance: 38.2
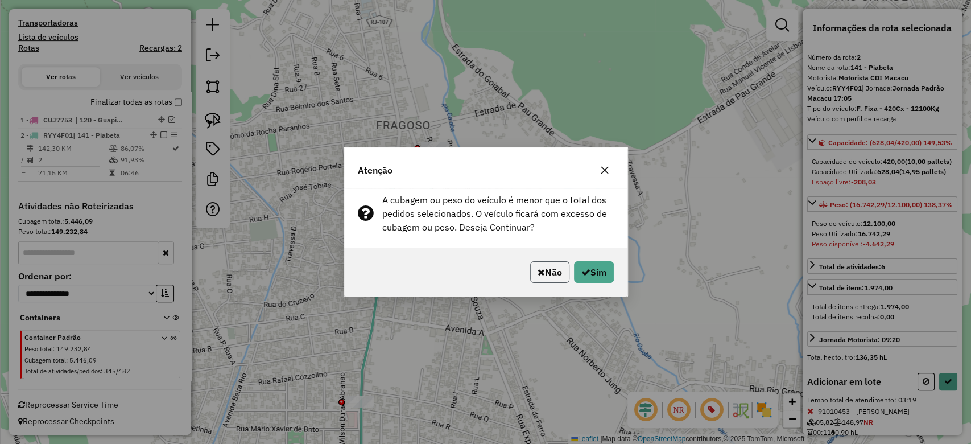
click at [540, 275] on button "Não" at bounding box center [549, 272] width 39 height 22
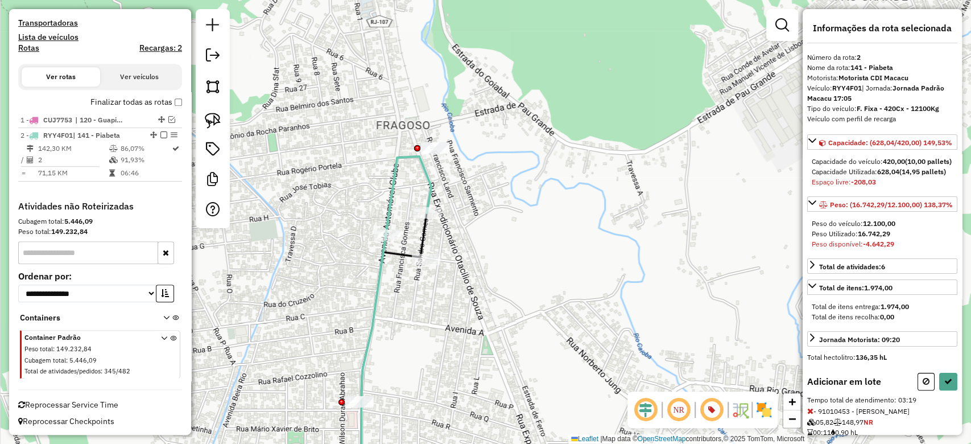
click at [378, 303] on icon at bounding box center [396, 322] width 70 height 332
select select "**********"
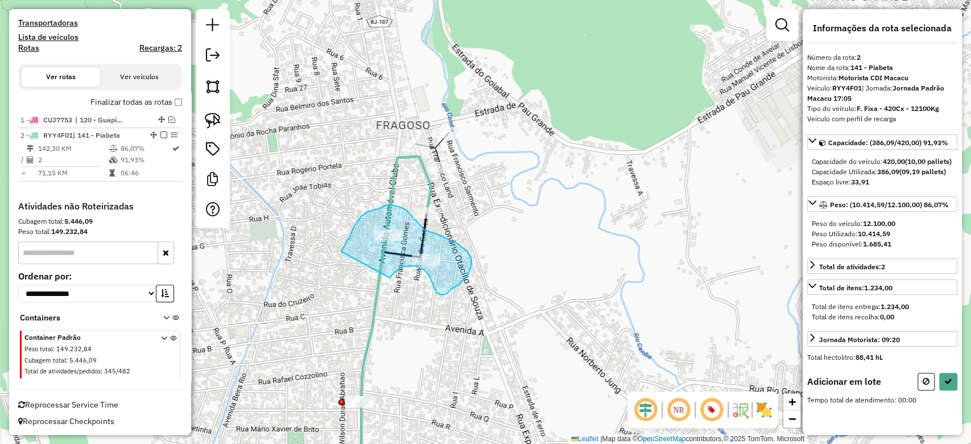
drag, startPoint x: 390, startPoint y: 278, endPoint x: 339, endPoint y: 259, distance: 54.3
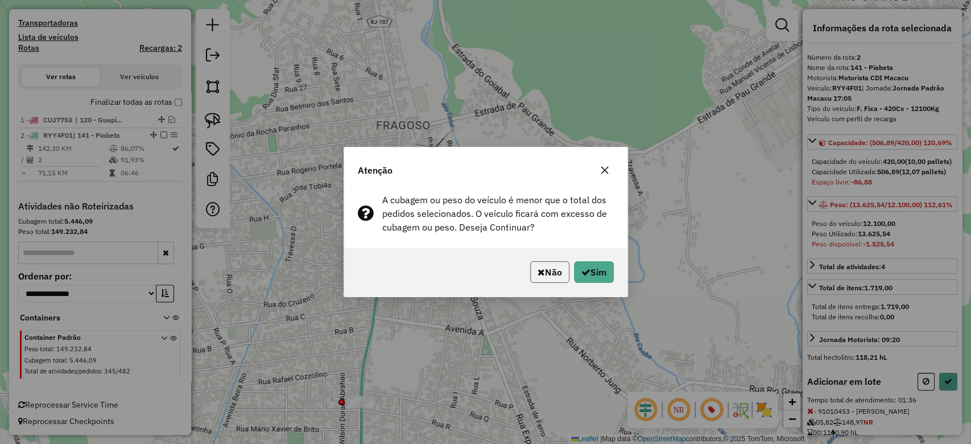
click at [550, 278] on button "Não" at bounding box center [549, 272] width 39 height 22
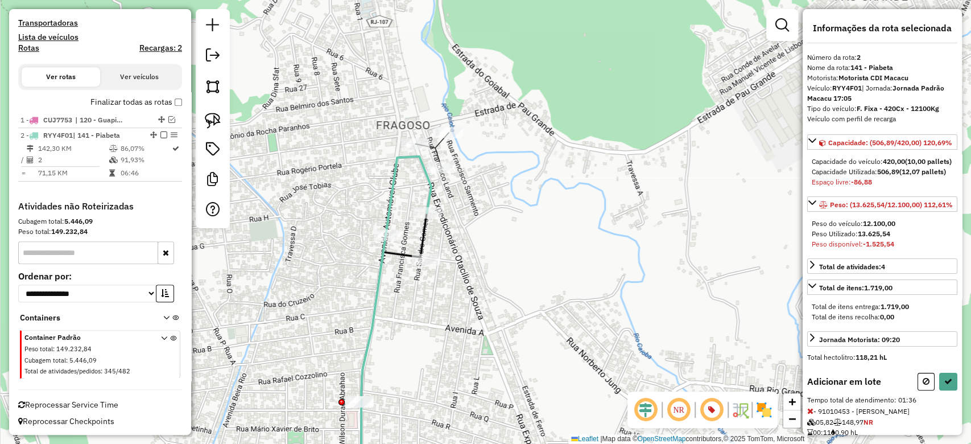
select select "**********"
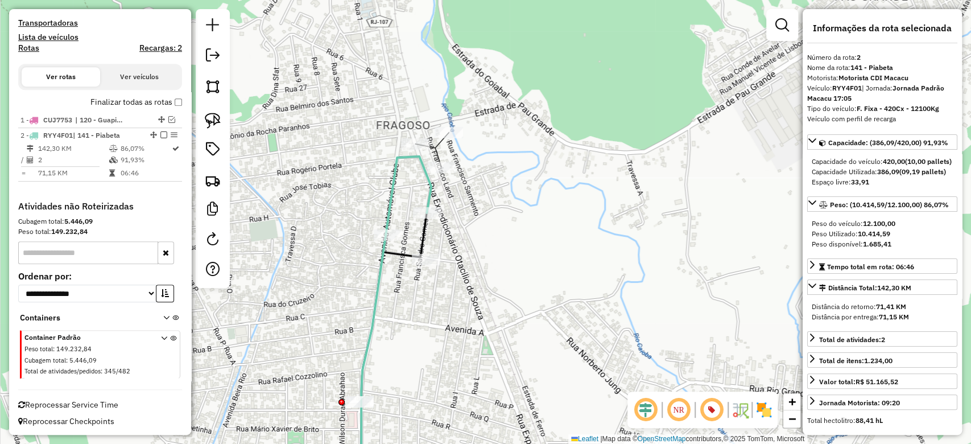
click at [227, 185] on div at bounding box center [213, 148] width 34 height 279
click at [202, 181] on link at bounding box center [212, 180] width 25 height 25
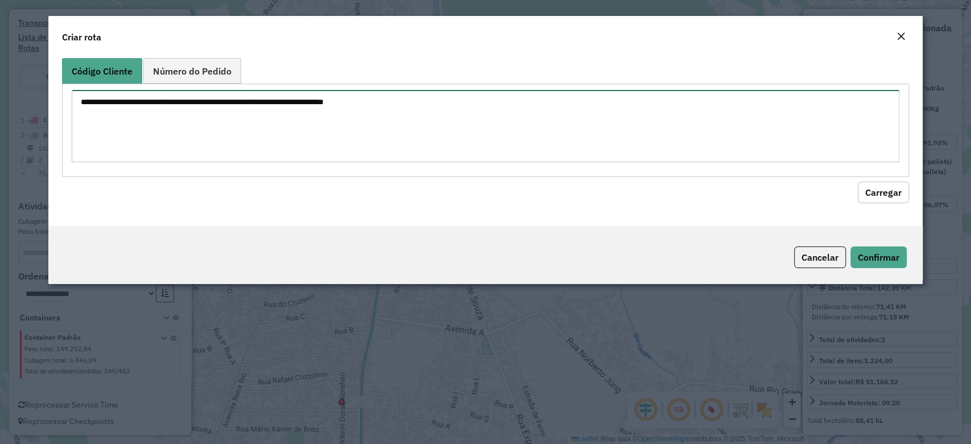
click at [495, 115] on textarea at bounding box center [485, 126] width 827 height 72
paste textarea "******** ******** ********"
type textarea "******** ******** ********"
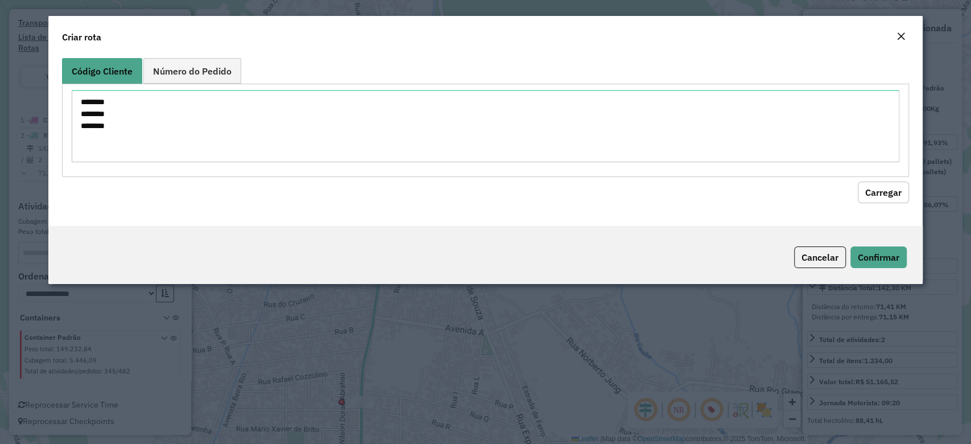
click at [866, 193] on button "Carregar" at bounding box center [883, 192] width 51 height 22
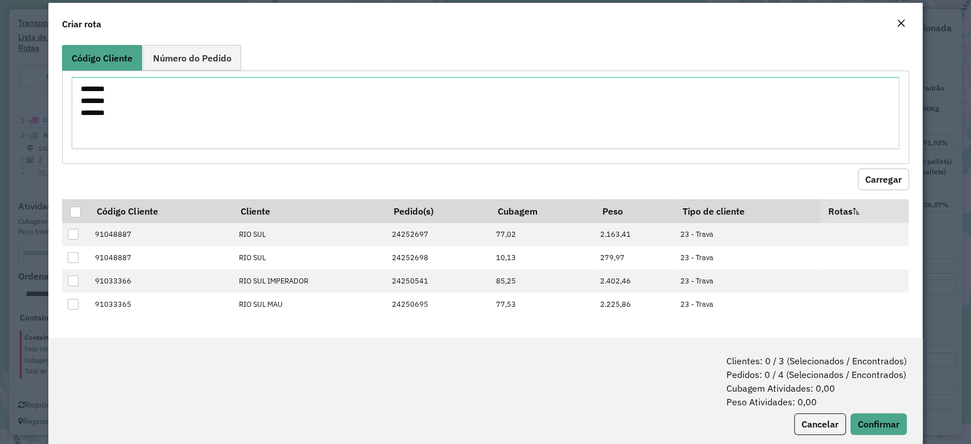
scroll to position [15, 0]
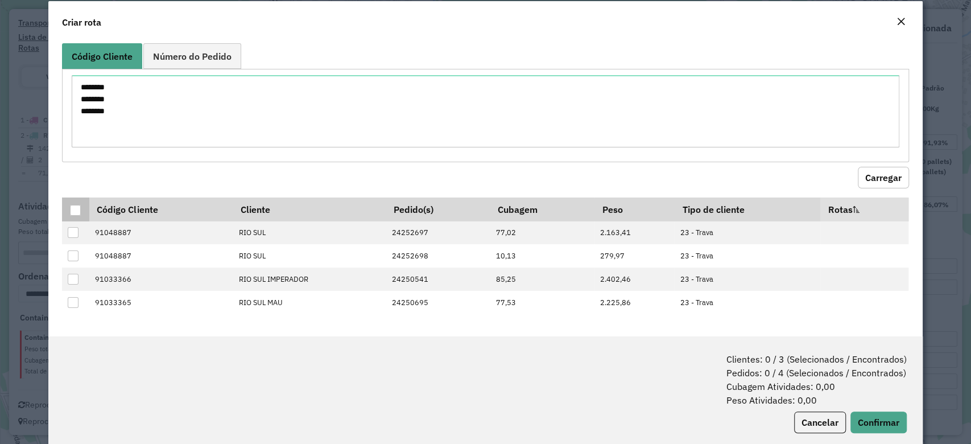
click at [77, 205] on div at bounding box center [75, 210] width 11 height 11
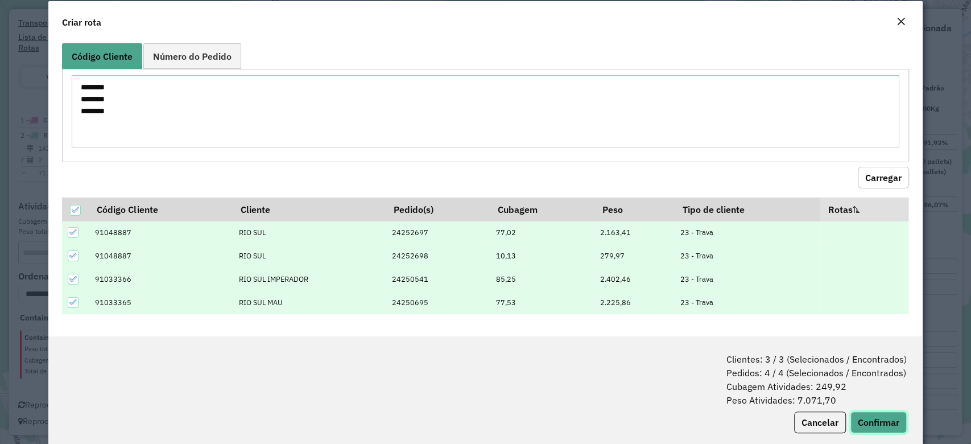
click at [863, 416] on button "Confirmar" at bounding box center [878, 422] width 56 height 22
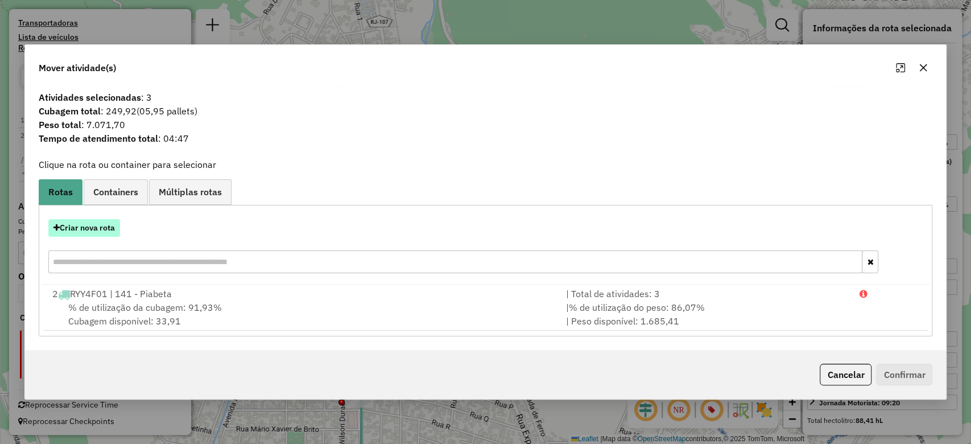
click at [80, 233] on button "Criar nova rota" at bounding box center [84, 228] width 72 height 18
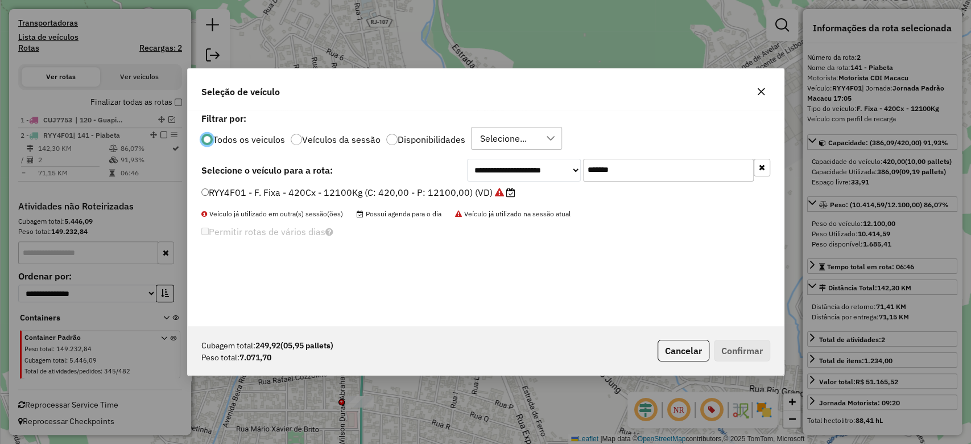
scroll to position [6, 3]
click at [604, 164] on input "*******" at bounding box center [668, 170] width 171 height 23
paste input "text"
type input "*******"
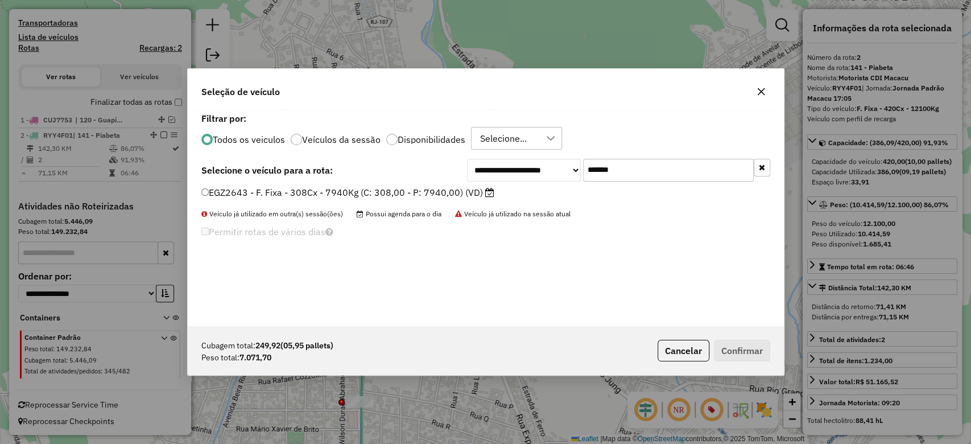
click at [468, 199] on li "EGZ2643 - F. Fixa - 308Cx - 7940Kg (C: 308,00 - P: 7940,00) (VD)" at bounding box center [485, 193] width 569 height 14
click at [468, 196] on label "EGZ2643 - F. Fixa - 308Cx - 7940Kg (C: 308,00 - P: 7940,00) (VD)" at bounding box center [347, 192] width 293 height 14
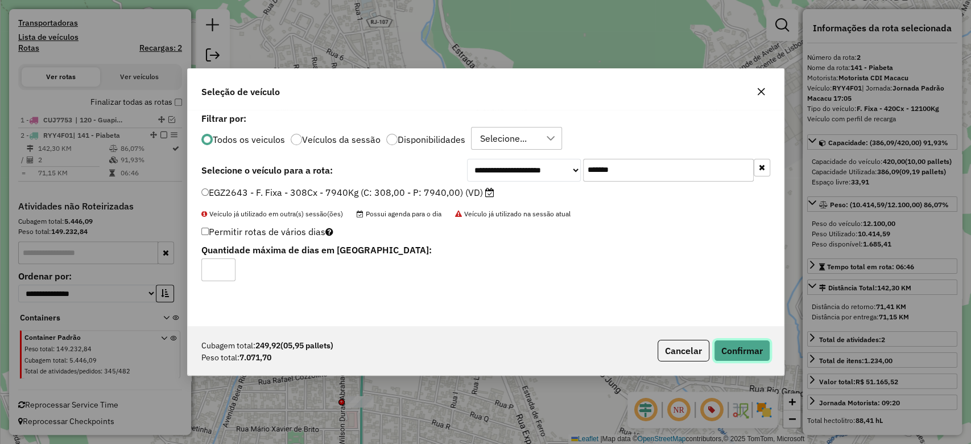
click at [739, 348] on button "Confirmar" at bounding box center [742, 351] width 56 height 22
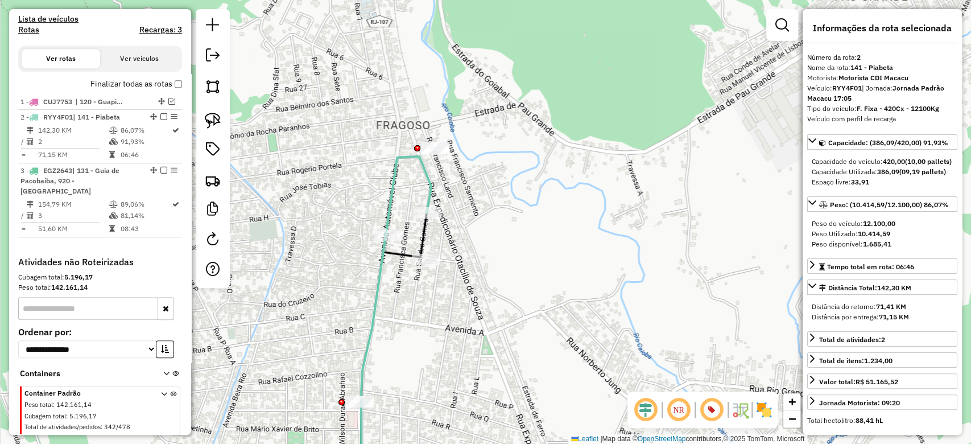
scroll to position [415, 0]
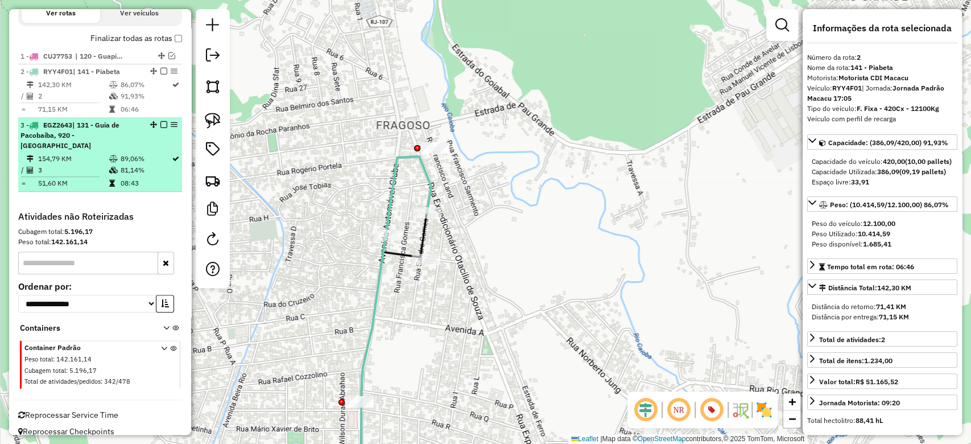
click at [76, 177] on td "51,60 KM" at bounding box center [73, 182] width 71 height 11
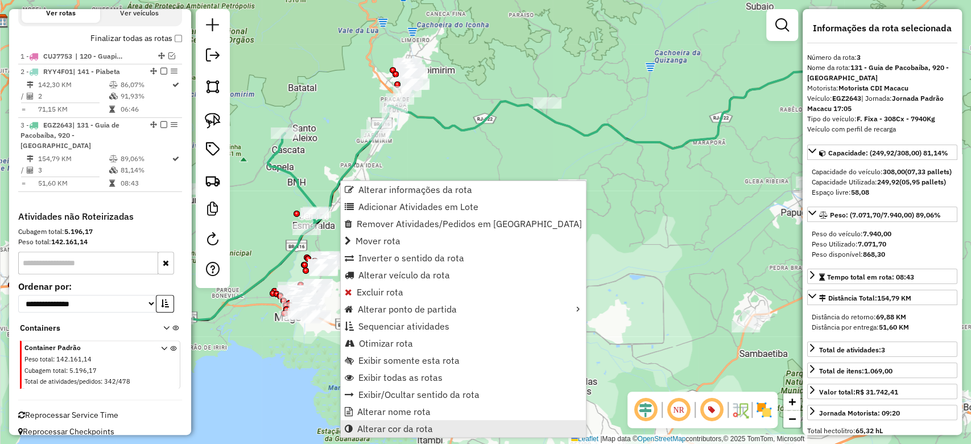
click at [391, 426] on span "Alterar cor da rota" at bounding box center [395, 428] width 76 height 9
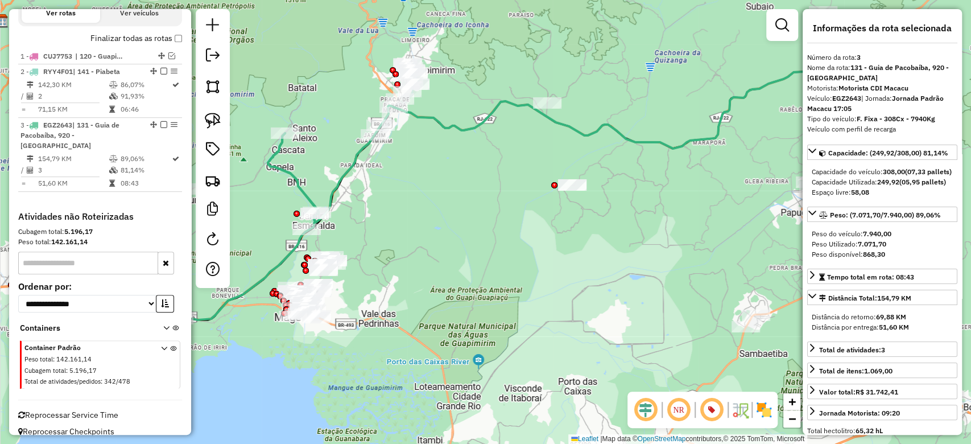
scroll to position [261, 0]
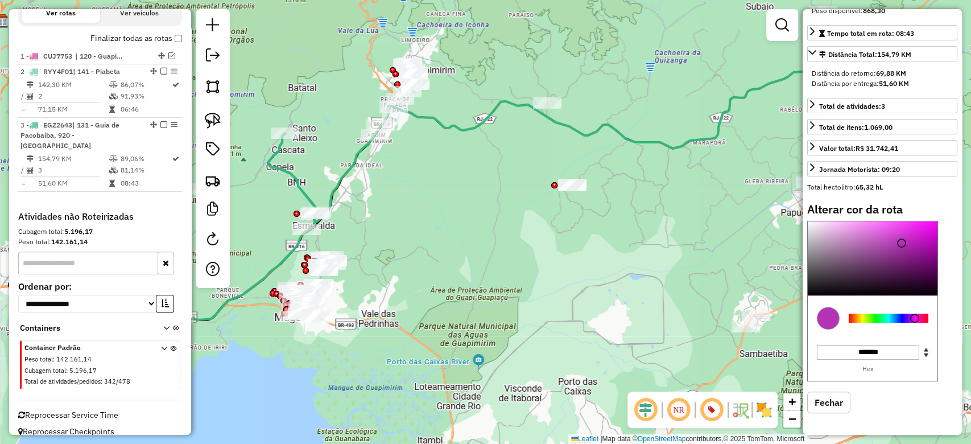
click at [915, 318] on div at bounding box center [889, 317] width 80 height 9
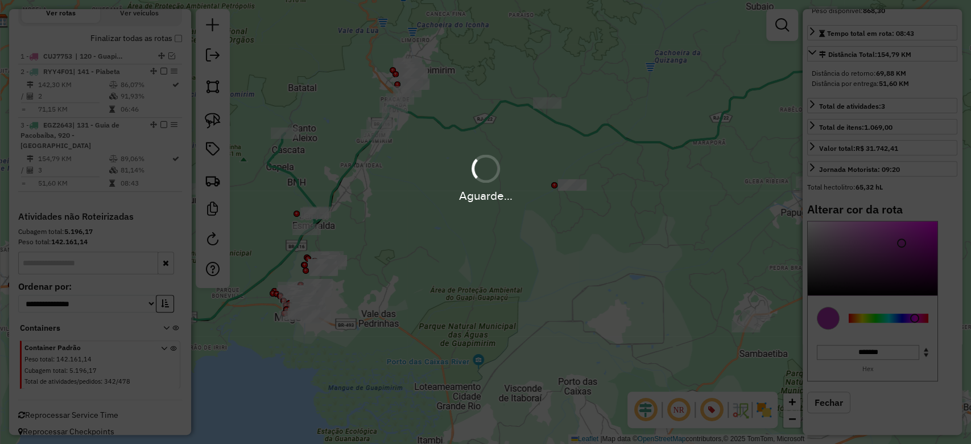
click at [874, 227] on div "Aguarde..." at bounding box center [485, 222] width 971 height 444
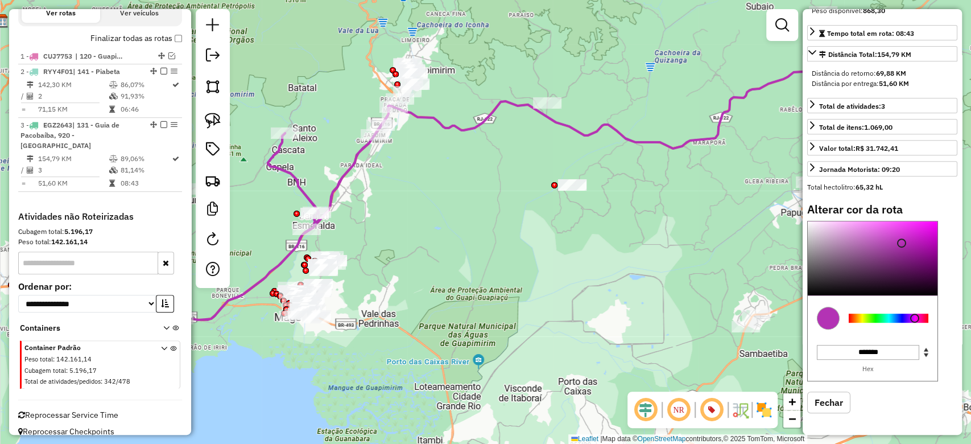
type input "*******"
click at [874, 227] on div at bounding box center [873, 258] width 130 height 74
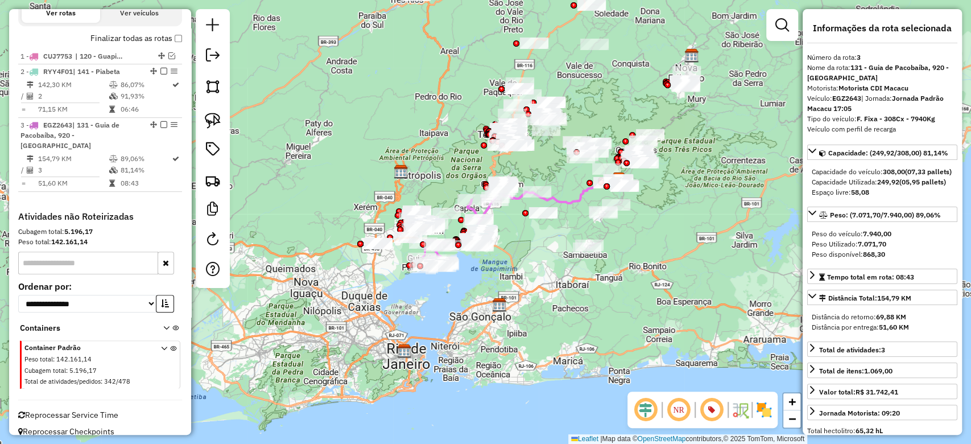
scroll to position [1, 0]
click at [560, 200] on icon at bounding box center [543, 200] width 151 height 43
select select "**********"
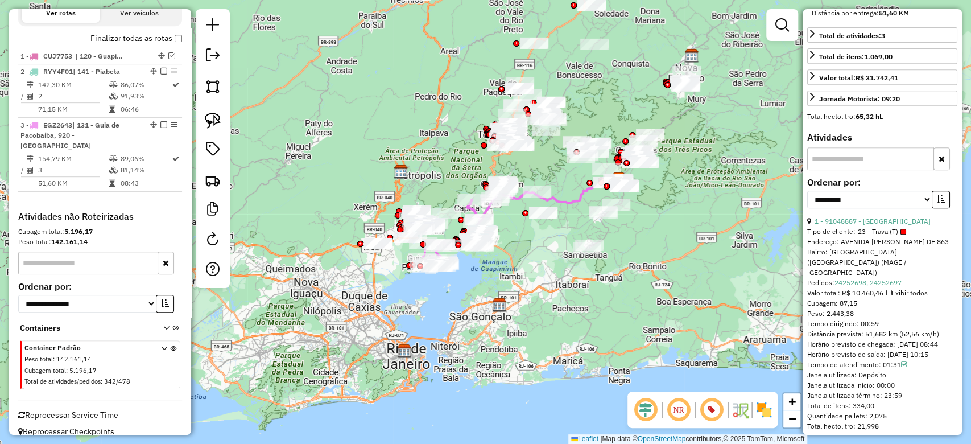
scroll to position [0, 0]
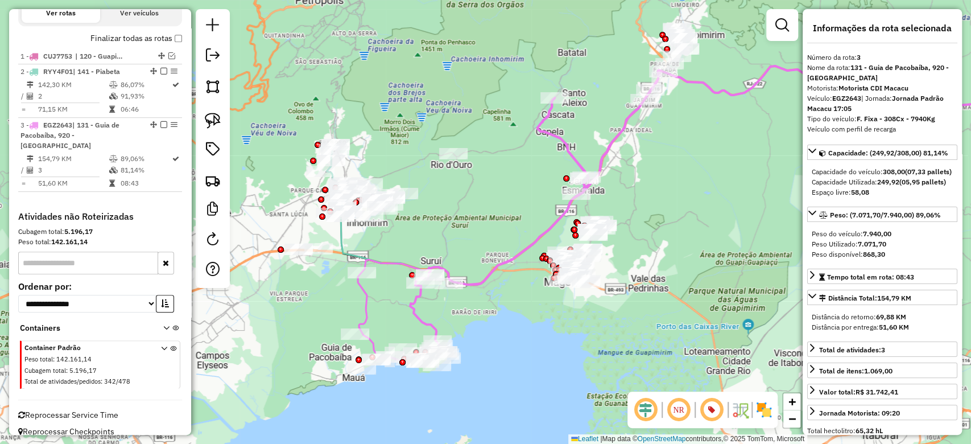
drag, startPoint x: 489, startPoint y: 242, endPoint x: 615, endPoint y: 92, distance: 196.2
click at [615, 93] on div "Janela de atendimento Grade de atendimento Capacidade Transportadoras Veículos …" at bounding box center [485, 222] width 971 height 444
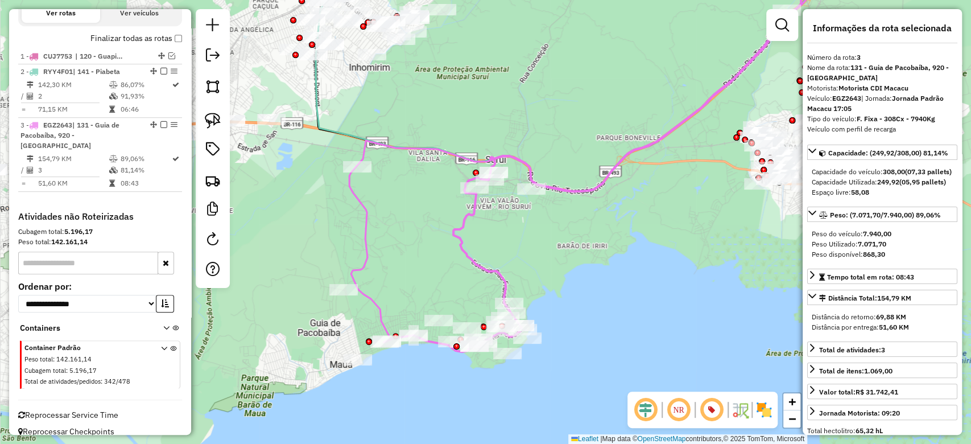
drag, startPoint x: 429, startPoint y: 286, endPoint x: 422, endPoint y: 264, distance: 23.2
click at [422, 264] on div "Janela de atendimento Grade de atendimento Capacidade Transportadoras Veículos …" at bounding box center [485, 222] width 971 height 444
click at [783, 31] on em at bounding box center [782, 25] width 14 height 14
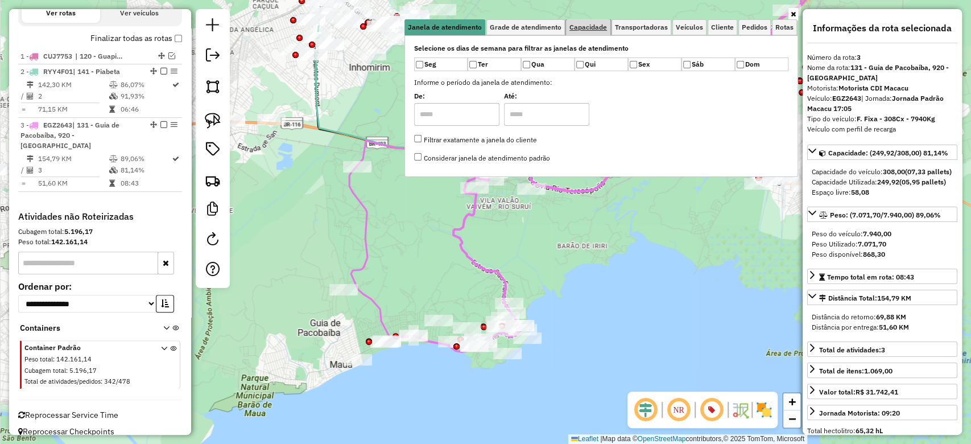
click at [592, 31] on span "Capacidade" at bounding box center [588, 27] width 38 height 7
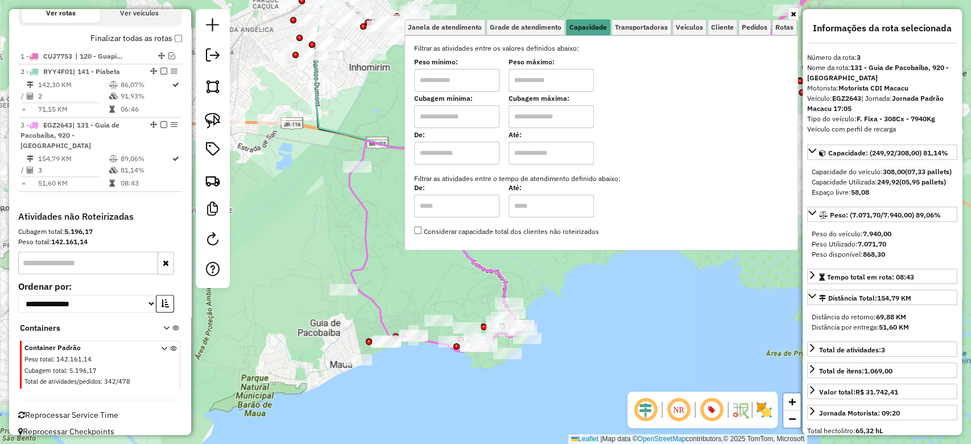
click at [483, 73] on input "text" at bounding box center [456, 80] width 85 height 23
type input "****"
click at [563, 71] on input "text" at bounding box center [550, 80] width 85 height 23
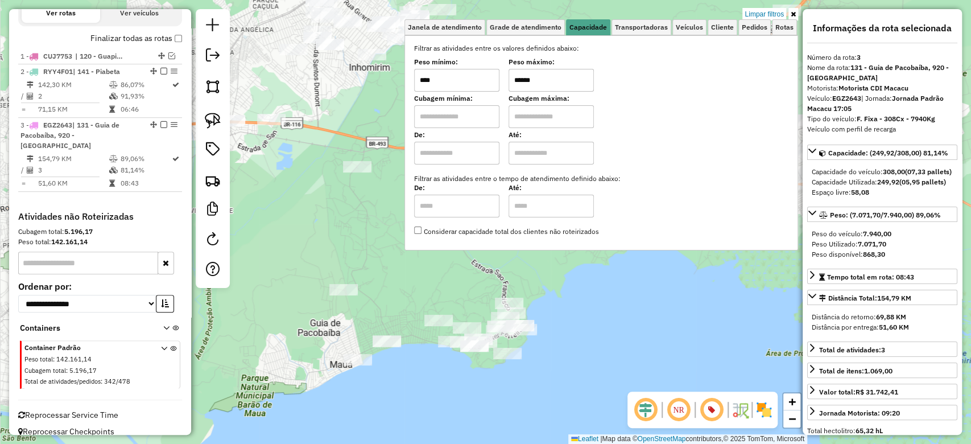
type input "******"
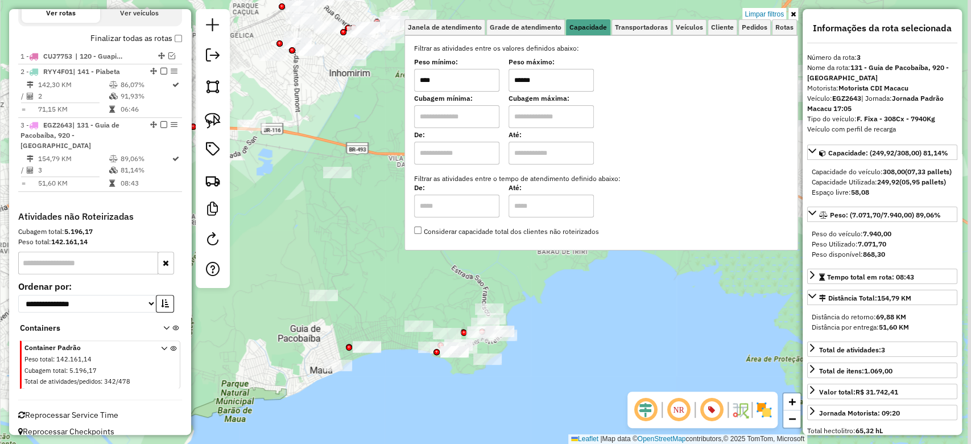
drag, startPoint x: 508, startPoint y: 284, endPoint x: 489, endPoint y: 290, distance: 20.2
click at [489, 290] on div "Limpar filtros Janela de atendimento Grade de atendimento Capacidade Transporta…" at bounding box center [485, 222] width 971 height 444
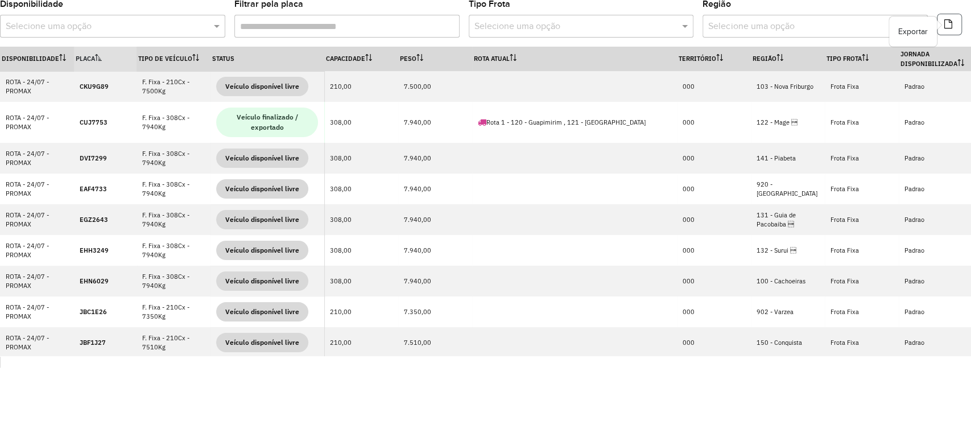
click at [942, 27] on button "button" at bounding box center [949, 25] width 25 height 22
click at [313, 392] on body "Aguarde... Pop-up bloqueado! Seu navegador bloqueou automáticamente a abertura …" at bounding box center [485, 220] width 971 height 441
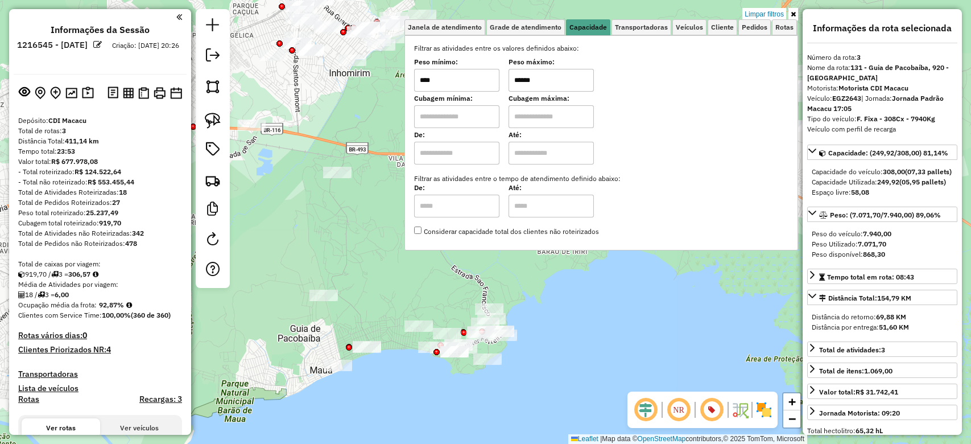
select select "**********"
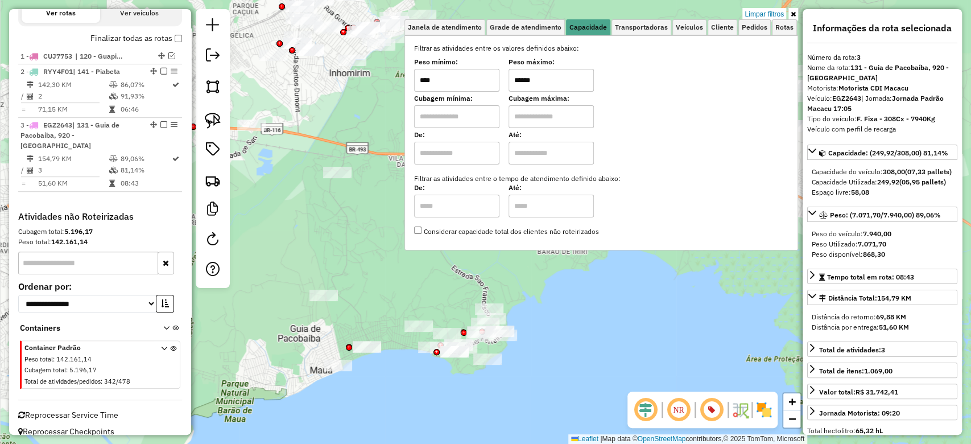
click at [493, 289] on div "Limpar filtros Janela de atendimento Grade de atendimento Capacidade Transporta…" at bounding box center [485, 222] width 971 height 444
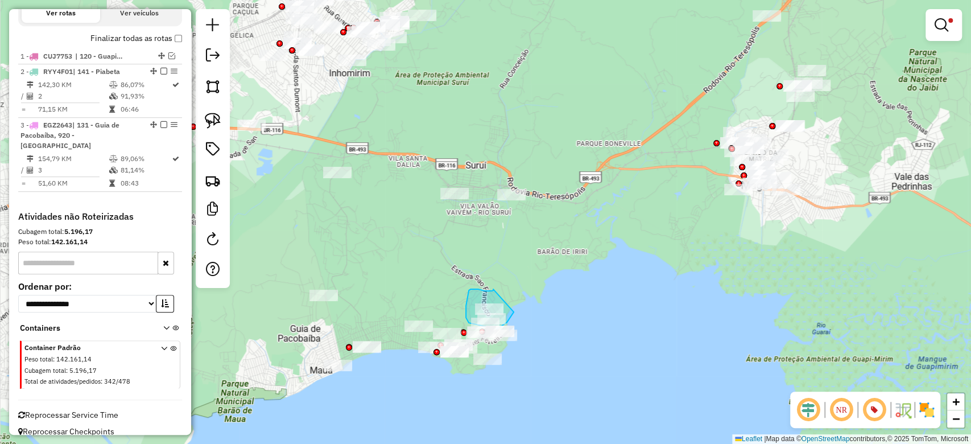
drag, startPoint x: 493, startPoint y: 289, endPoint x: 516, endPoint y: 303, distance: 27.8
